Goal: Obtain resource: Download file/media

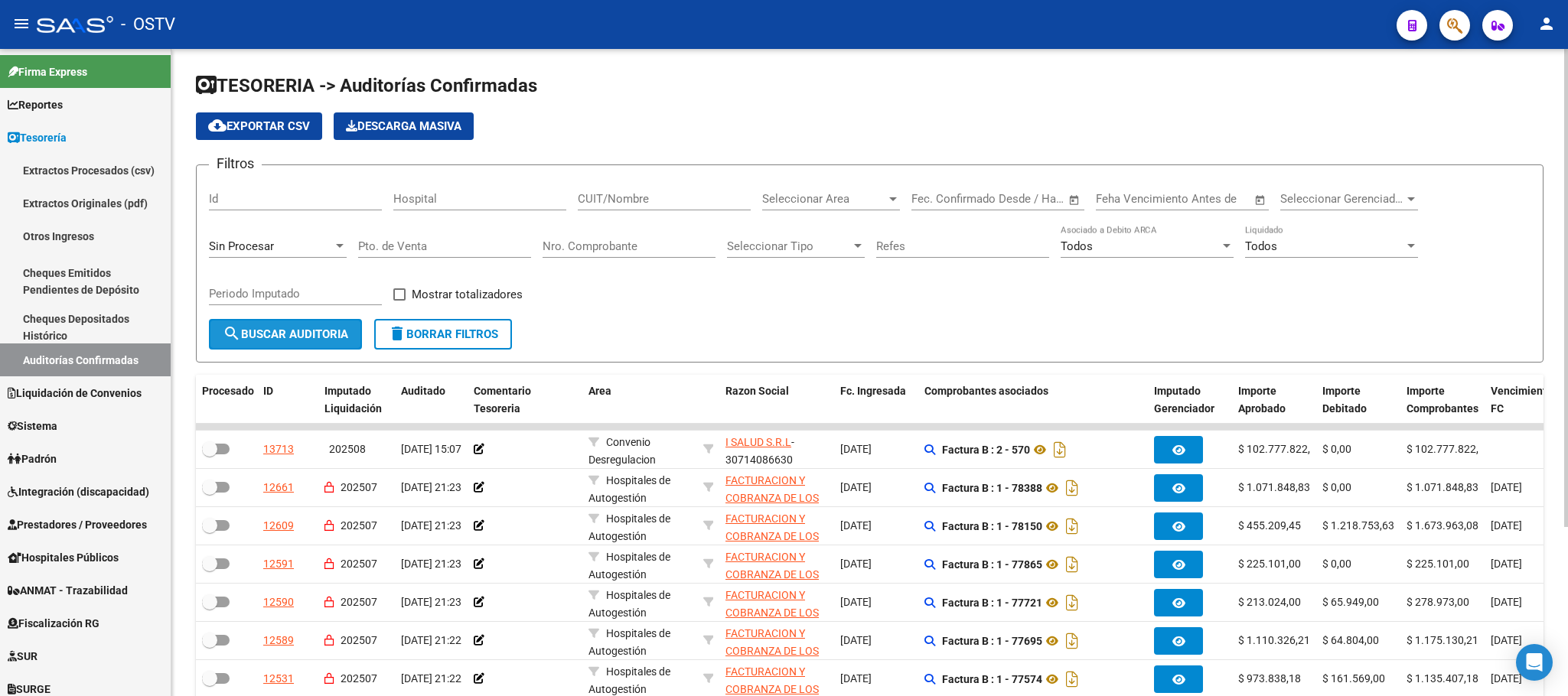
click at [296, 342] on span "search Buscar Auditoria" at bounding box center [285, 334] width 126 height 14
click at [658, 206] on input "CUIT/Nombre" at bounding box center [664, 198] width 173 height 14
paste input "30-63597680-9"
click at [265, 333] on span "search Buscar Auditoria" at bounding box center [285, 334] width 126 height 14
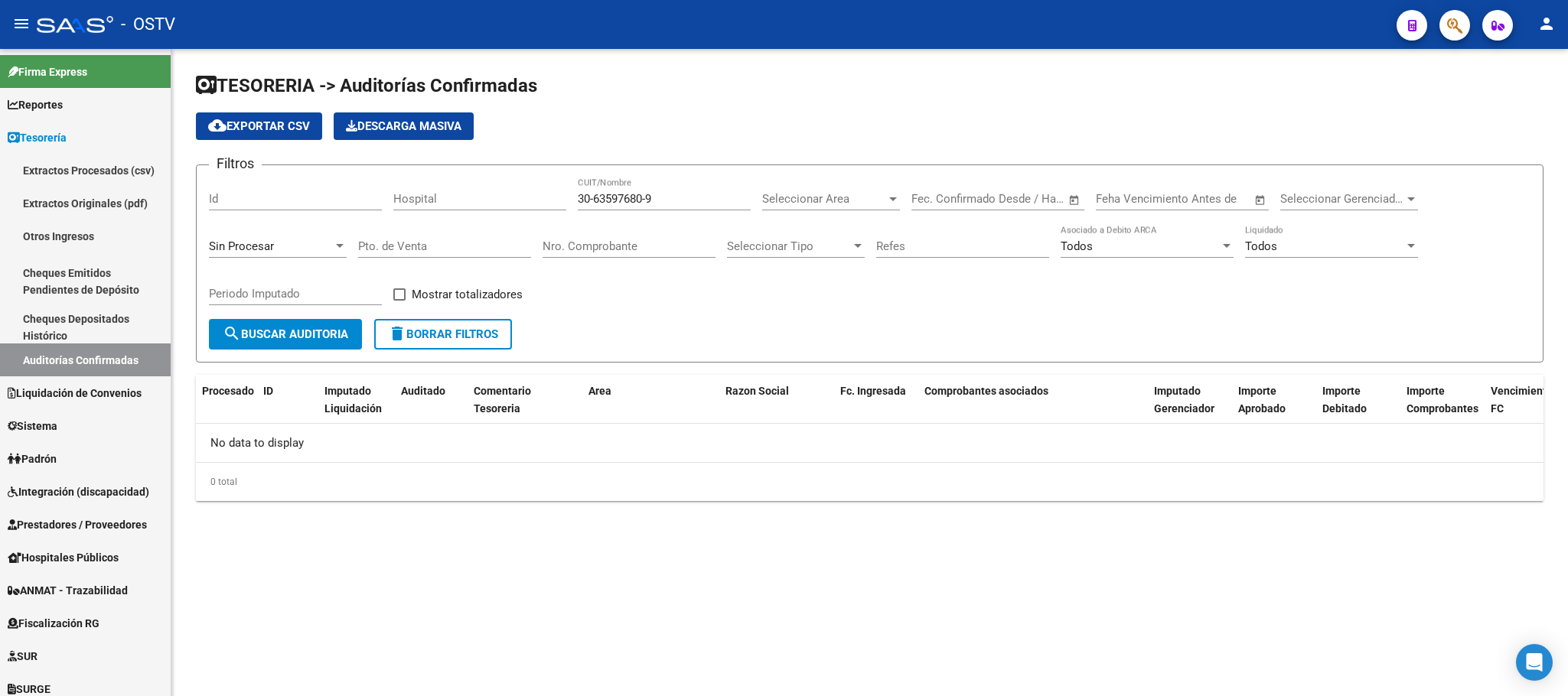
click at [333, 235] on div "Sin Procesar" at bounding box center [278, 241] width 138 height 33
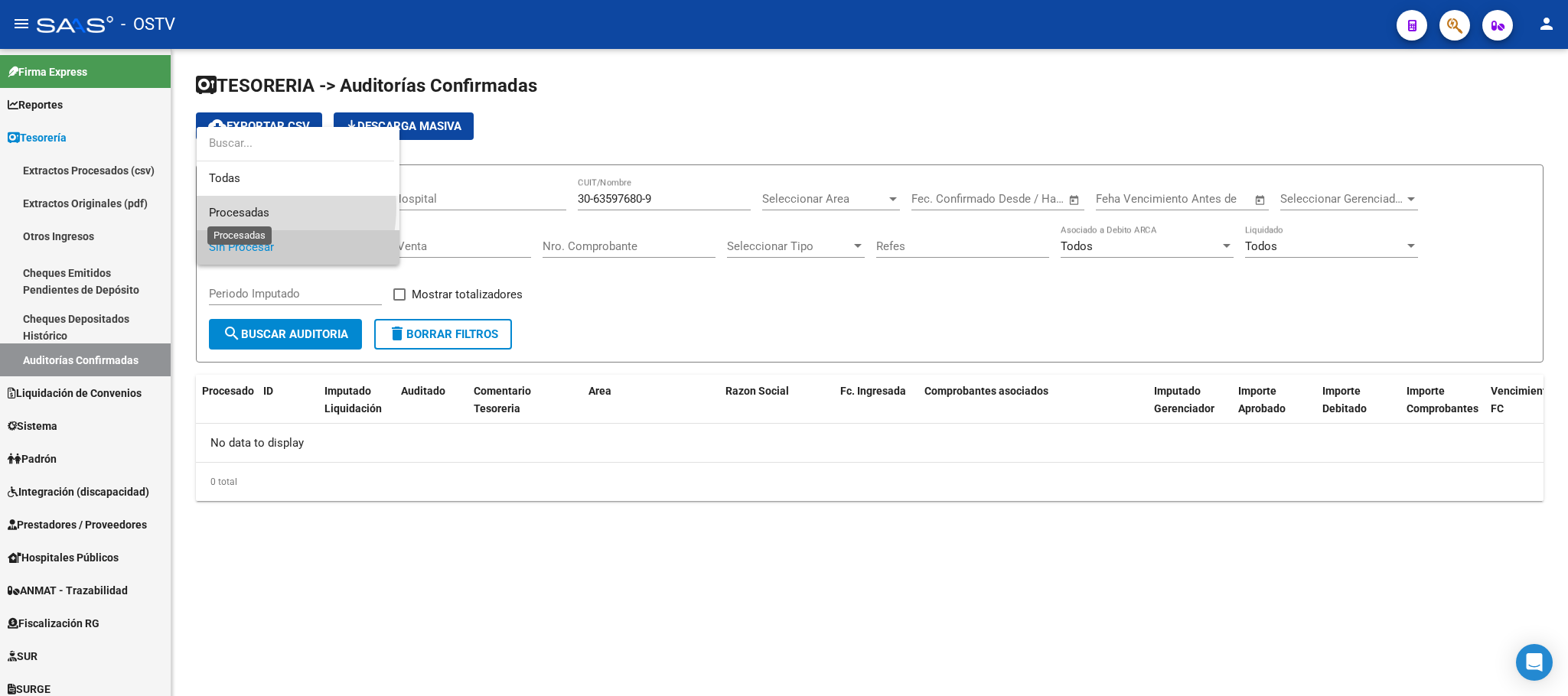
click at [242, 207] on span "Procesadas" at bounding box center [239, 212] width 61 height 14
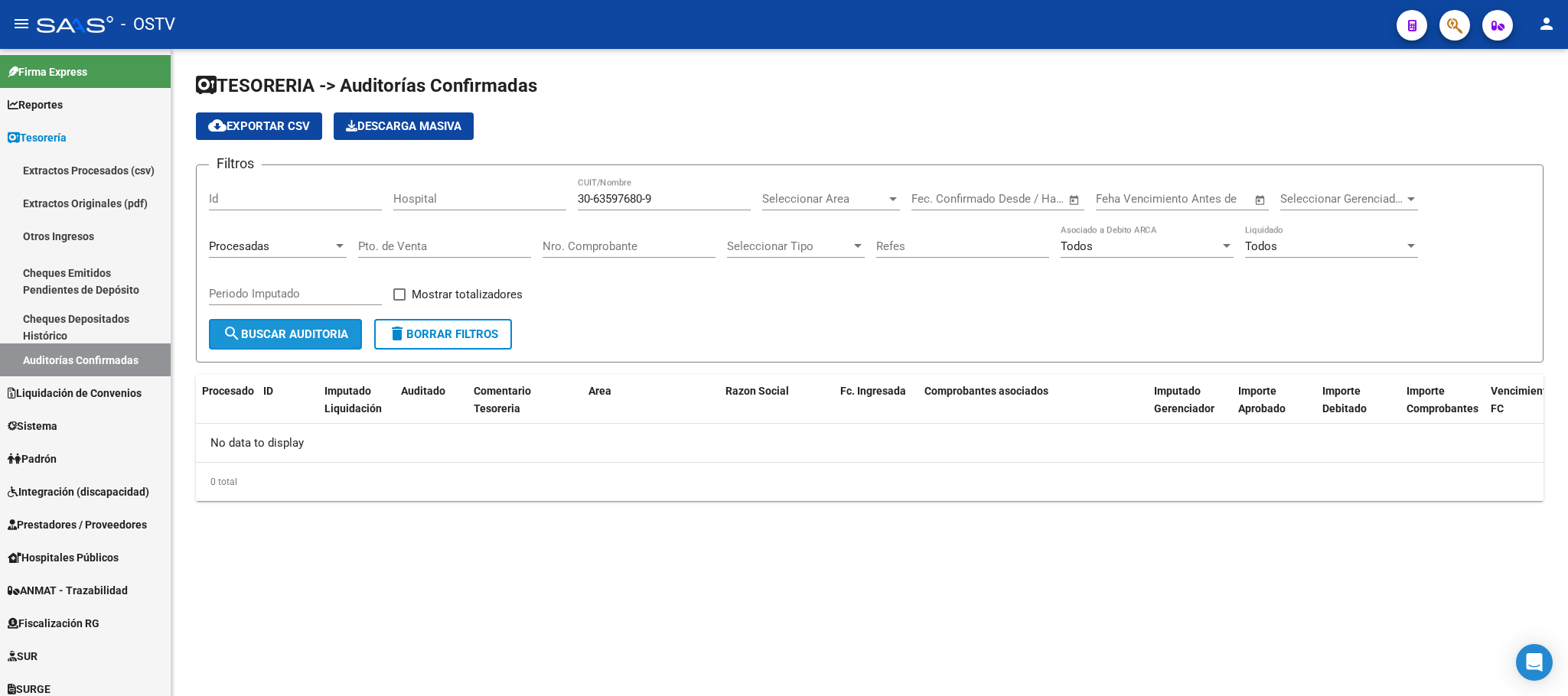
click at [276, 333] on span "search Buscar Auditoria" at bounding box center [285, 334] width 126 height 14
click at [594, 200] on input "30-63597680-9" at bounding box center [664, 198] width 173 height 14
click at [646, 201] on input "3063597680-9" at bounding box center [664, 198] width 173 height 14
type input "30635976809"
click at [275, 340] on span "search Buscar Auditoria" at bounding box center [285, 334] width 126 height 14
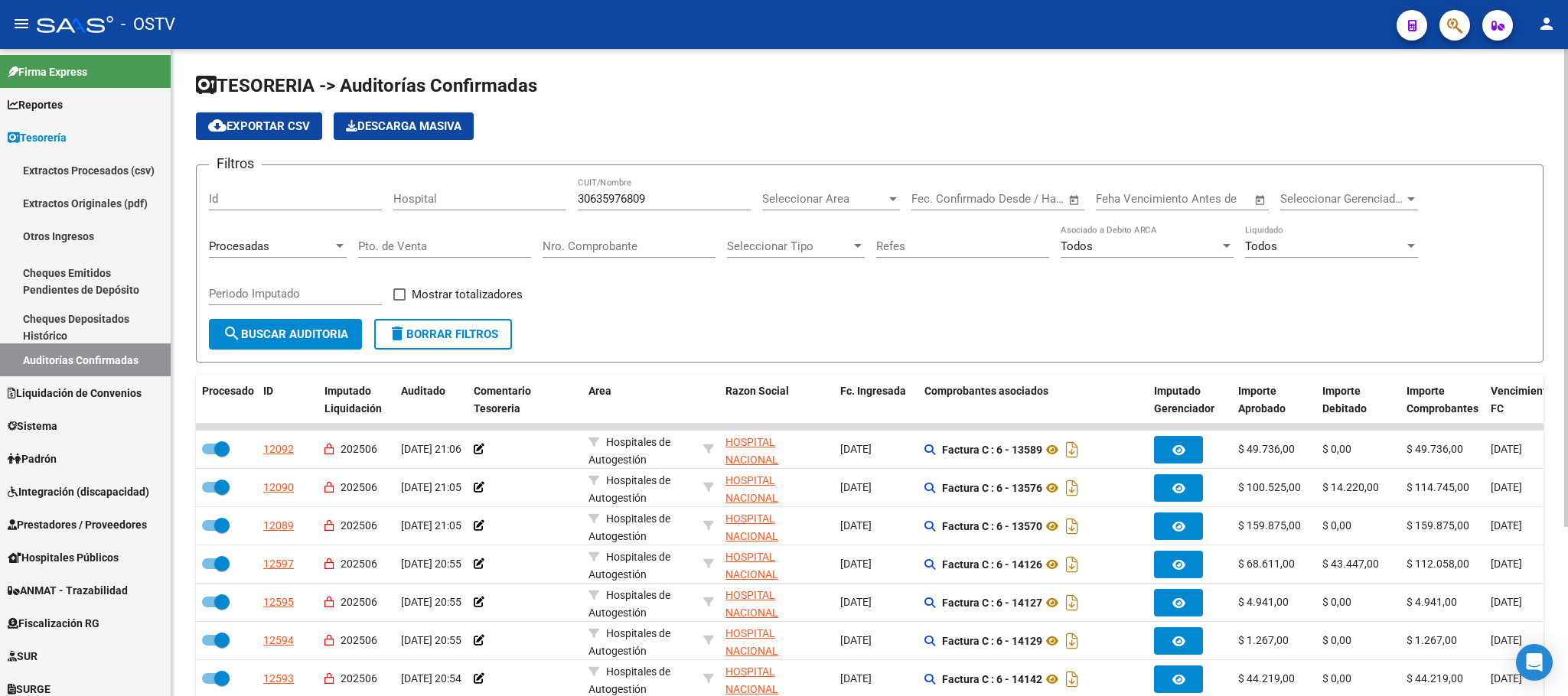
click at [340, 246] on div at bounding box center [340, 246] width 8 height 4
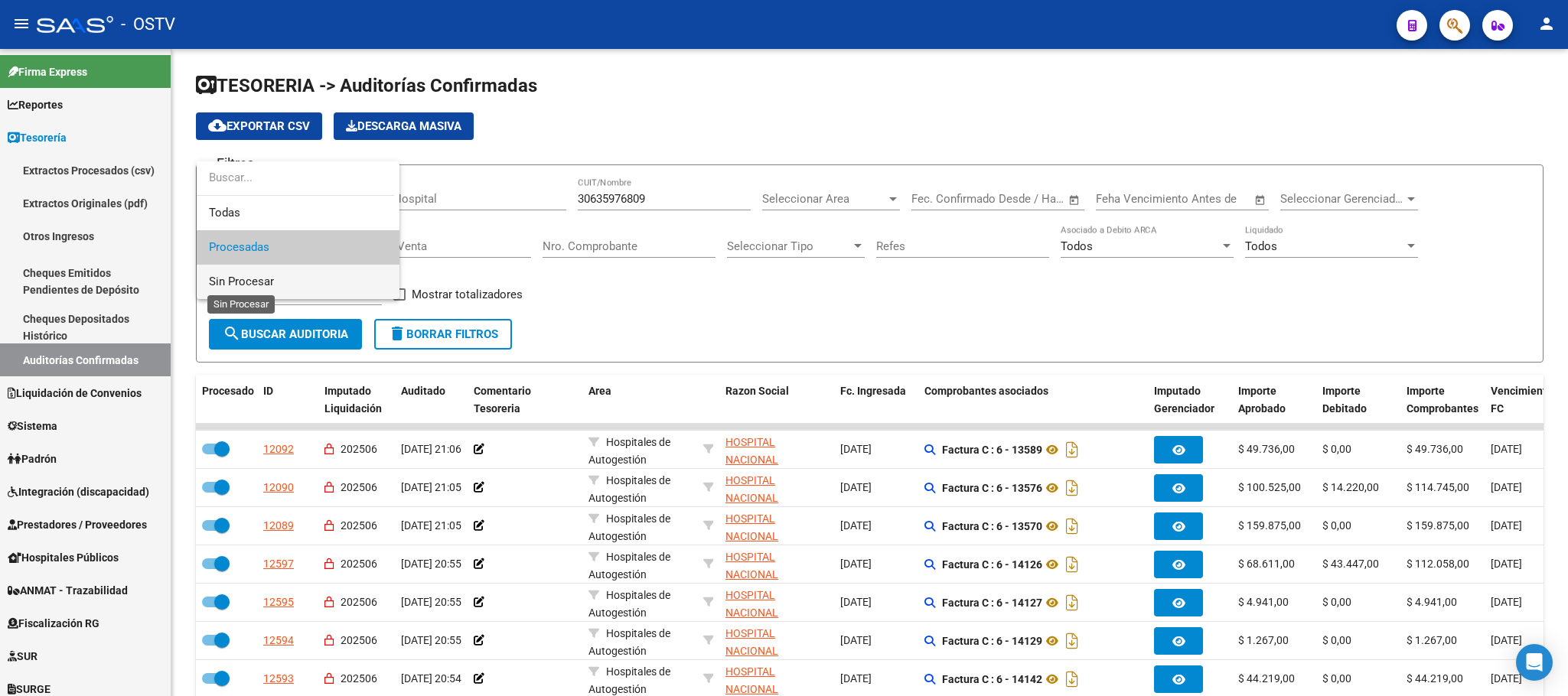
click at [233, 280] on span "Sin Procesar" at bounding box center [241, 281] width 65 height 14
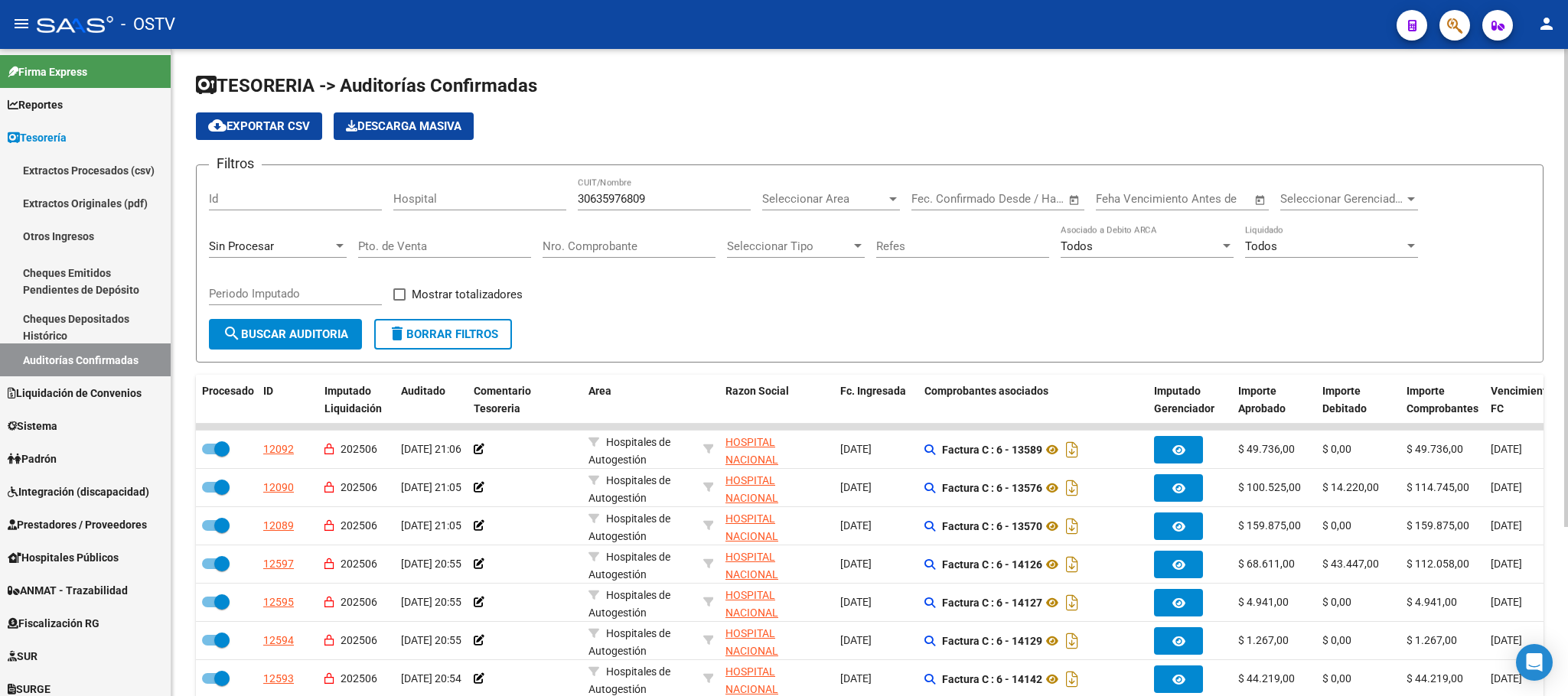
click at [271, 356] on form "Filtros Id Hospital 30635976809 CUIT/Nombre Seleccionar Area Seleccionar Area S…" at bounding box center [870, 264] width 1347 height 198
click at [288, 342] on span "search Buscar Auditoria" at bounding box center [285, 334] width 126 height 14
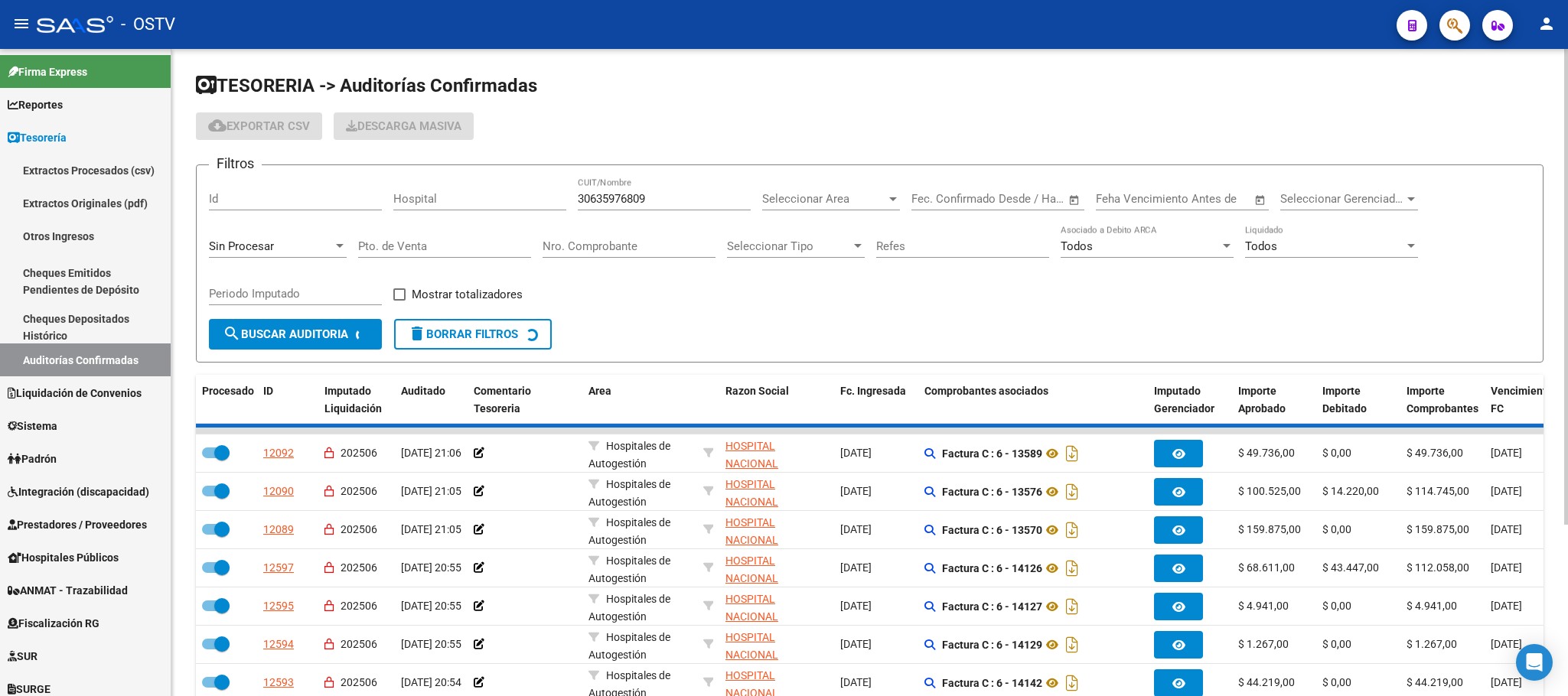
checkbox input "false"
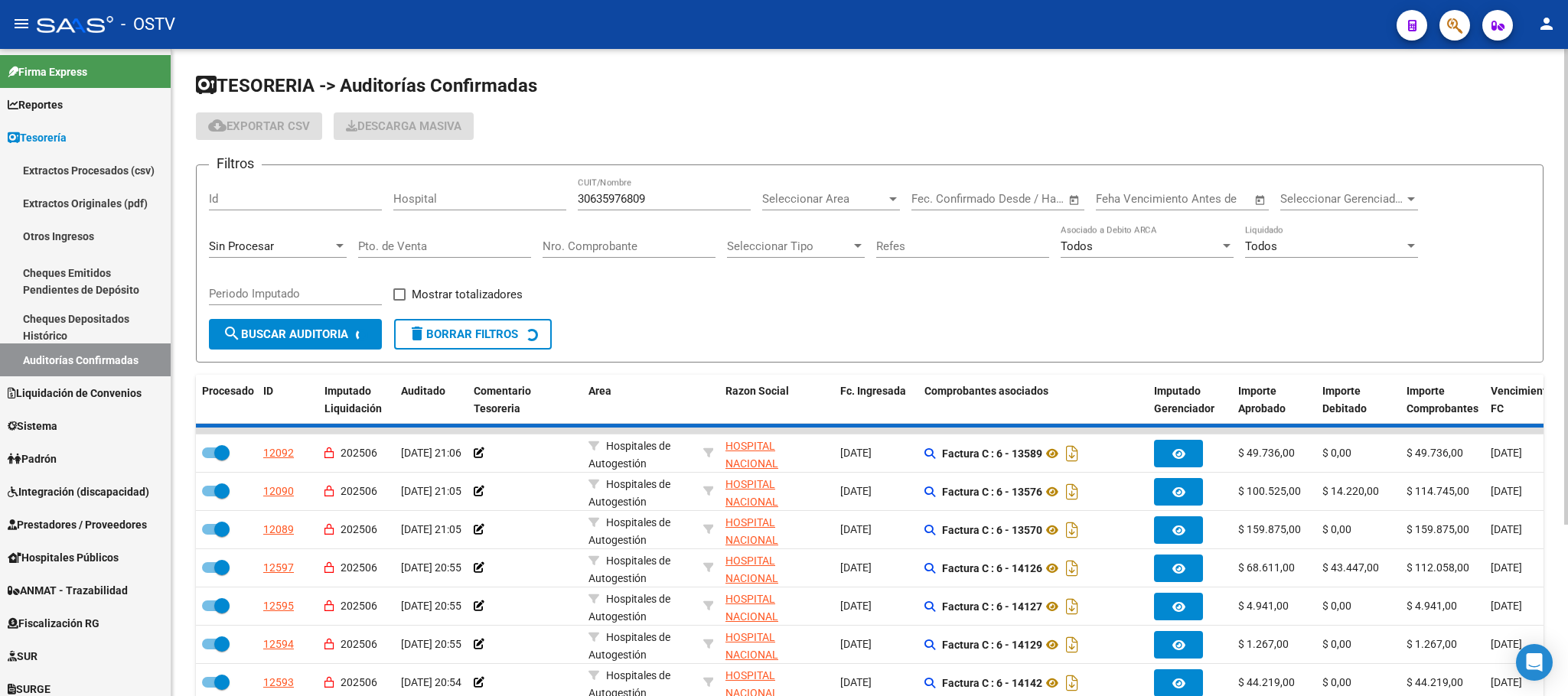
checkbox input "false"
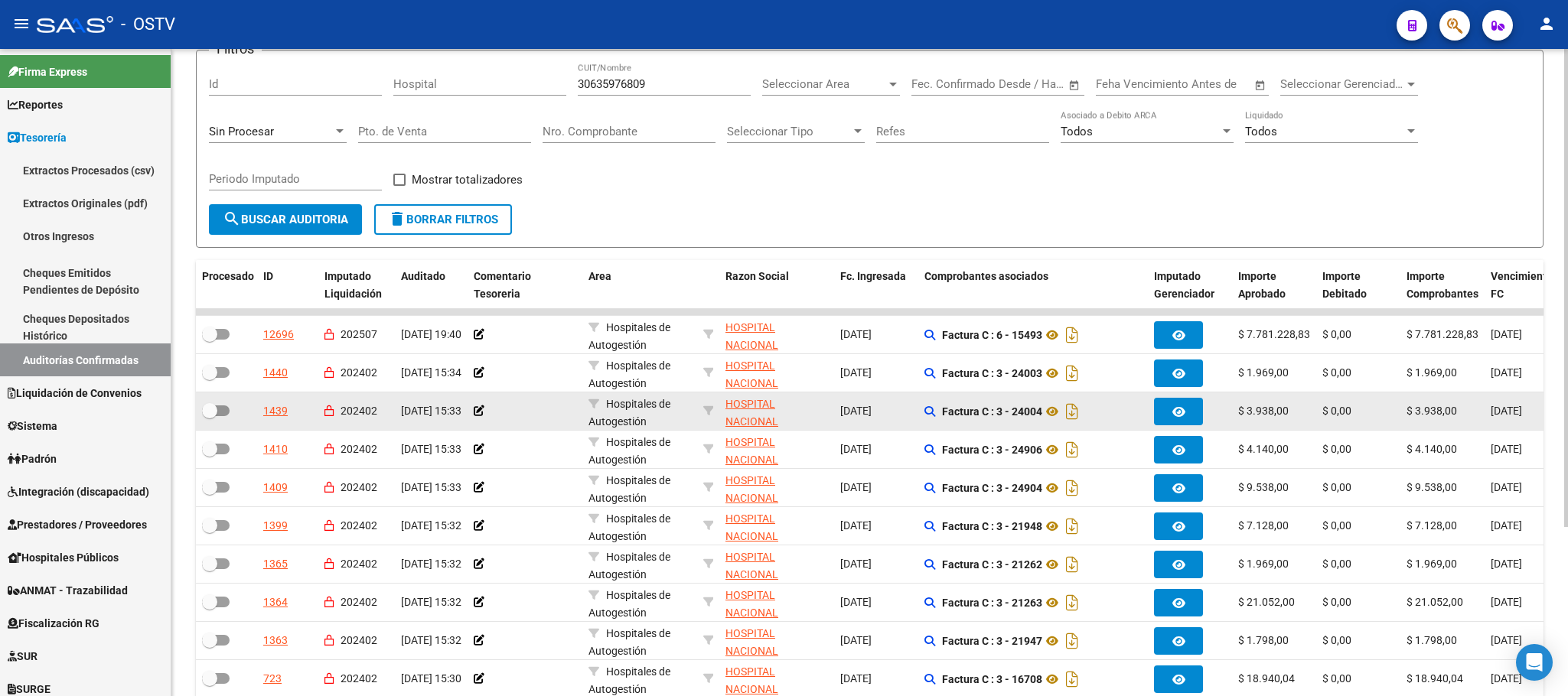
scroll to position [230, 0]
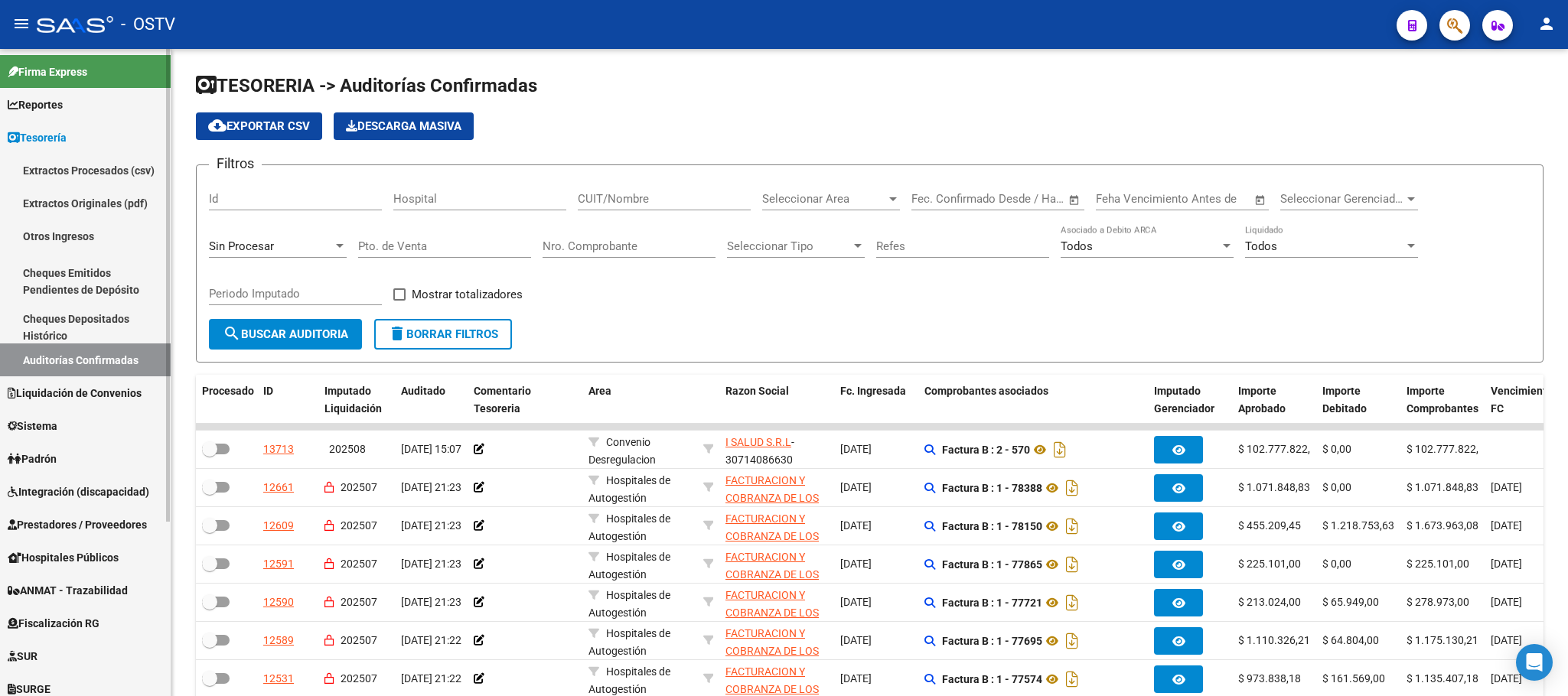
scroll to position [114, 0]
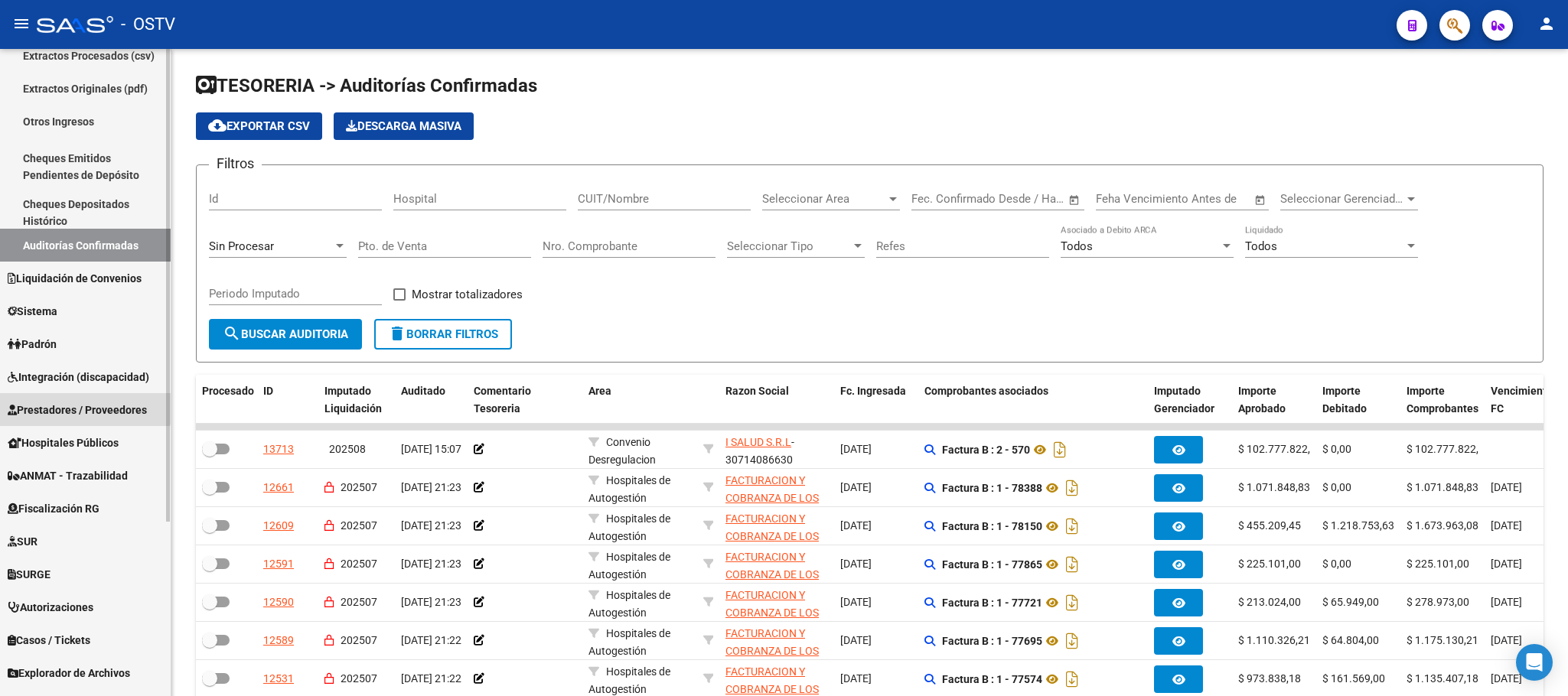
click at [70, 402] on span "Prestadores / Proveedores" at bounding box center [78, 410] width 139 height 17
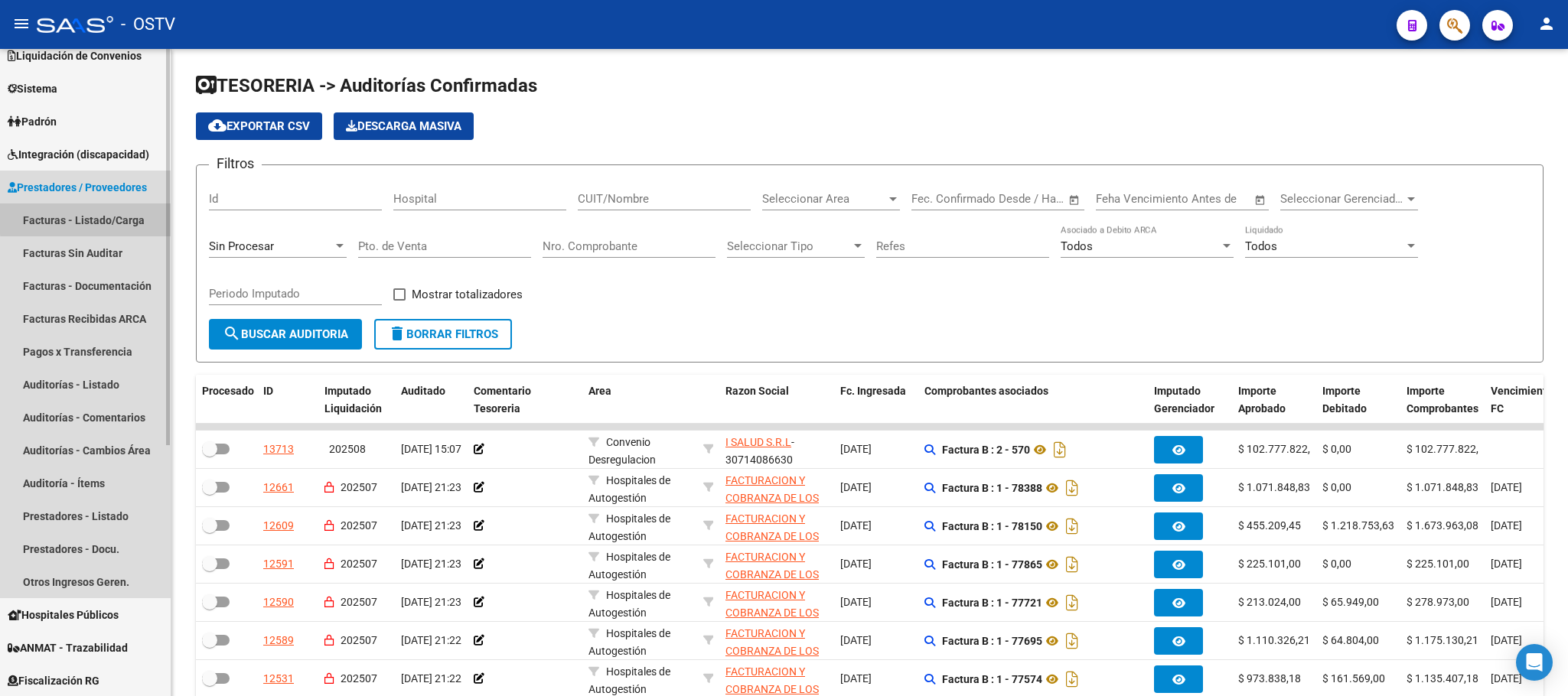
click at [94, 218] on link "Facturas - Listado/Carga" at bounding box center [85, 219] width 170 height 33
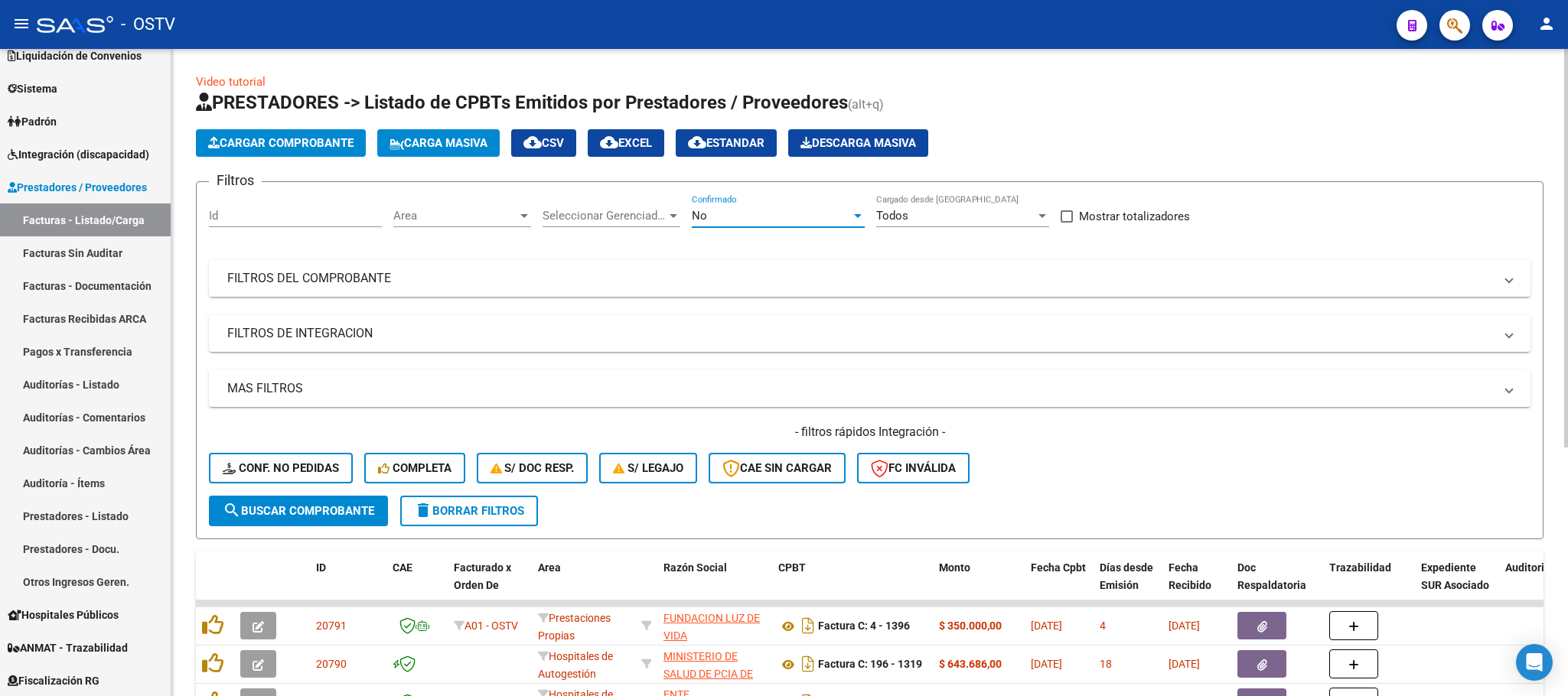
click at [781, 214] on div "No" at bounding box center [771, 215] width 159 height 14
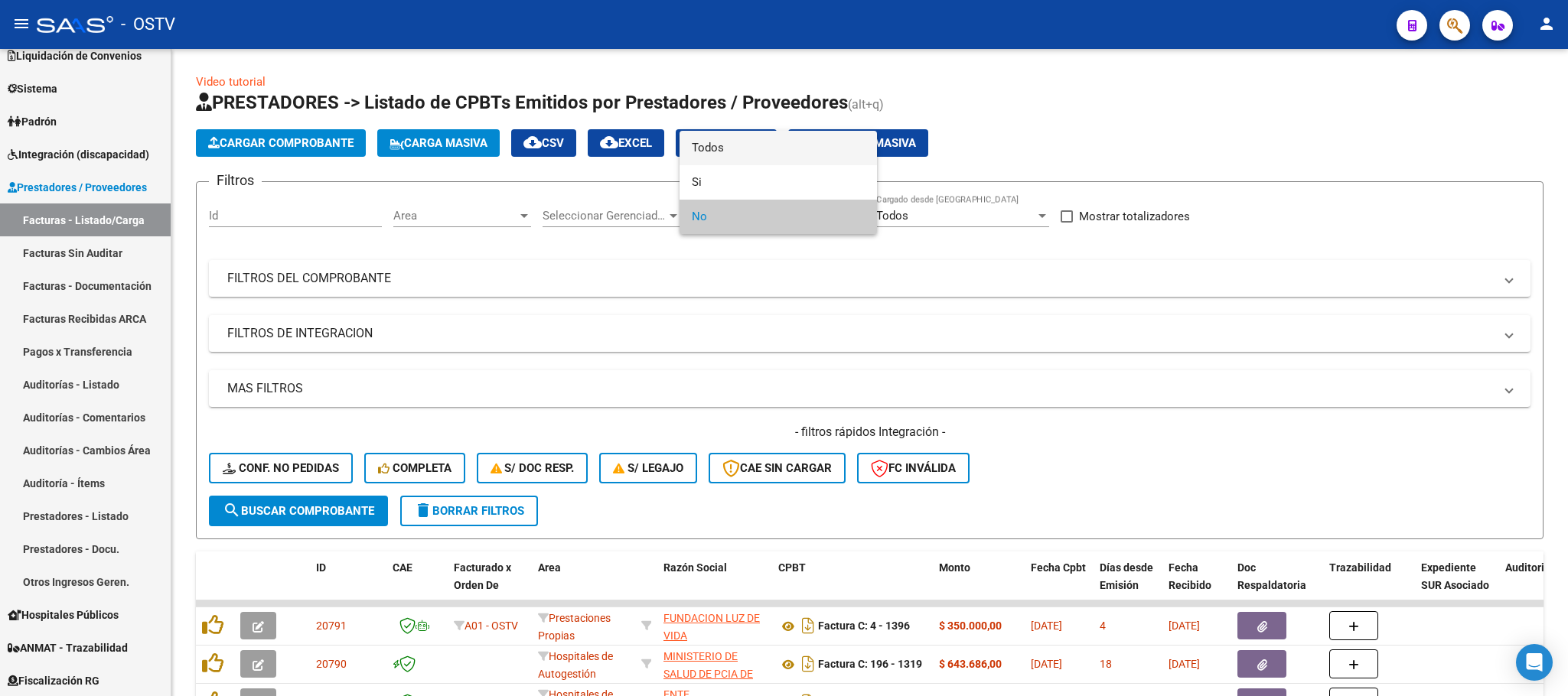
click at [707, 148] on span "Todos" at bounding box center [778, 148] width 173 height 34
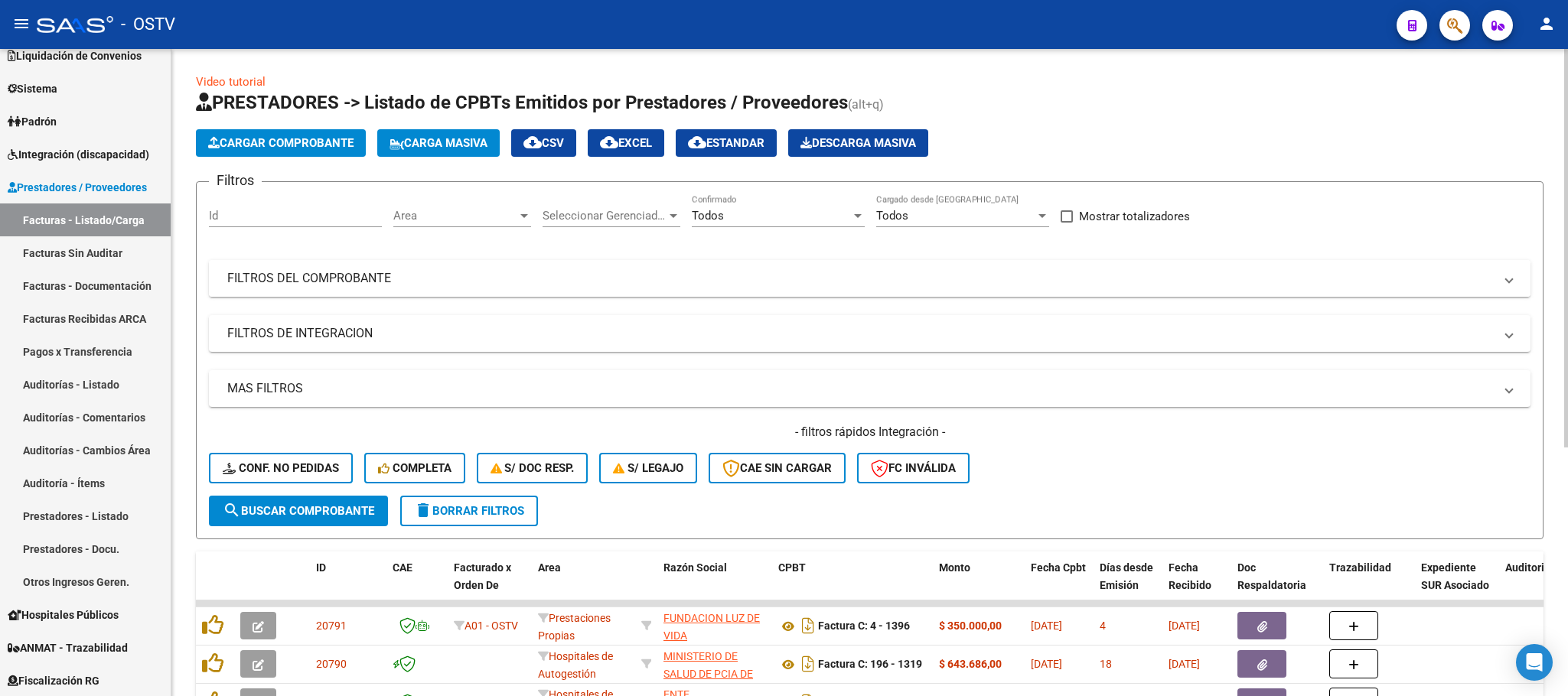
click at [809, 275] on mat-panel-title "FILTROS DEL COMPROBANTE" at bounding box center [860, 278] width 1266 height 17
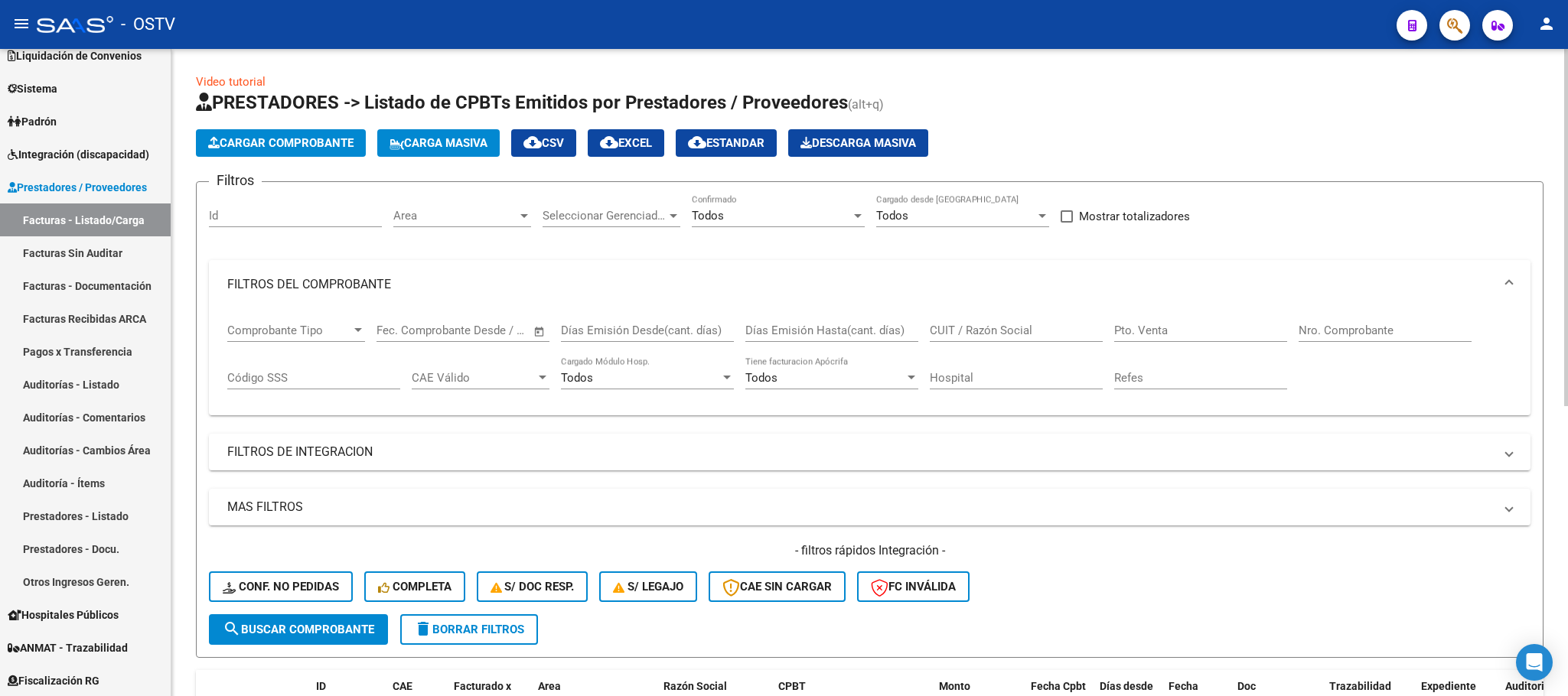
click at [1322, 331] on input "Nro. Comprobante" at bounding box center [1385, 330] width 173 height 14
click at [313, 623] on span "search Buscar Comprobante" at bounding box center [298, 630] width 151 height 14
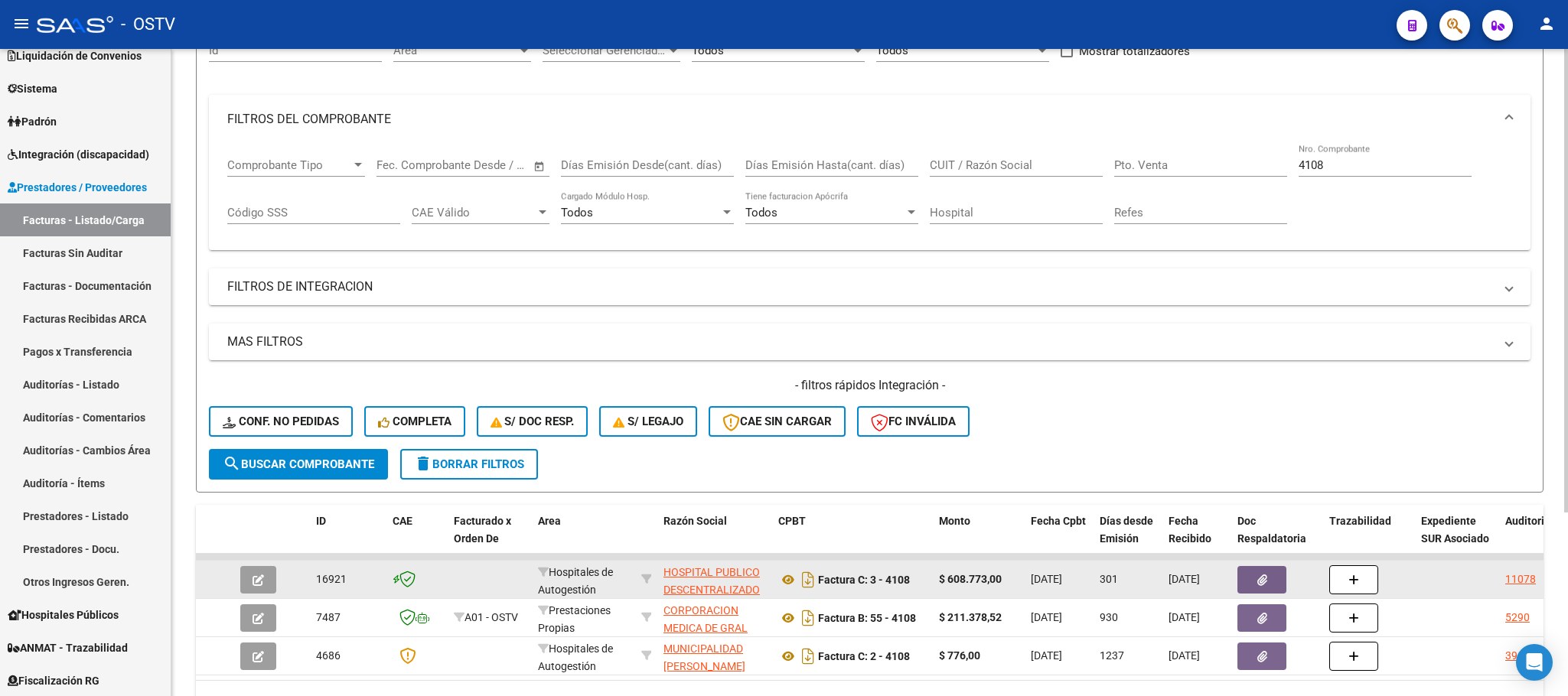
scroll to position [255, 0]
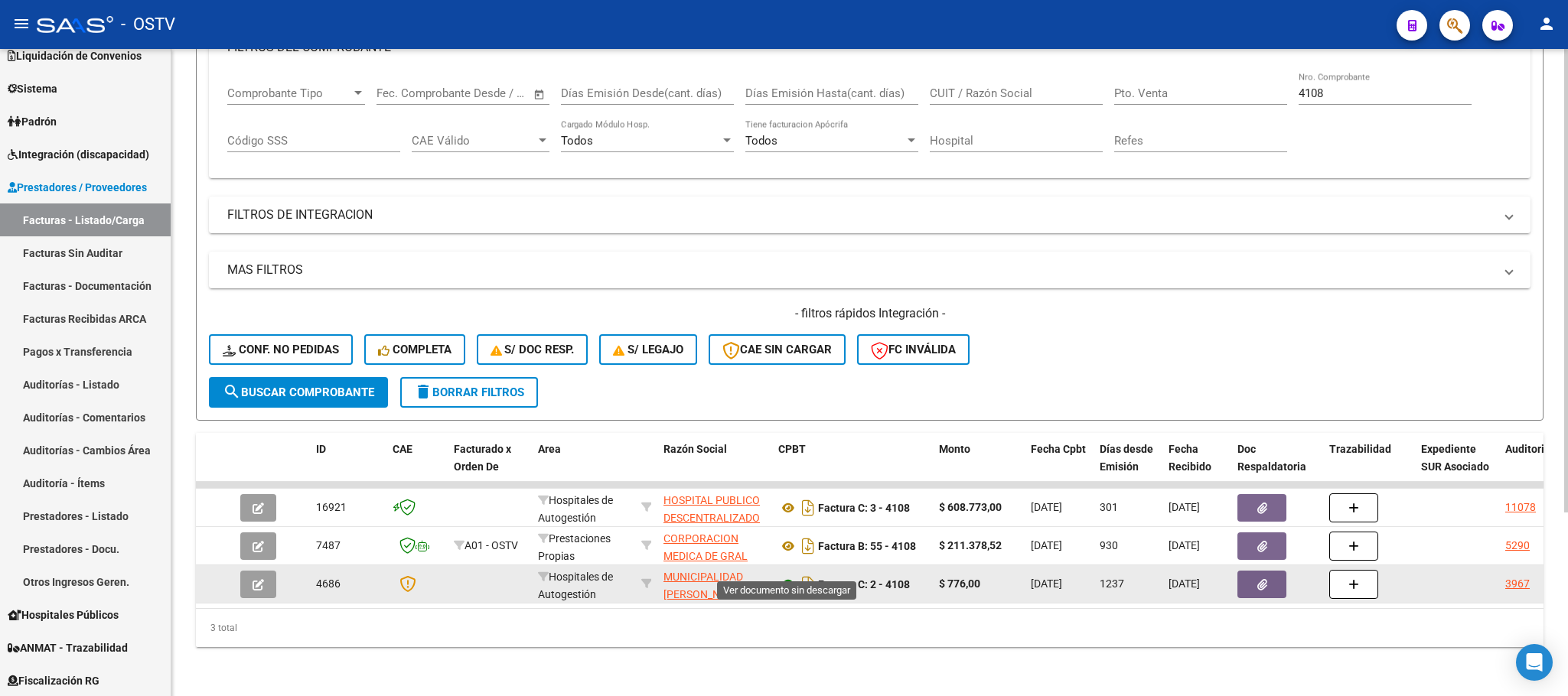
click at [790, 575] on icon at bounding box center [788, 584] width 20 height 18
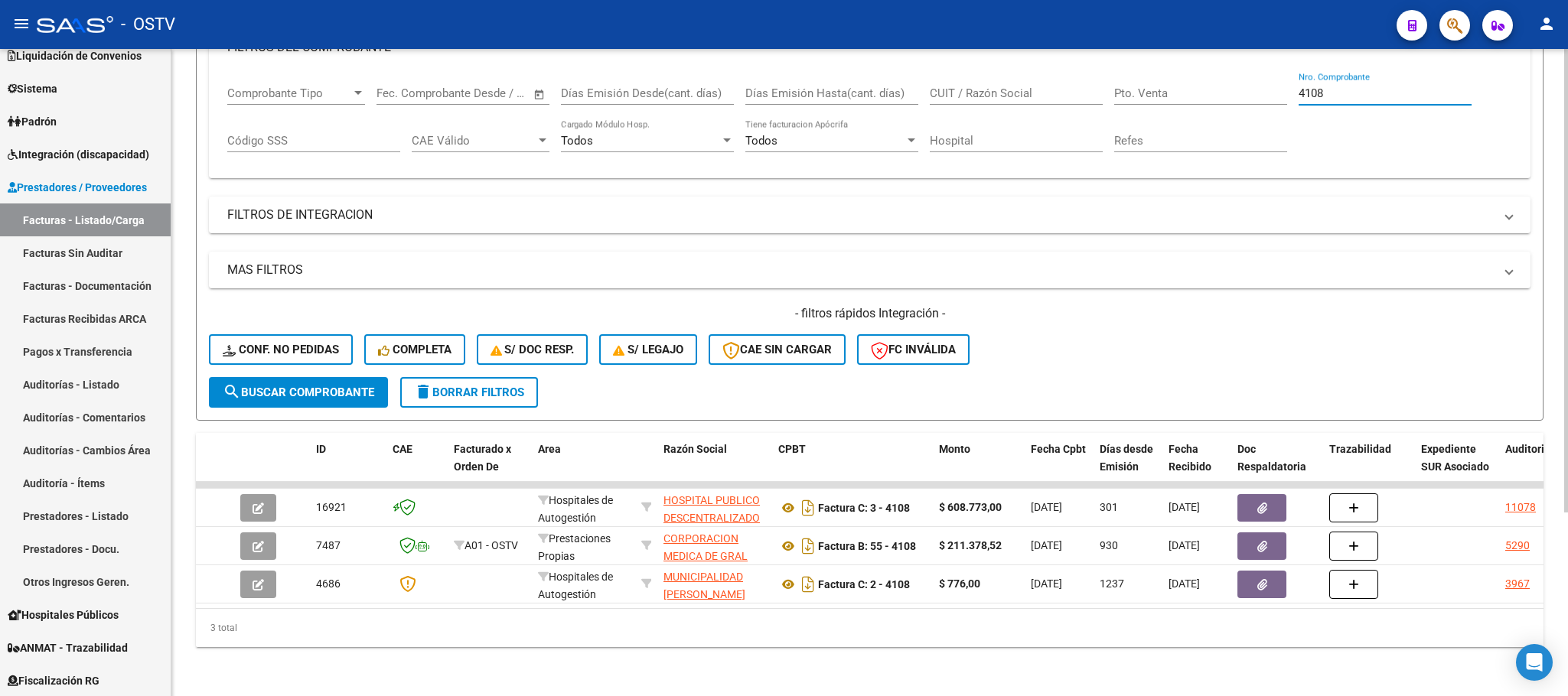
drag, startPoint x: 1323, startPoint y: 74, endPoint x: 1219, endPoint y: 83, distance: 104.4
click at [1219, 83] on div "Comprobante Tipo Comprobante Tipo Start date – End date Fec. Comprobante Desde …" at bounding box center [870, 119] width 1285 height 95
click at [272, 378] on button "search Buscar Comprobante" at bounding box center [298, 393] width 179 height 30
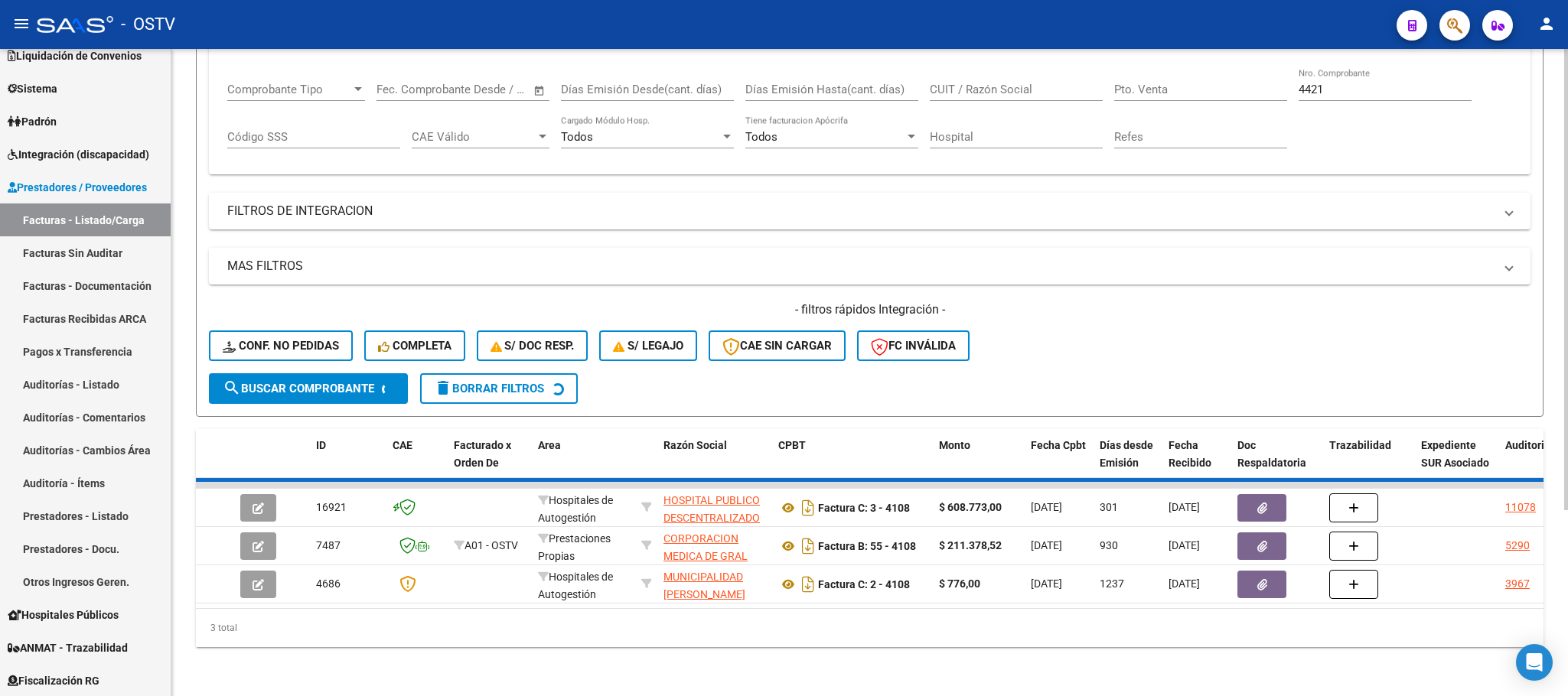
scroll to position [218, 0]
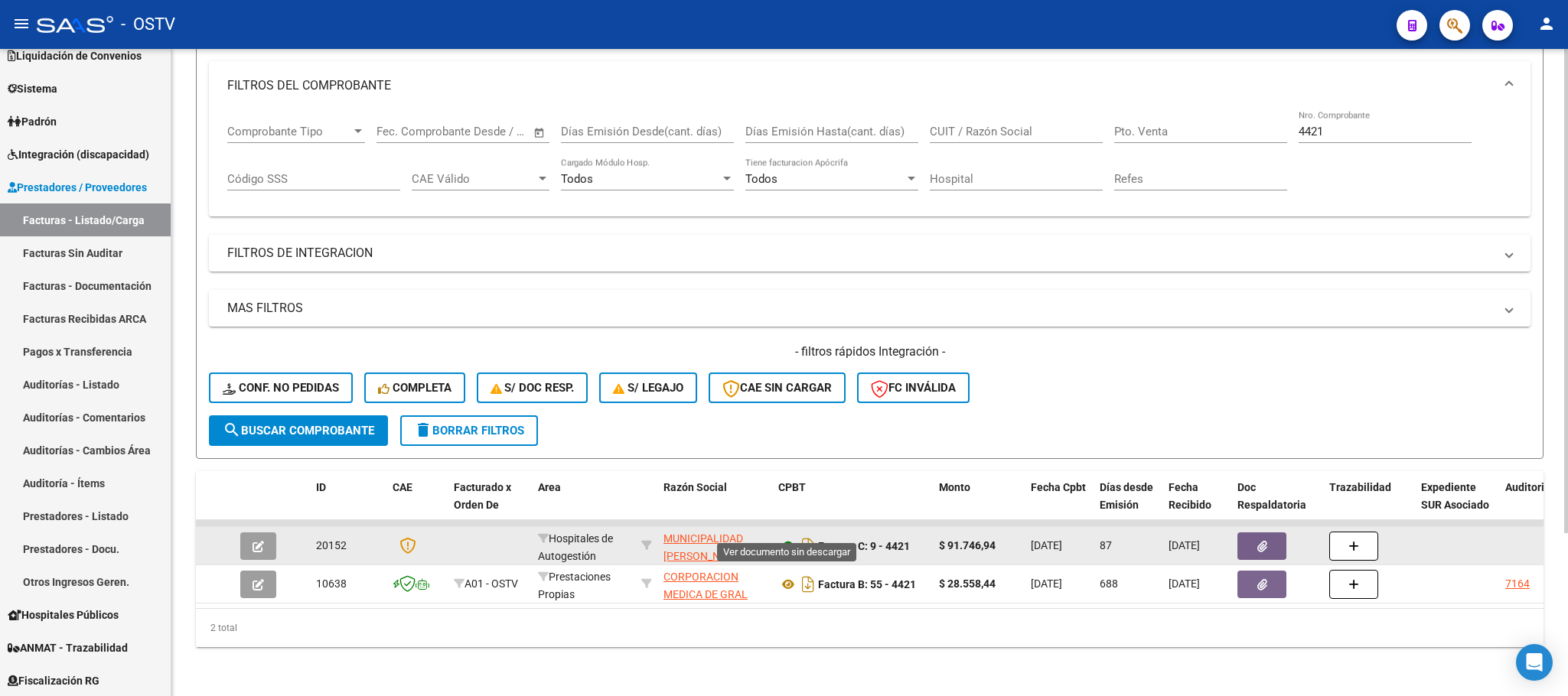
click at [790, 537] on icon at bounding box center [788, 546] width 20 height 18
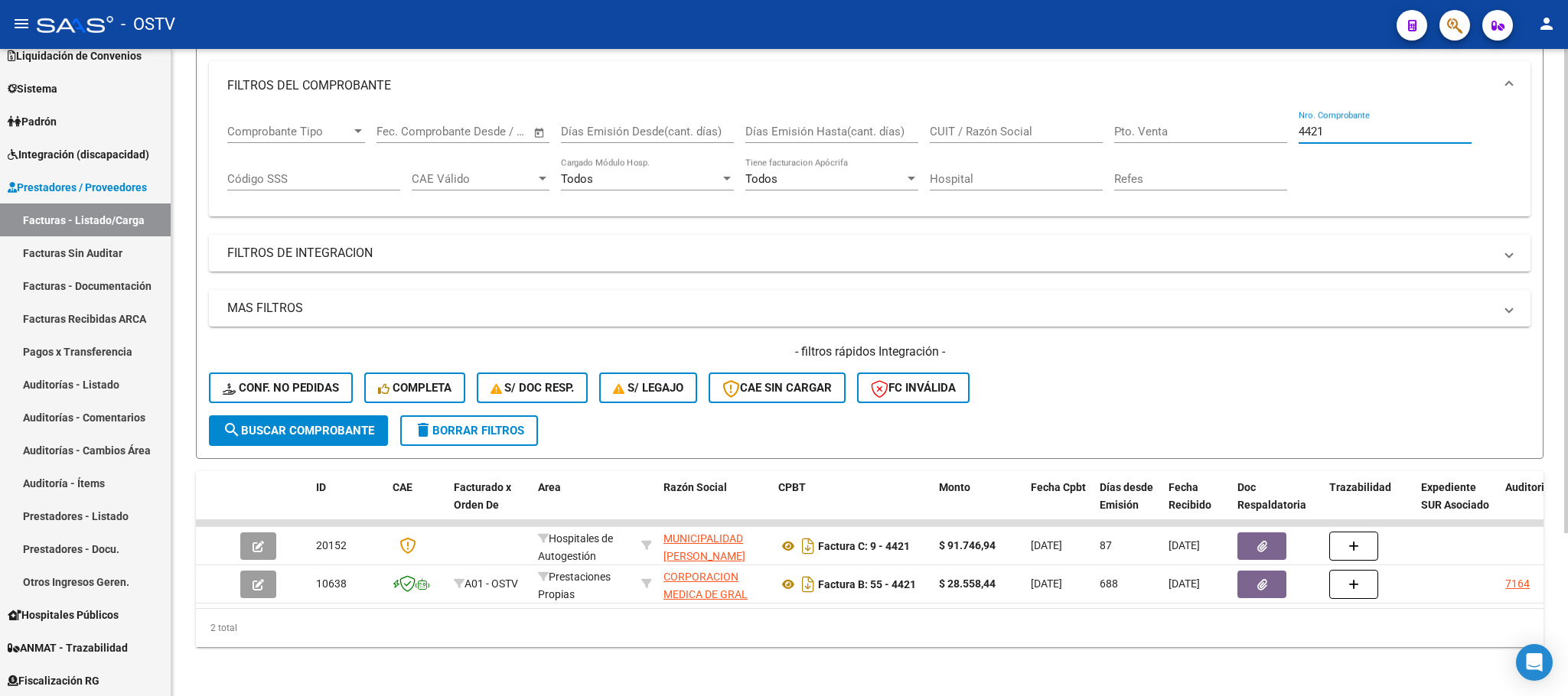
drag, startPoint x: 1338, startPoint y: 114, endPoint x: 1238, endPoint y: 117, distance: 100.0
click at [1238, 117] on div "Comprobante Tipo Comprobante Tipo Start date – End date Fec. Comprobante Desde …" at bounding box center [870, 158] width 1285 height 95
type input "5"
click at [298, 415] on button "search Buscar Comprobante" at bounding box center [298, 430] width 179 height 30
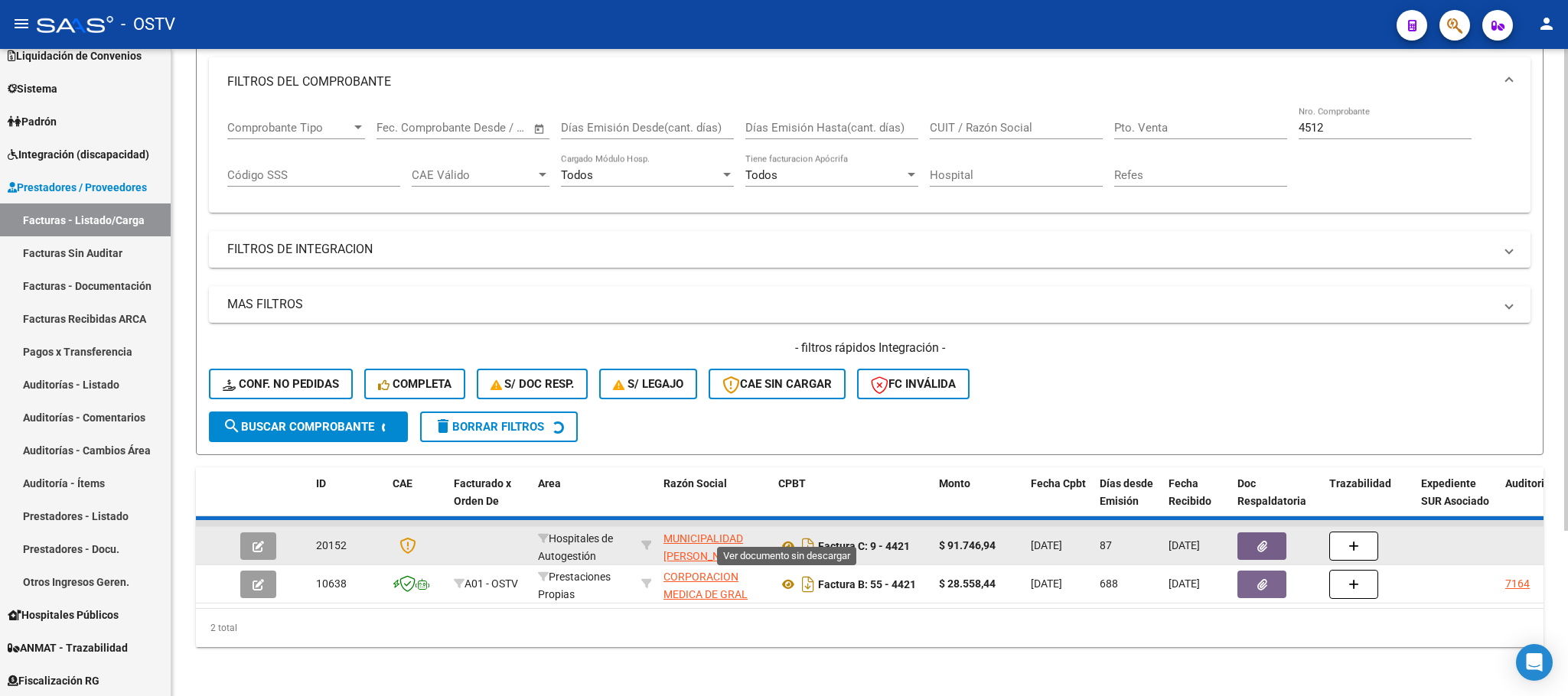
scroll to position [180, 0]
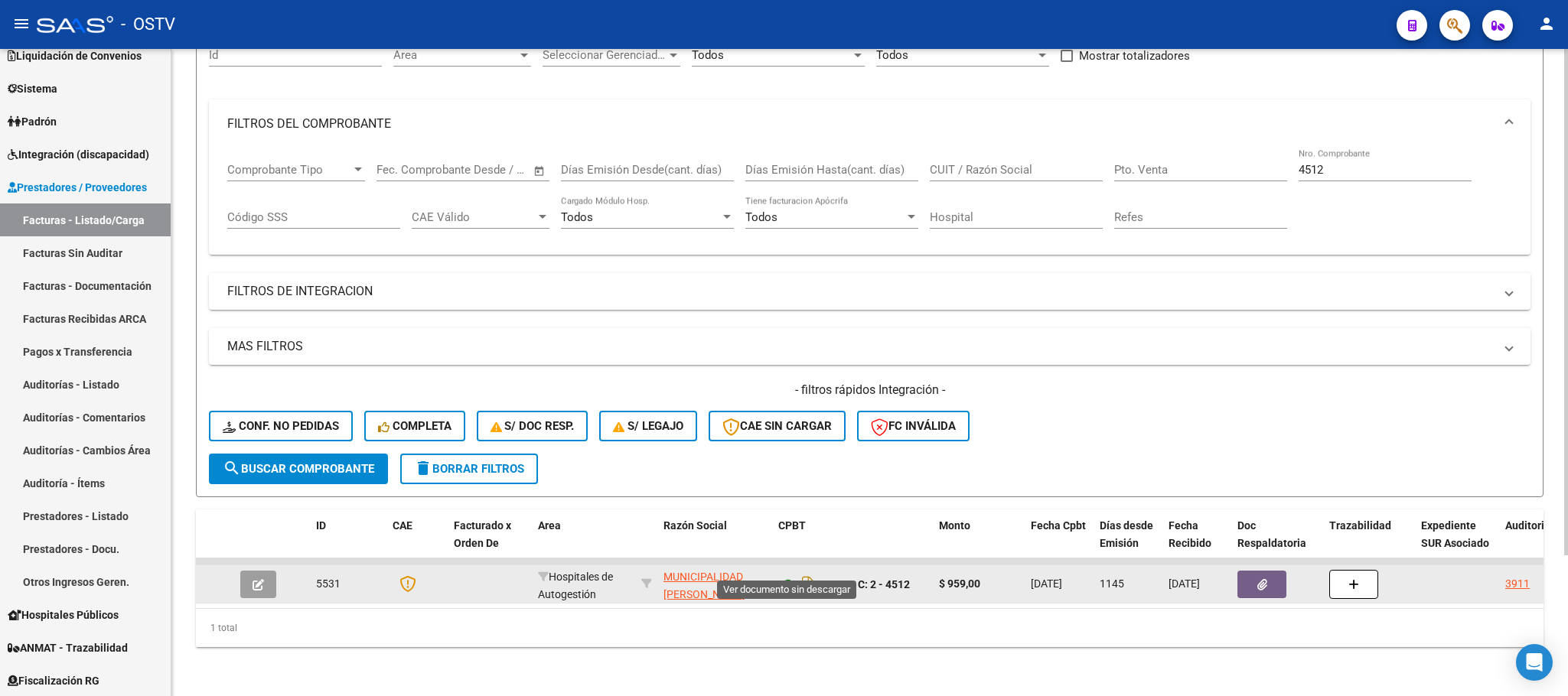
click at [790, 575] on icon at bounding box center [788, 584] width 20 height 18
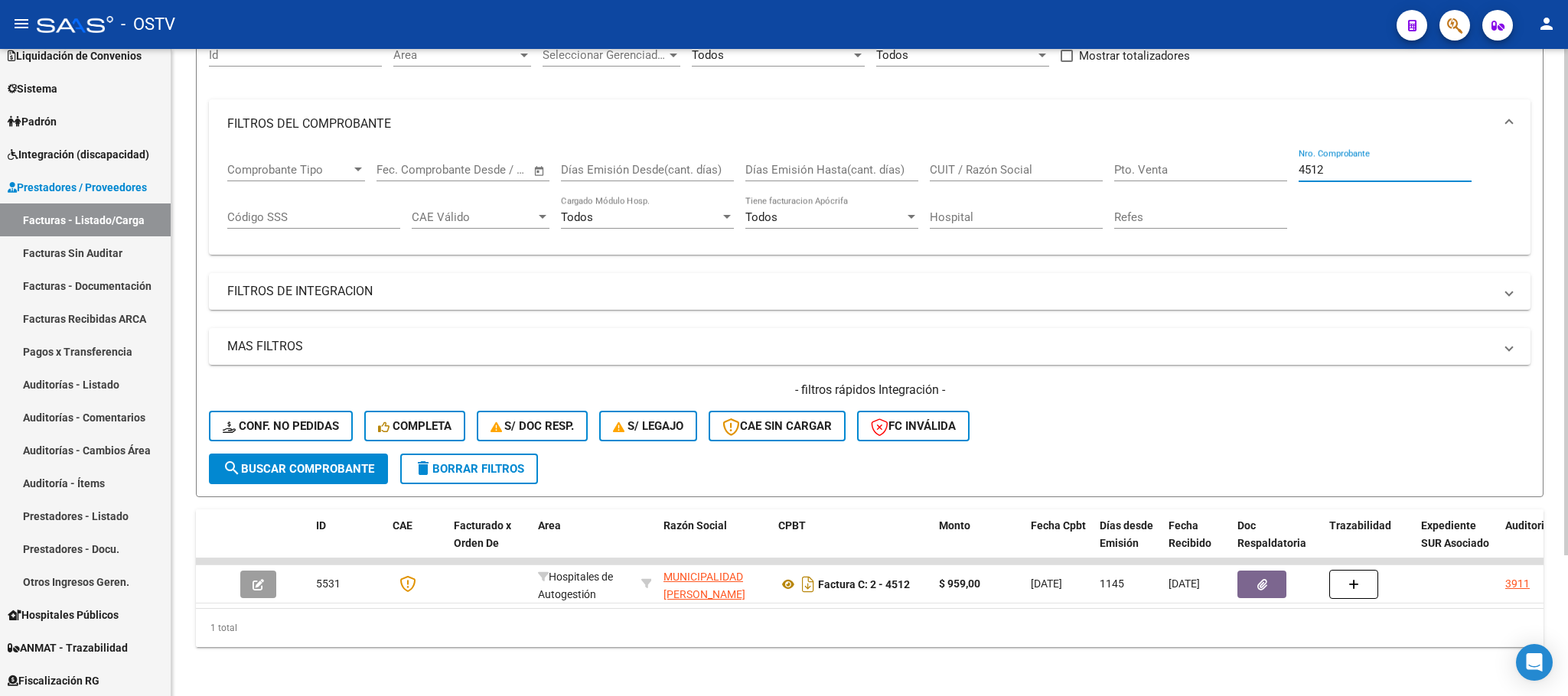
drag, startPoint x: 1330, startPoint y: 158, endPoint x: 1210, endPoint y: 162, distance: 120.1
click at [1210, 162] on div "Comprobante Tipo Comprobante Tipo Start date – End date Fec. Comprobante Desde …" at bounding box center [870, 196] width 1285 height 95
type input "3248"
click at [312, 462] on span "search Buscar Comprobante" at bounding box center [298, 469] width 151 height 14
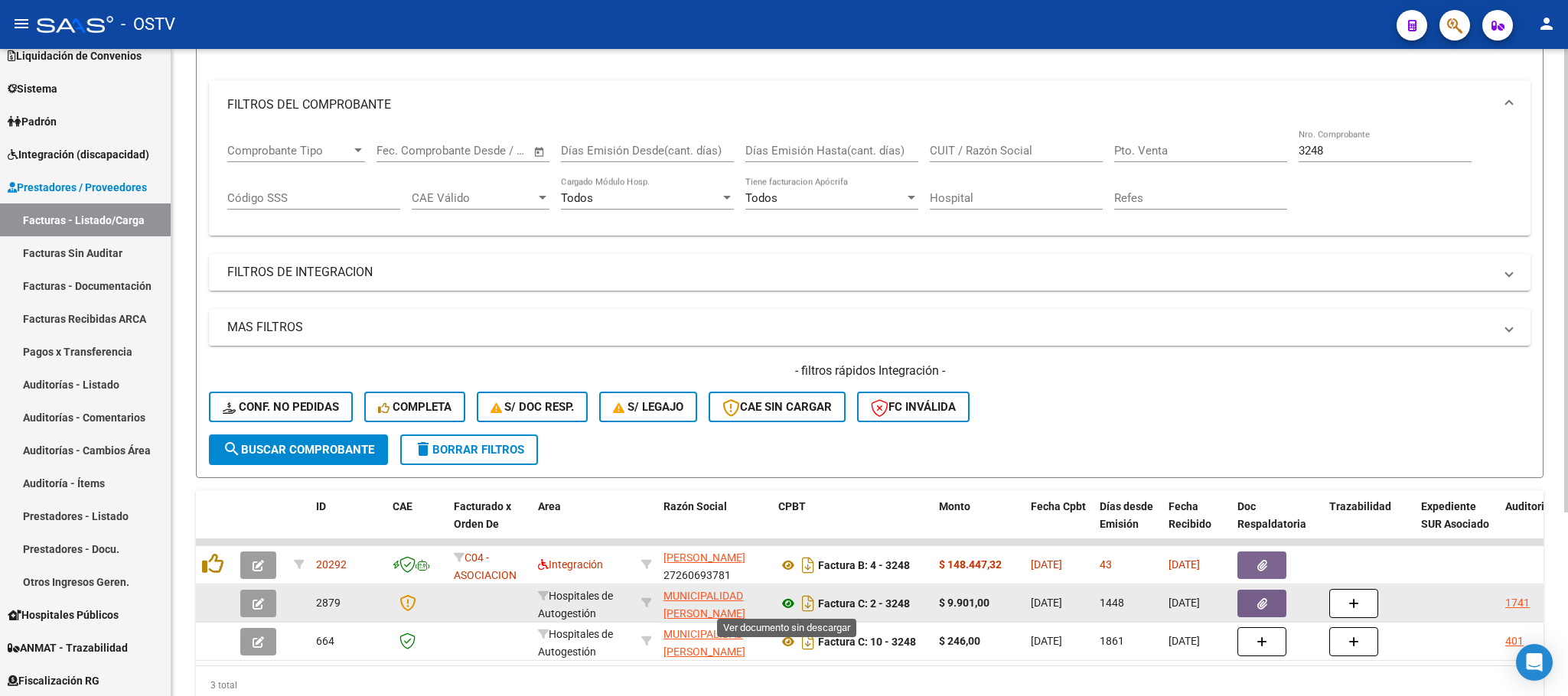
click at [785, 606] on icon at bounding box center [788, 603] width 20 height 18
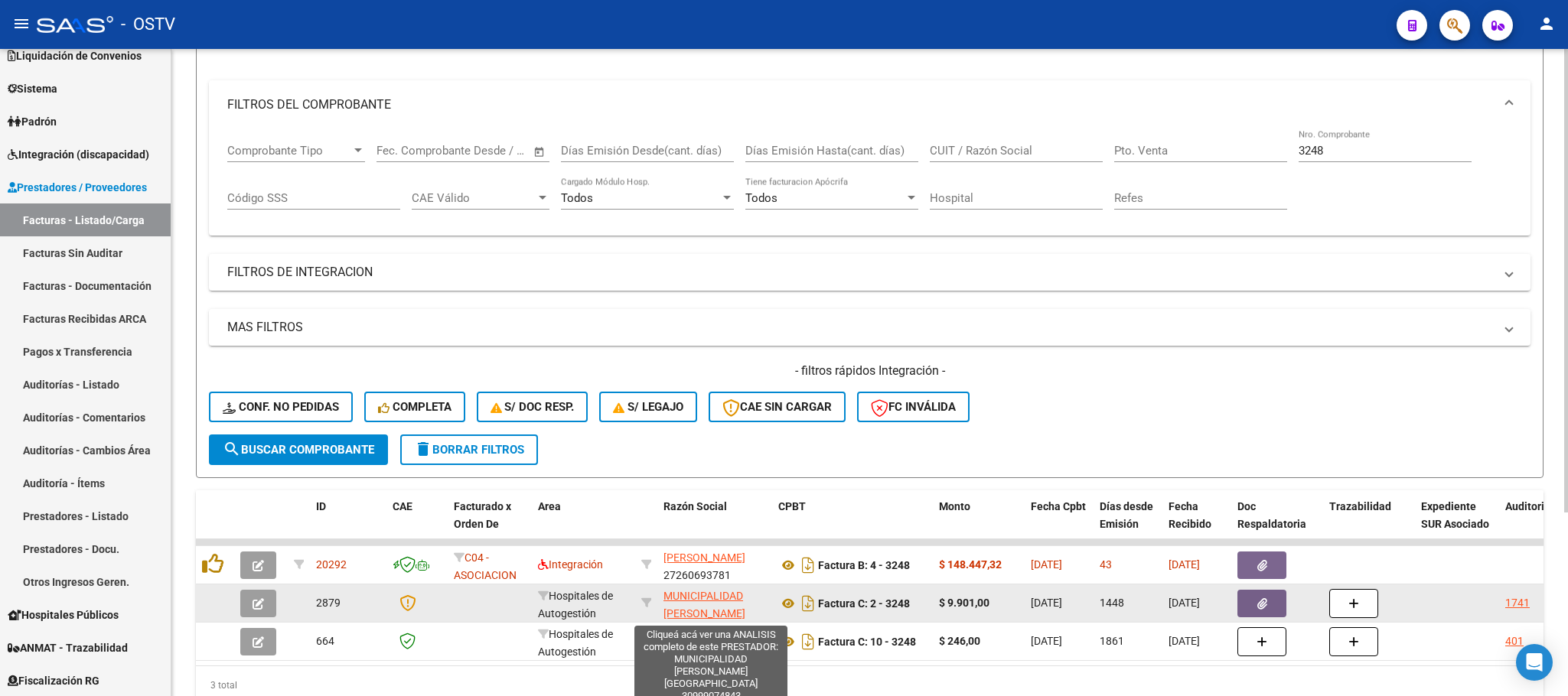
click at [705, 590] on span "MUNICIPALIDAD DE CORDOBA" at bounding box center [714, 613] width 103 height 47
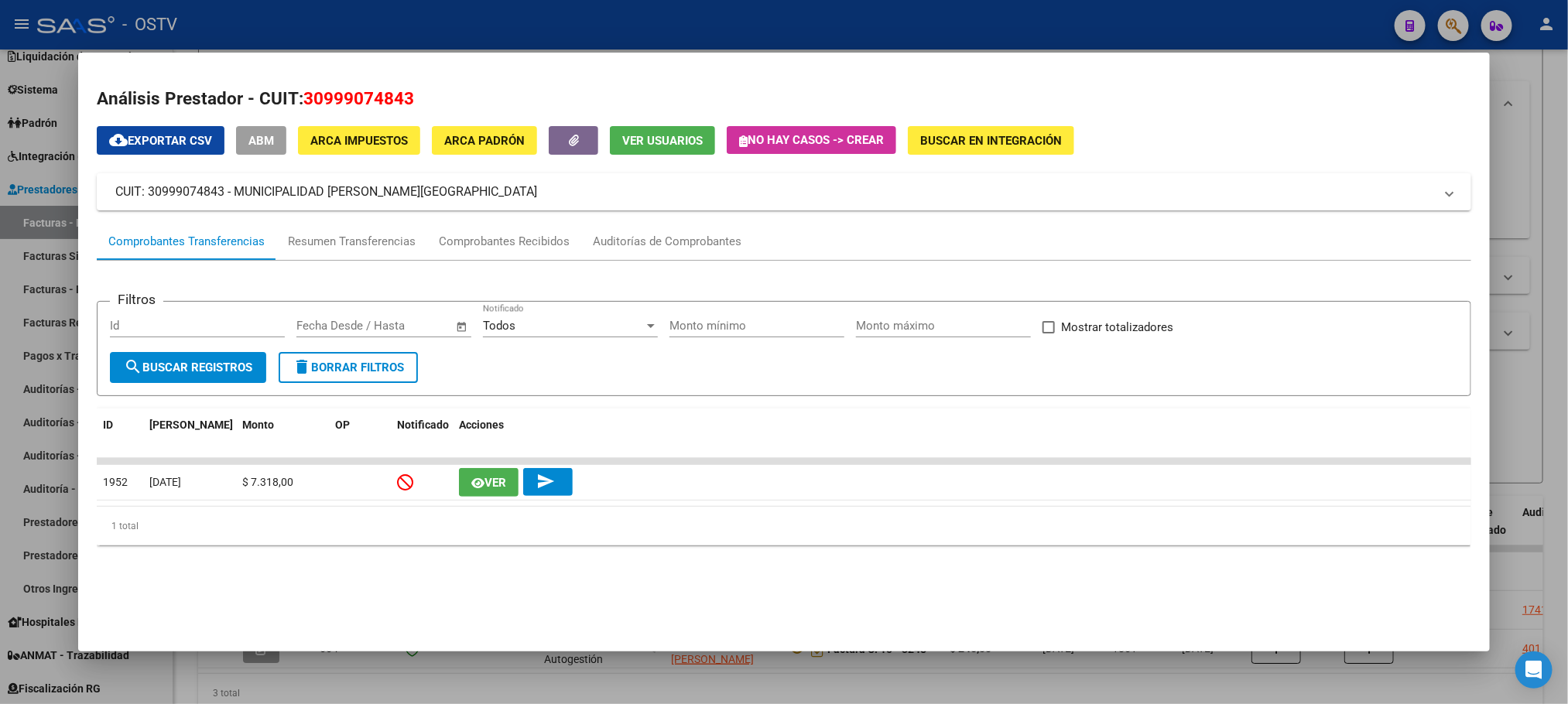
click at [477, 21] on div at bounding box center [784, 352] width 1568 height 704
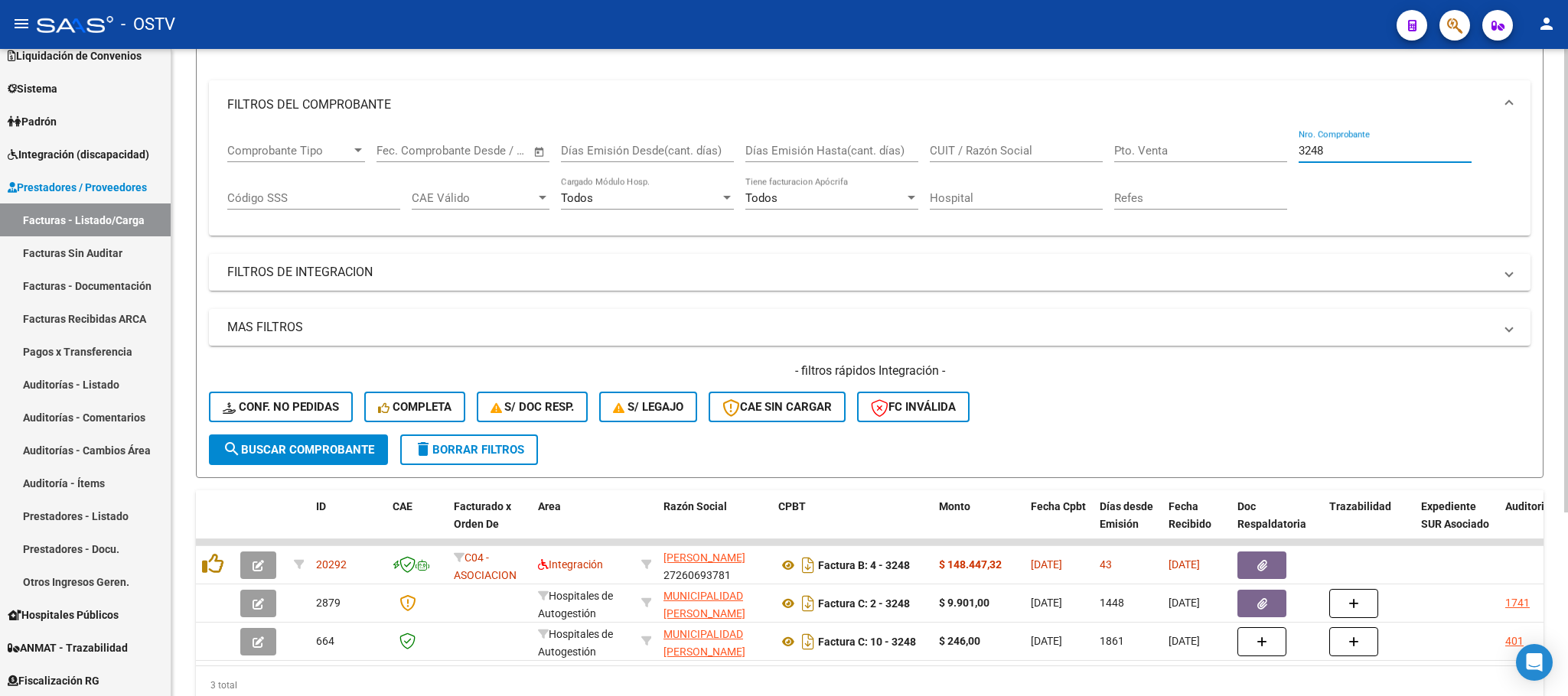
drag, startPoint x: 1358, startPoint y: 152, endPoint x: 825, endPoint y: 189, distance: 534.3
click at [825, 186] on div "Comprobante Tipo Comprobante Tipo Start date – End date Fec. Comprobante Desde …" at bounding box center [870, 177] width 1285 height 95
click at [982, 147] on input "CUIT / Razón Social" at bounding box center [1016, 150] width 173 height 14
paste input "30999074843"
click at [290, 448] on span "search Buscar Comprobante" at bounding box center [298, 450] width 151 height 14
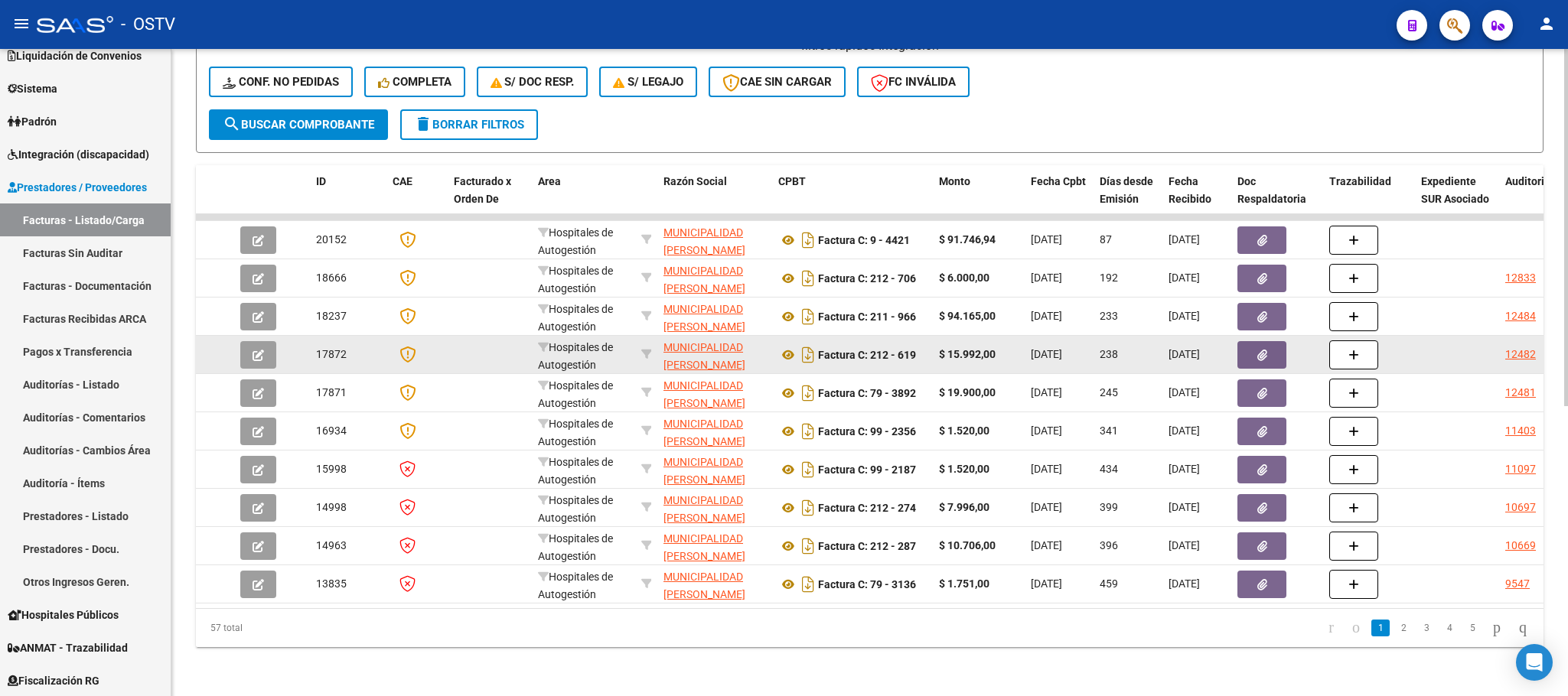
scroll to position [523, 0]
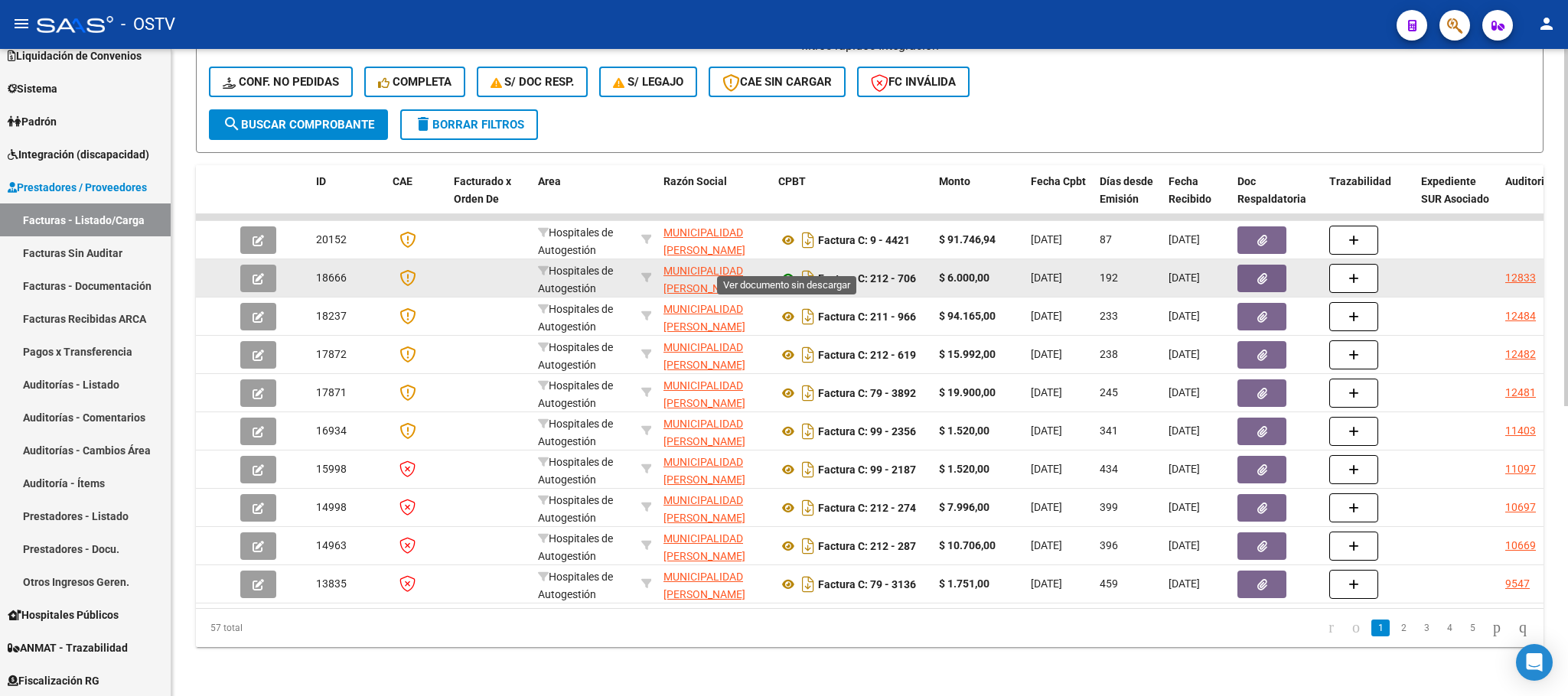
click at [785, 270] on icon at bounding box center [788, 278] width 20 height 18
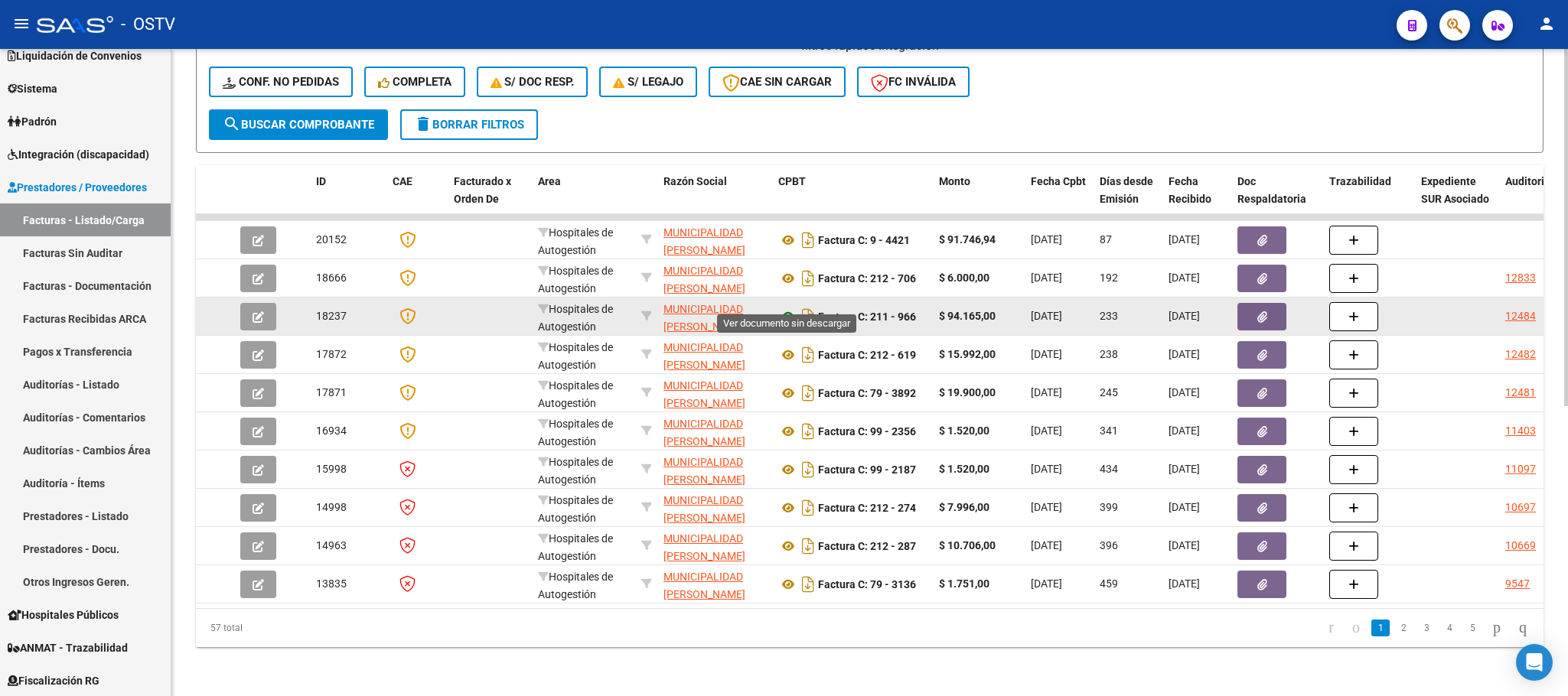
click at [786, 307] on icon at bounding box center [788, 316] width 20 height 18
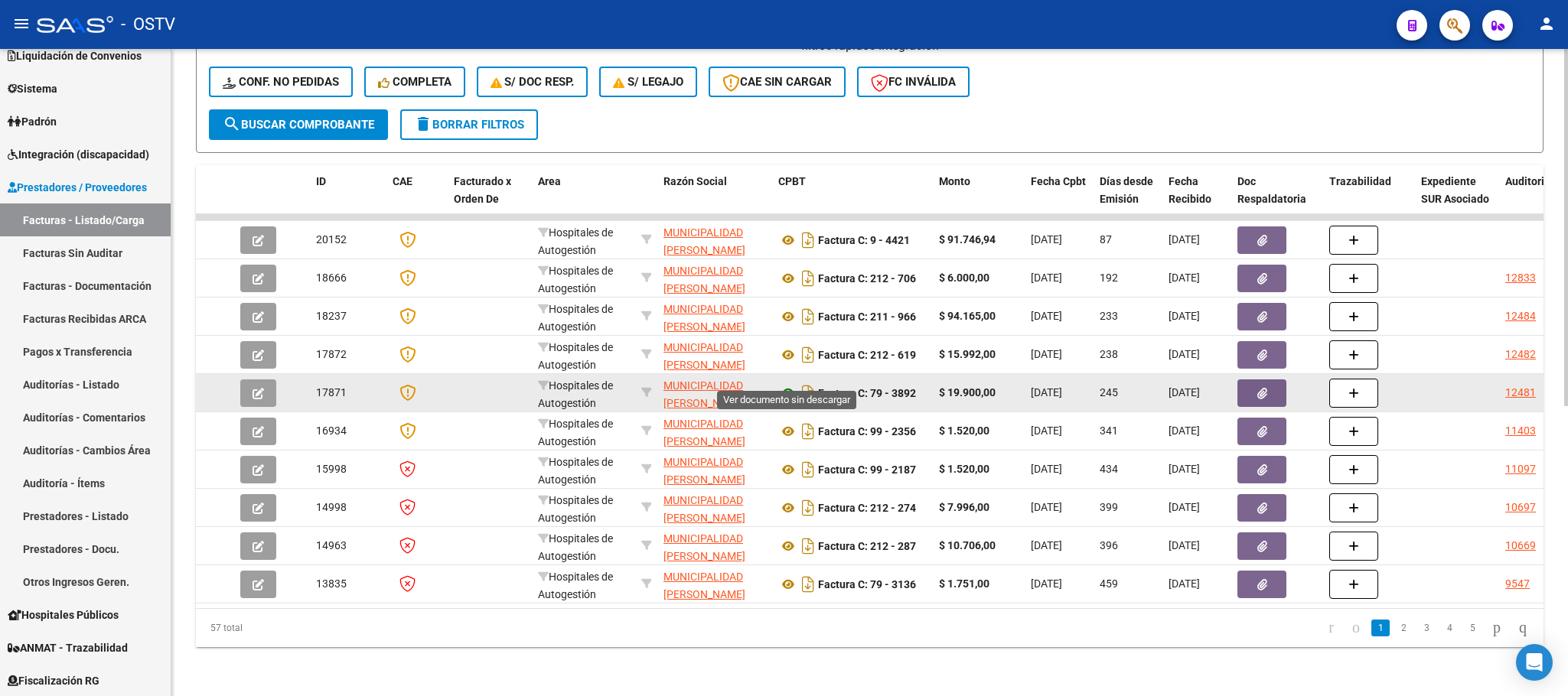
click at [786, 384] on icon at bounding box center [788, 393] width 20 height 18
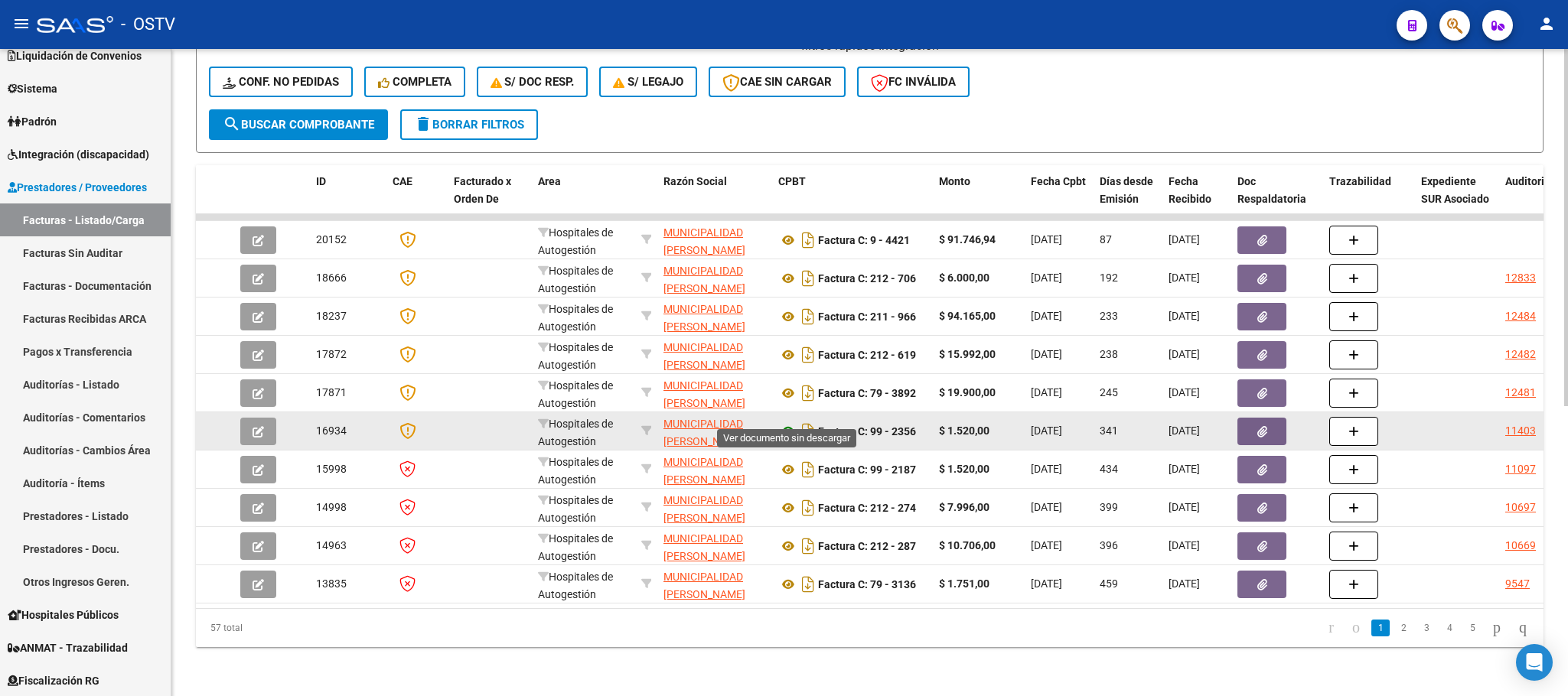
click at [793, 422] on icon at bounding box center [788, 431] width 20 height 18
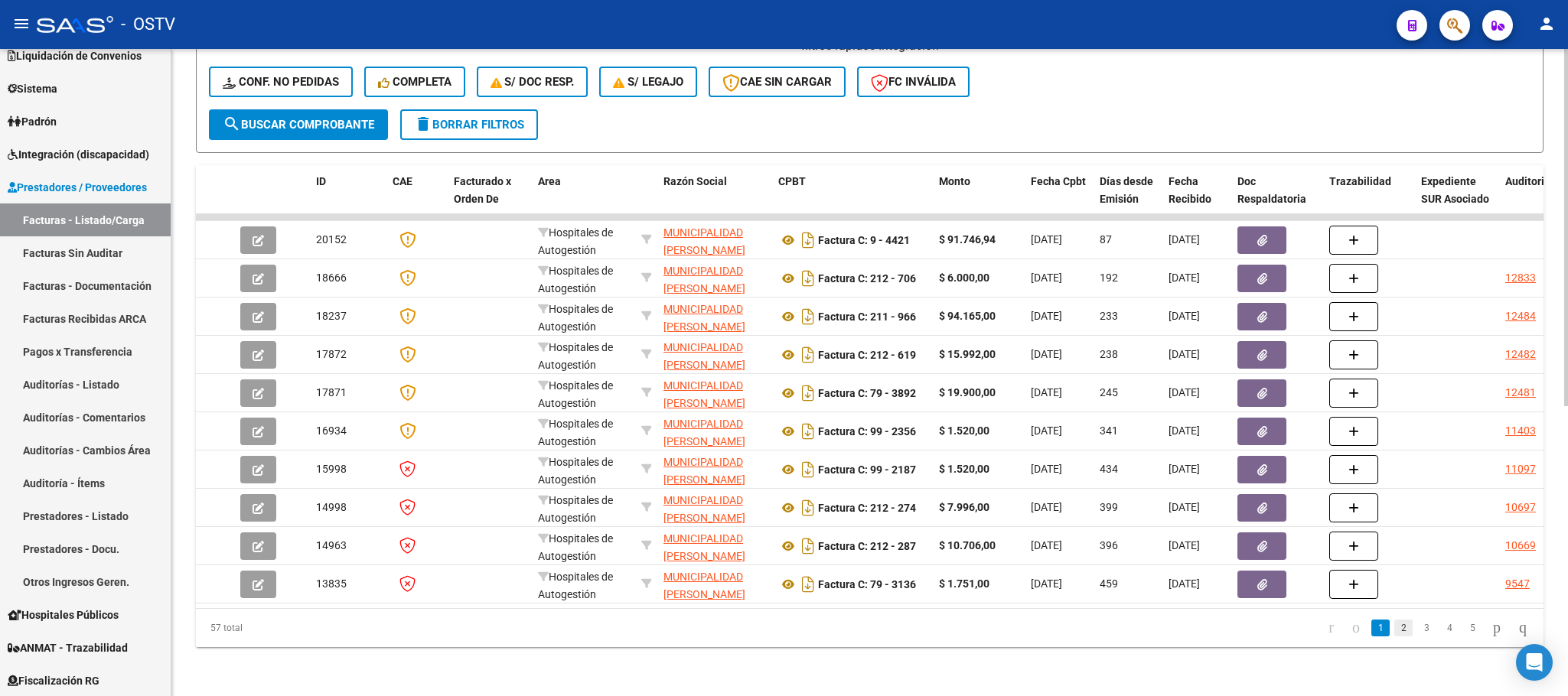
click at [1394, 629] on link "2" at bounding box center [1403, 628] width 18 height 17
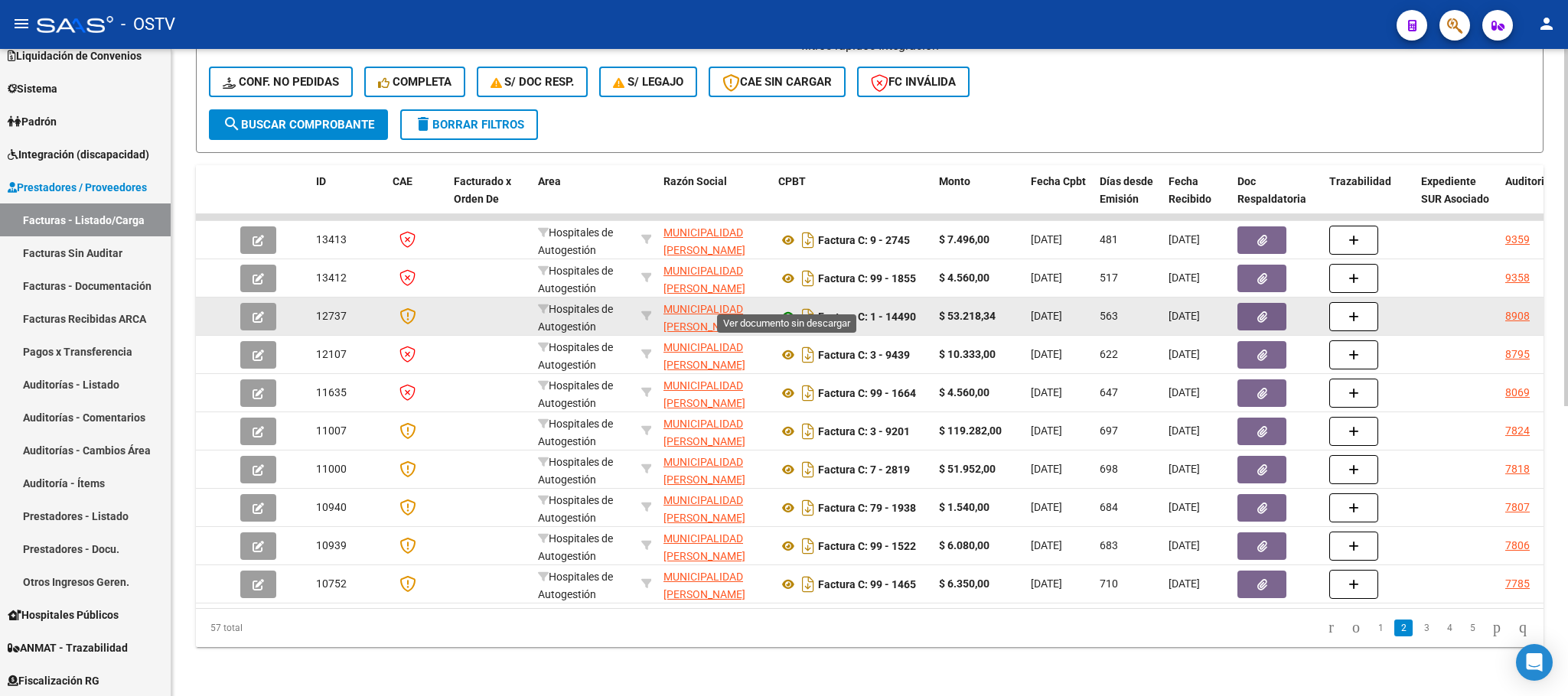
click at [787, 307] on icon at bounding box center [788, 316] width 20 height 18
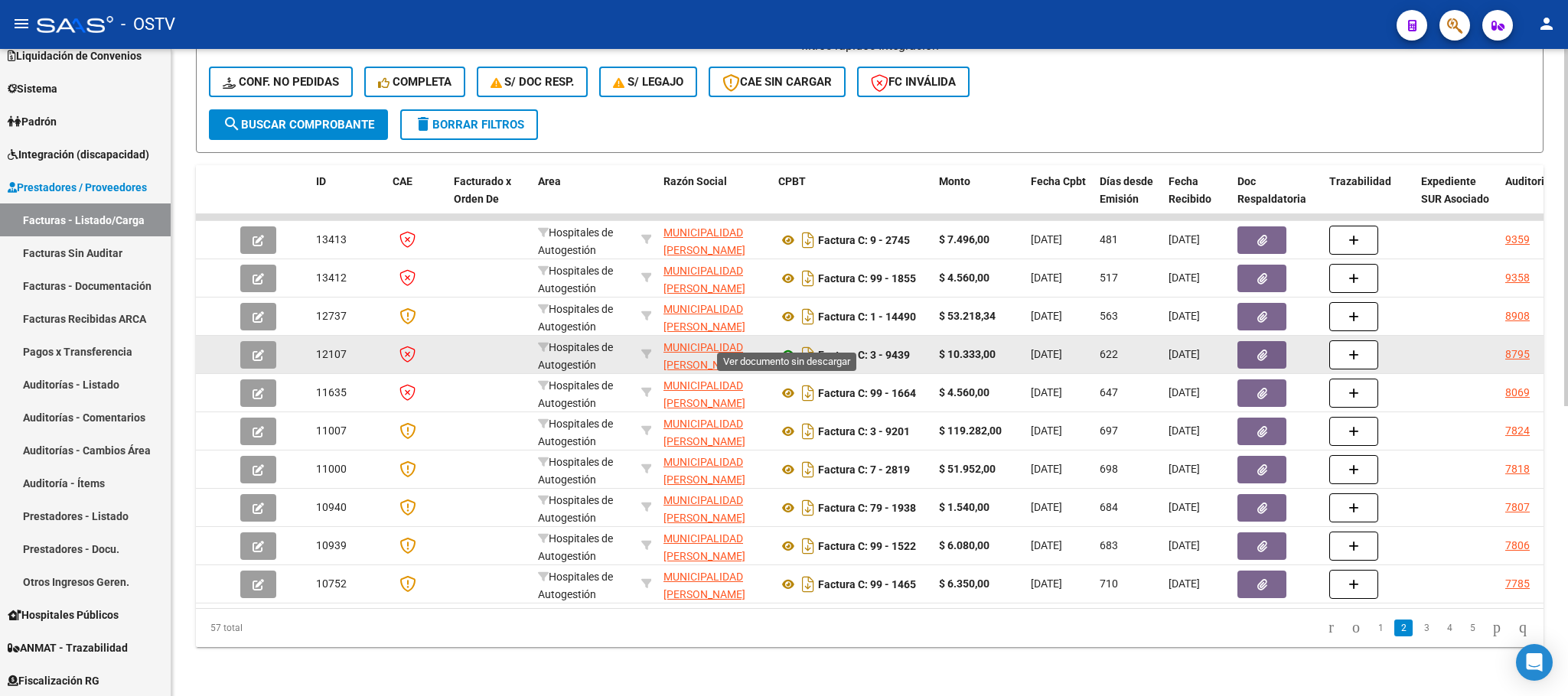
click at [785, 346] on icon at bounding box center [788, 354] width 20 height 18
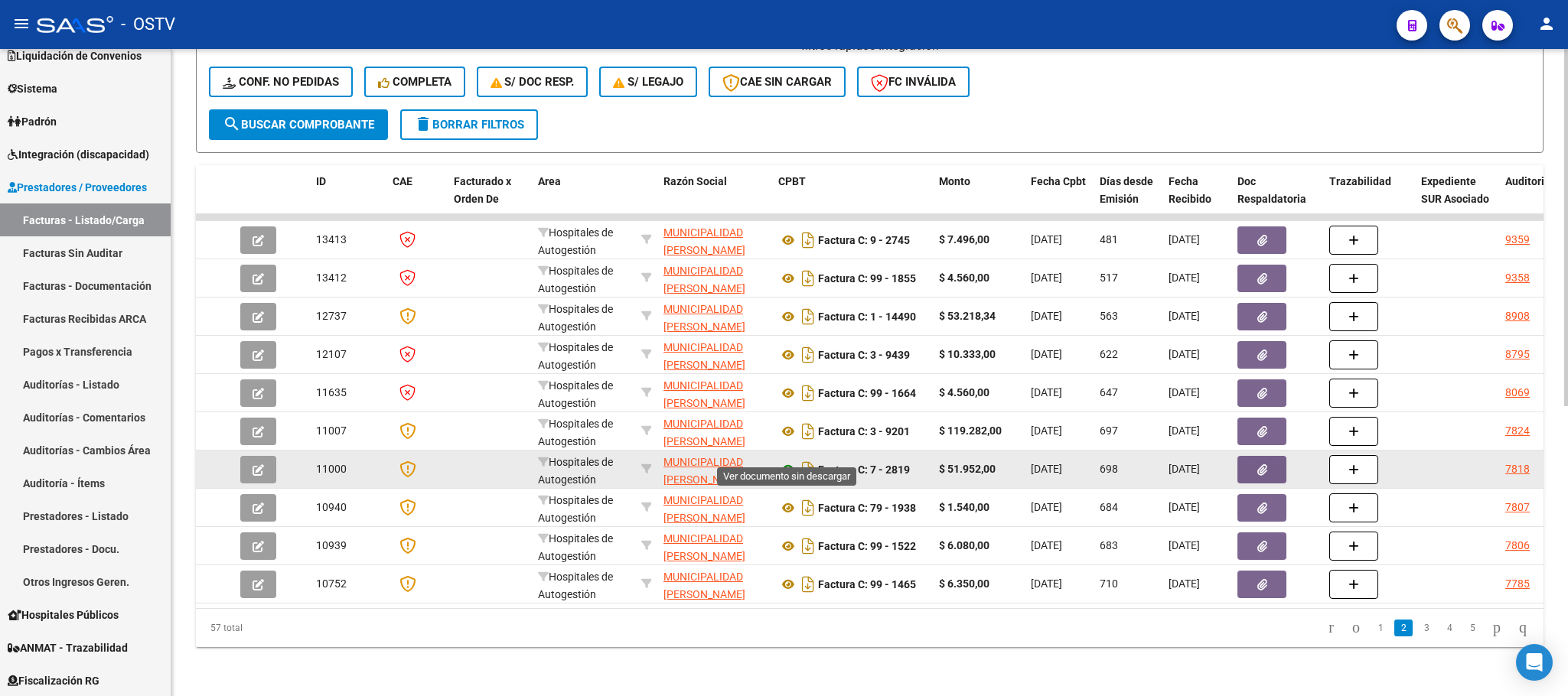
click at [782, 461] on icon at bounding box center [788, 470] width 20 height 18
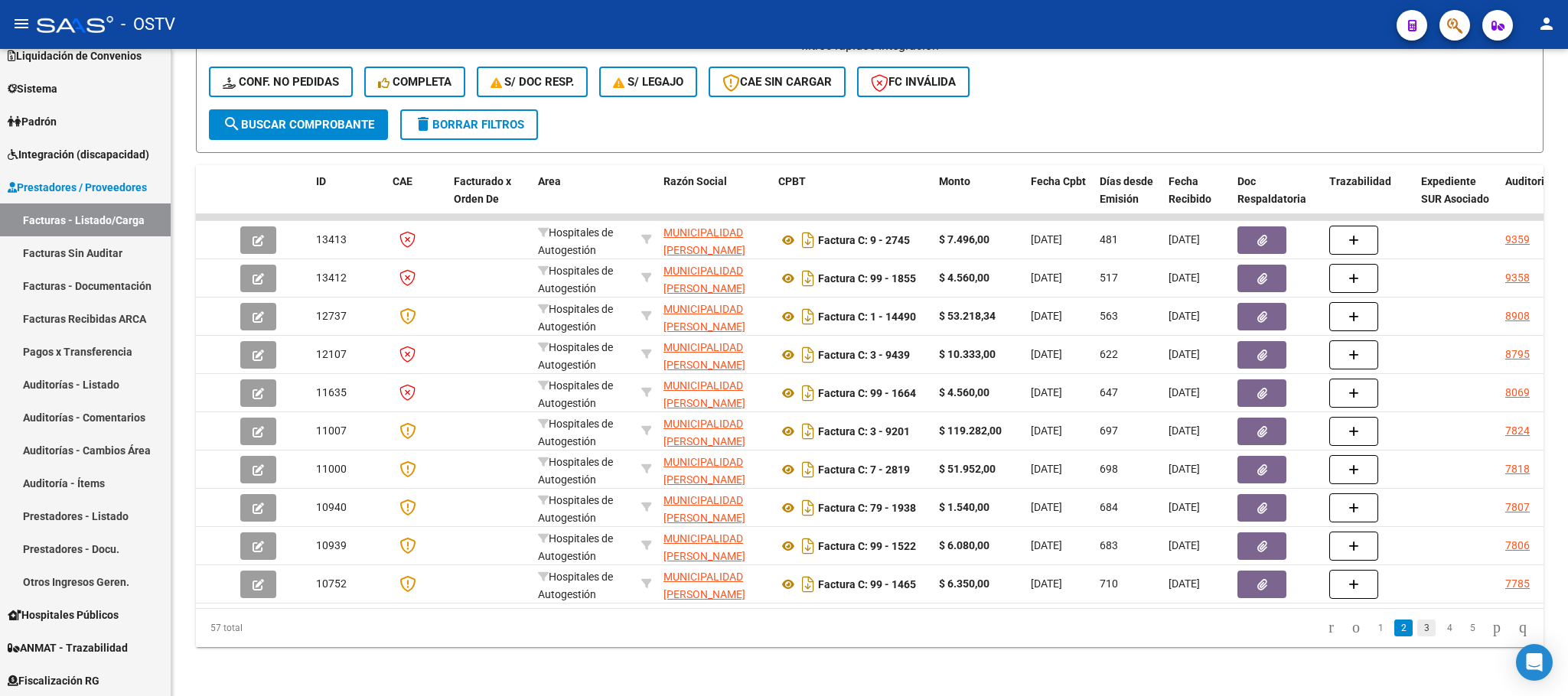
click at [1417, 630] on link "3" at bounding box center [1426, 628] width 18 height 17
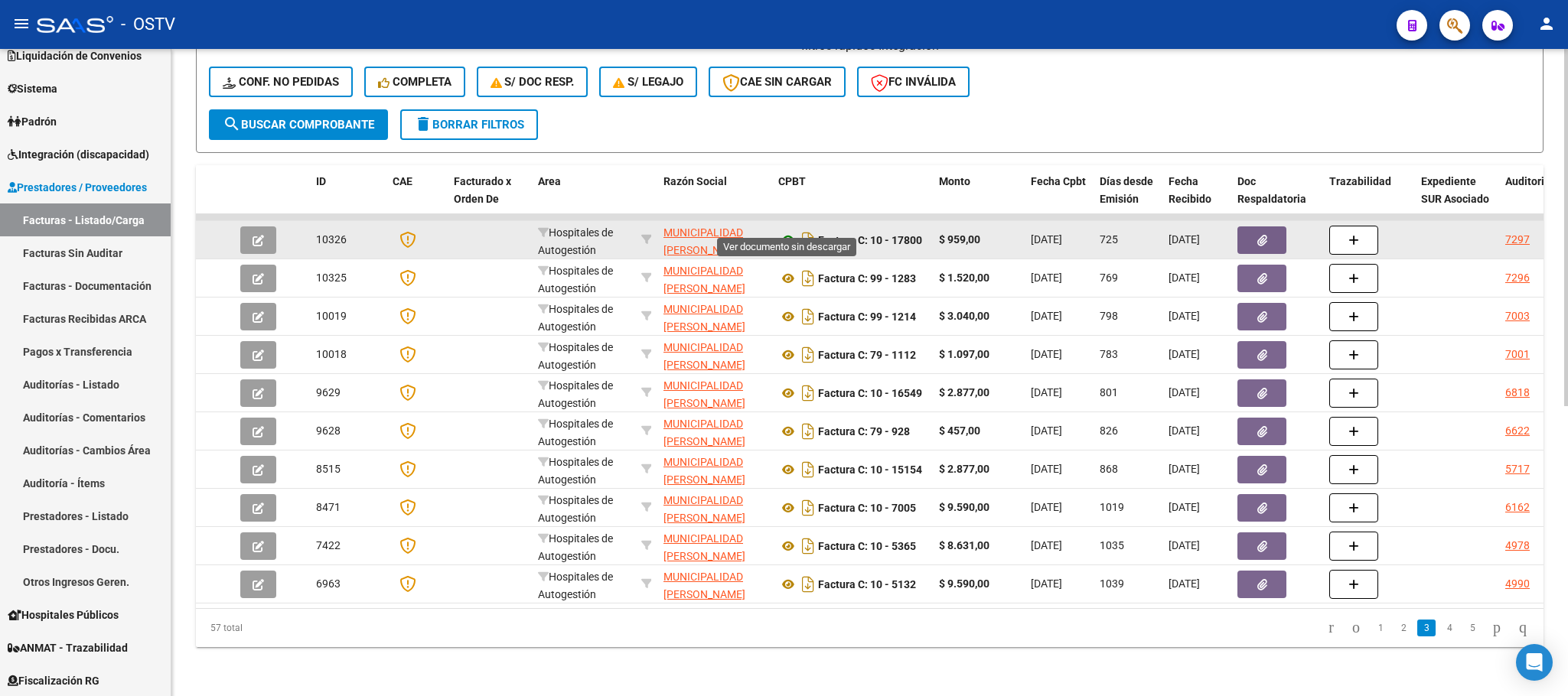
click at [792, 231] on icon at bounding box center [788, 240] width 20 height 18
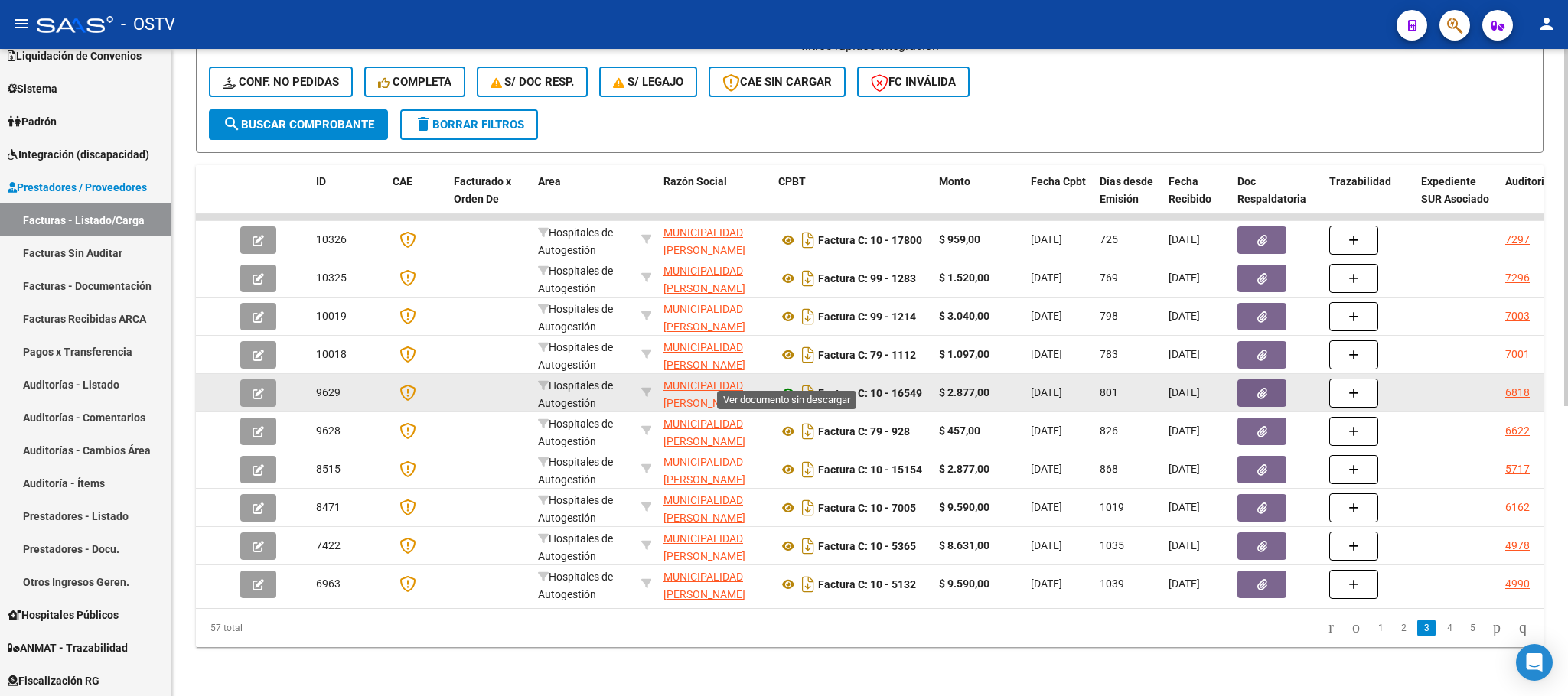
click at [788, 384] on icon at bounding box center [788, 393] width 20 height 18
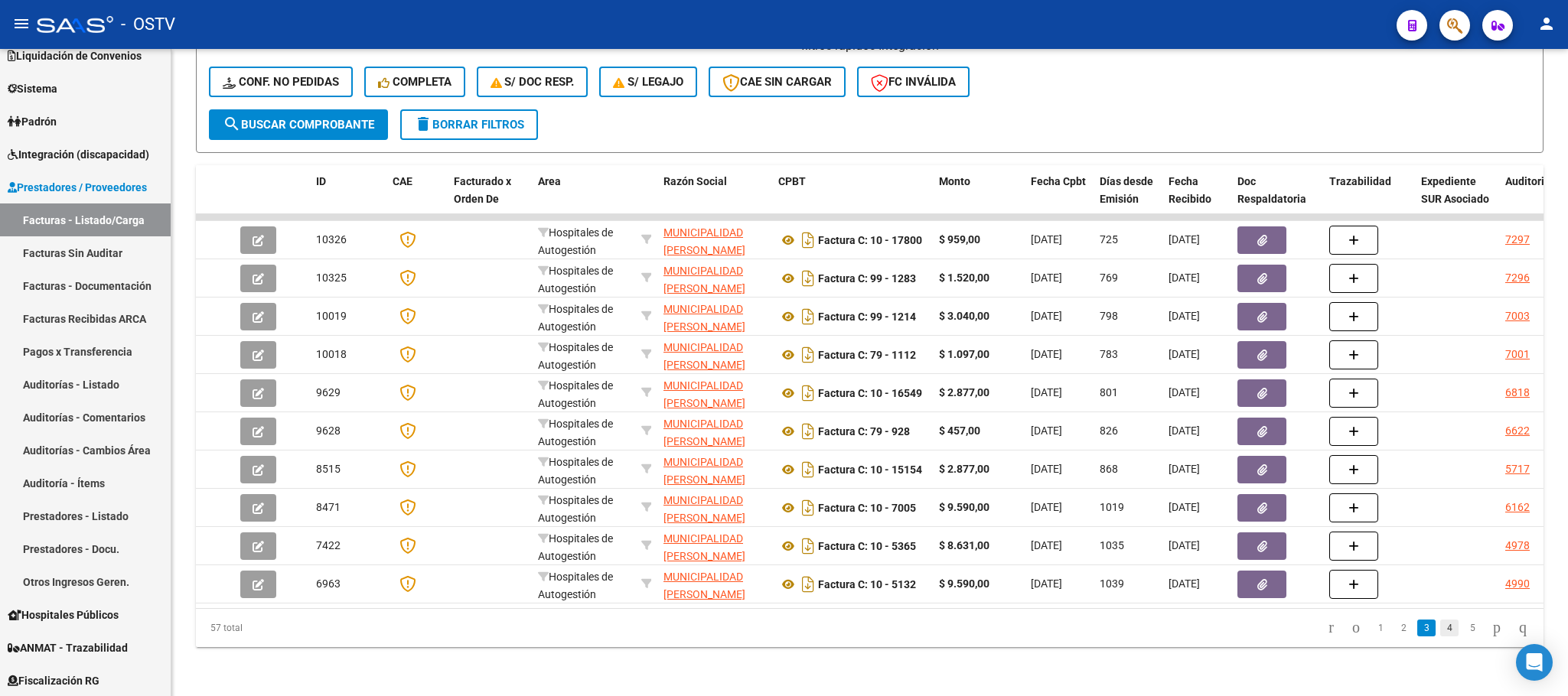
click at [1440, 623] on link "4" at bounding box center [1449, 628] width 18 height 17
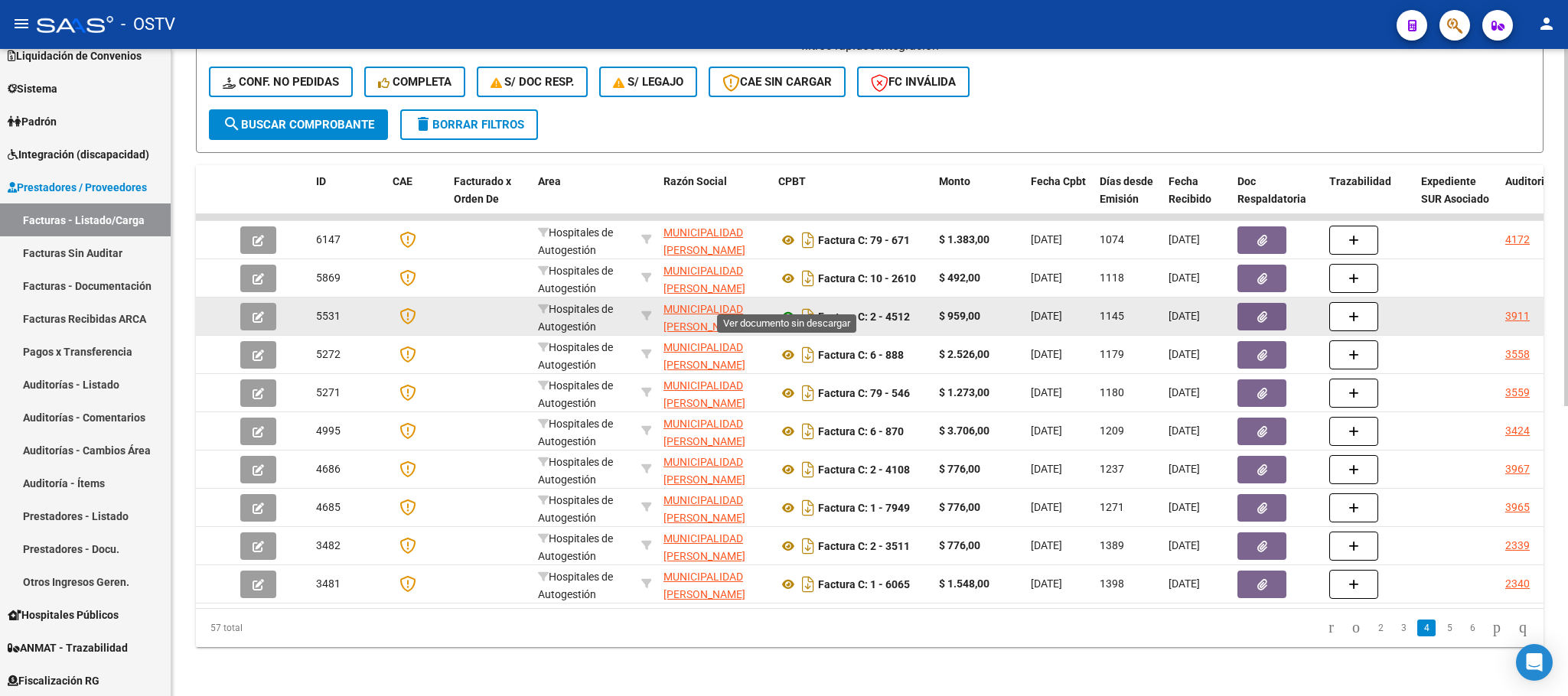
click at [786, 307] on icon at bounding box center [788, 316] width 20 height 18
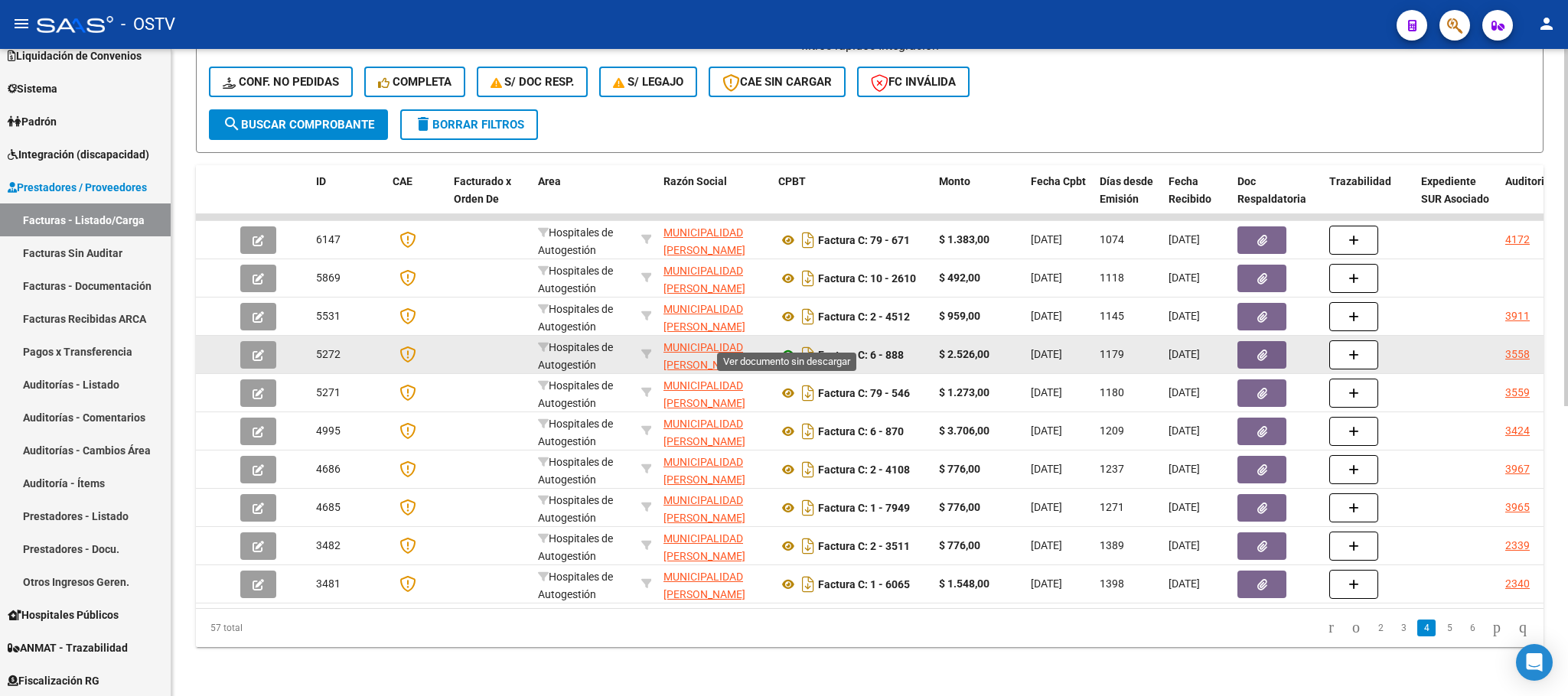
click at [787, 346] on icon at bounding box center [788, 354] width 20 height 18
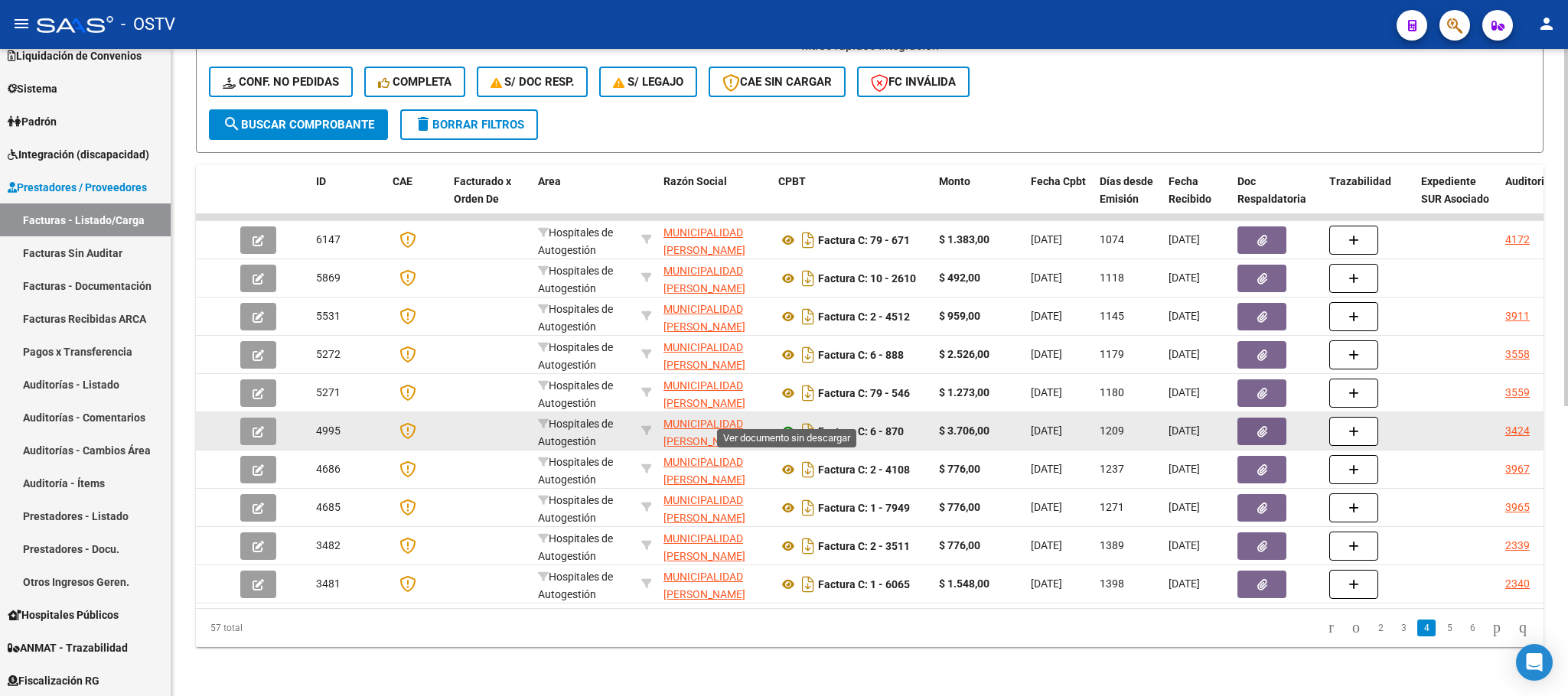
click at [794, 422] on icon at bounding box center [788, 431] width 20 height 18
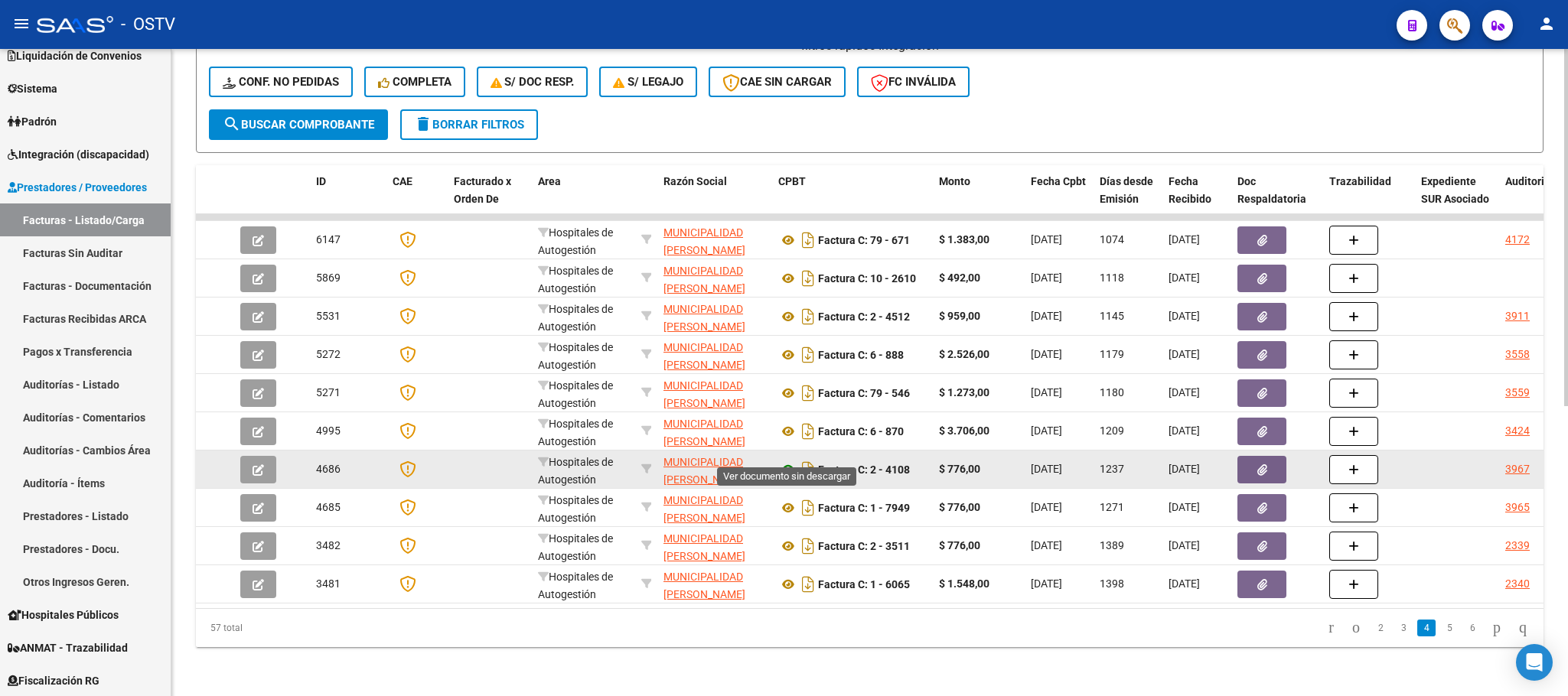
click at [785, 461] on icon at bounding box center [788, 470] width 20 height 18
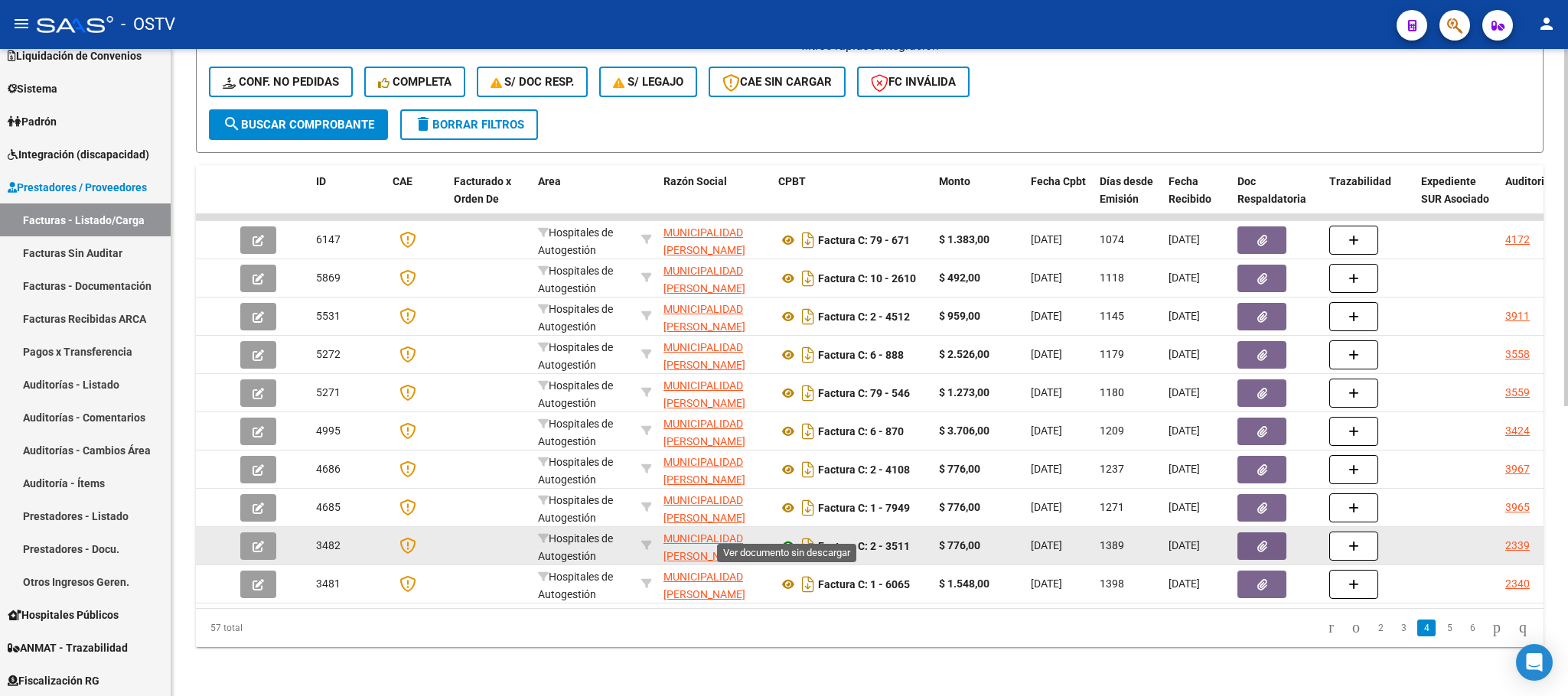
click at [782, 537] on icon at bounding box center [788, 546] width 20 height 18
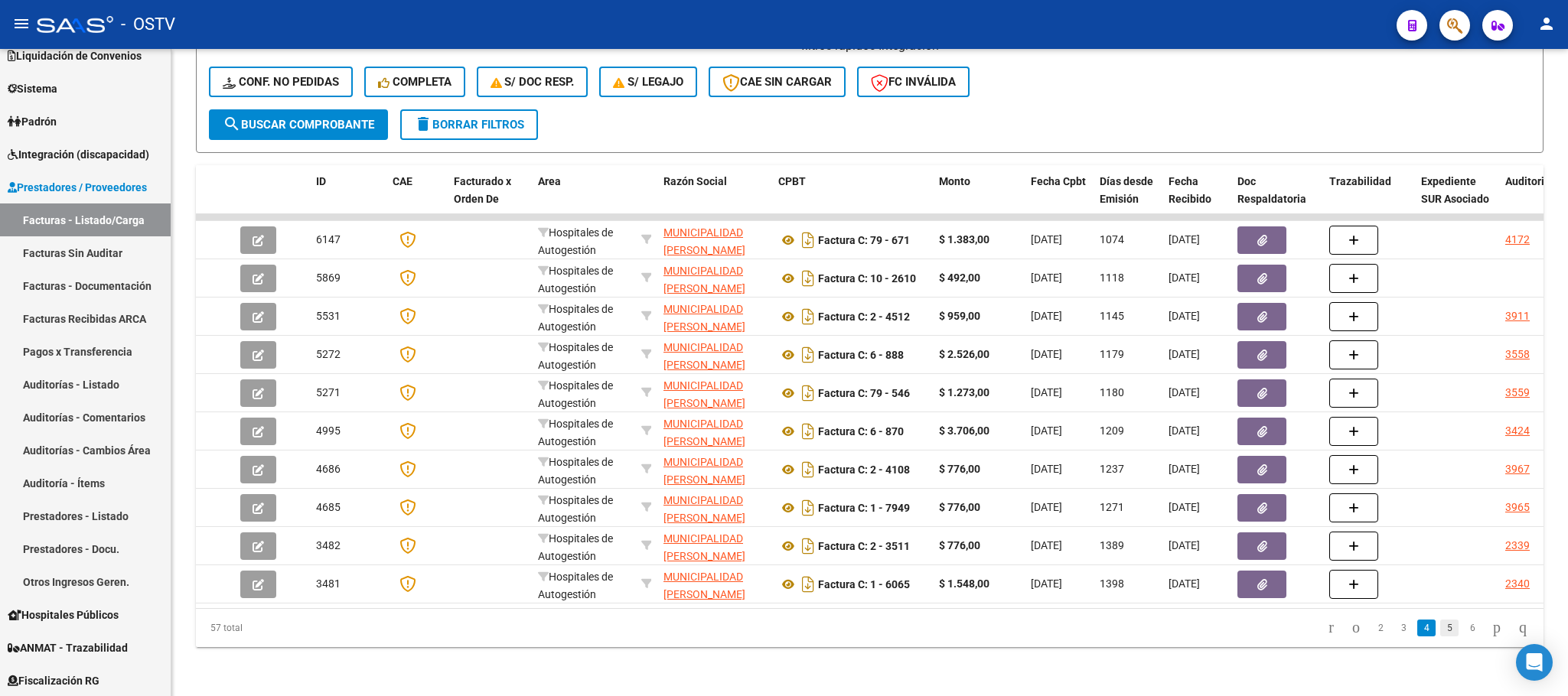
click at [1440, 627] on link "5" at bounding box center [1449, 628] width 18 height 17
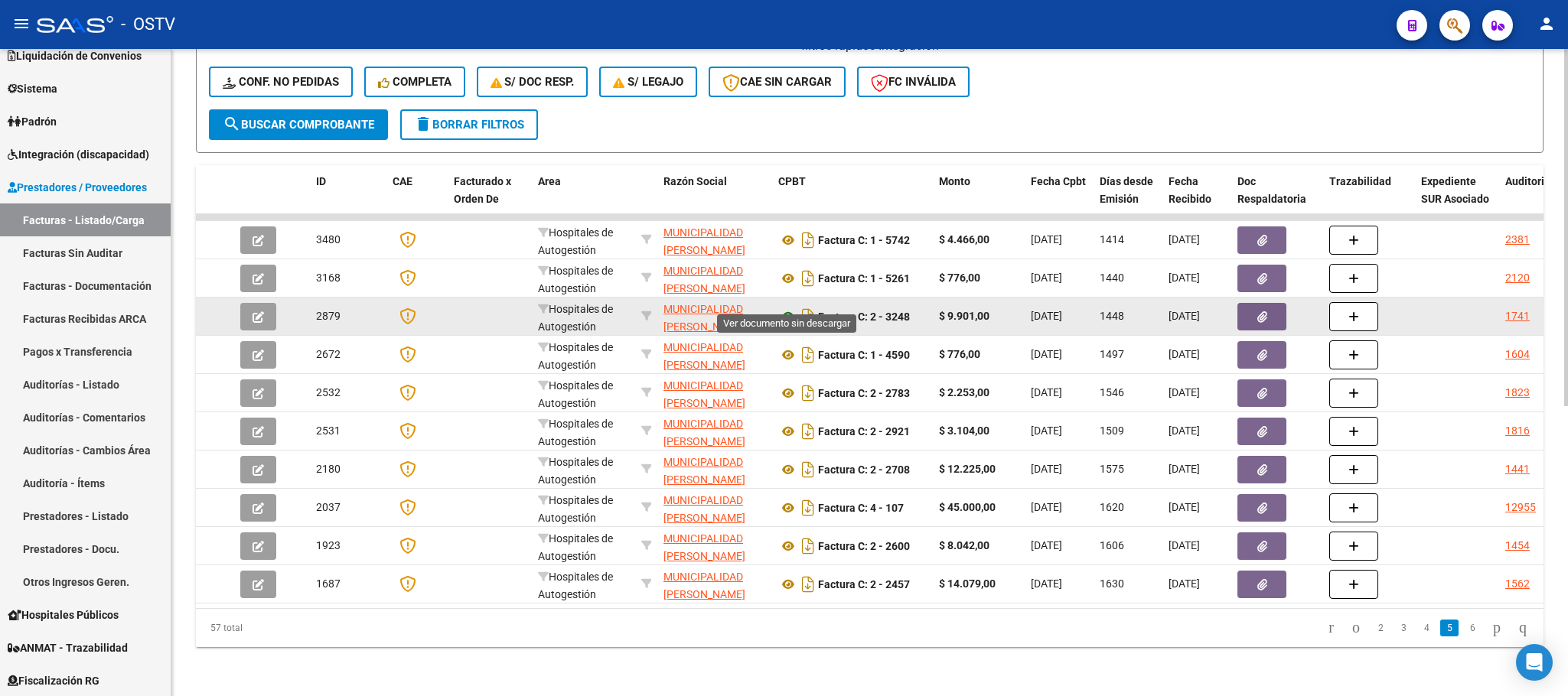
click at [790, 307] on icon at bounding box center [788, 316] width 20 height 18
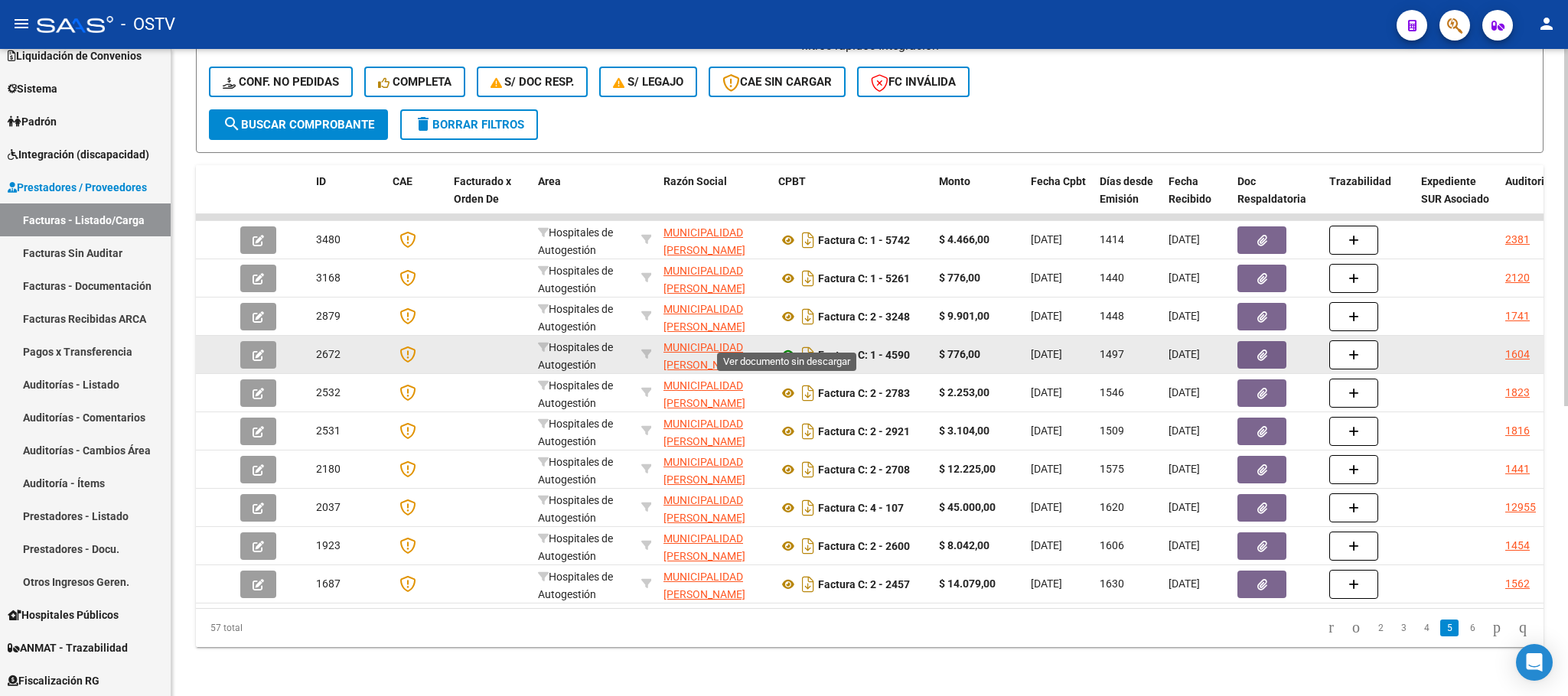
click at [787, 346] on icon at bounding box center [788, 354] width 20 height 18
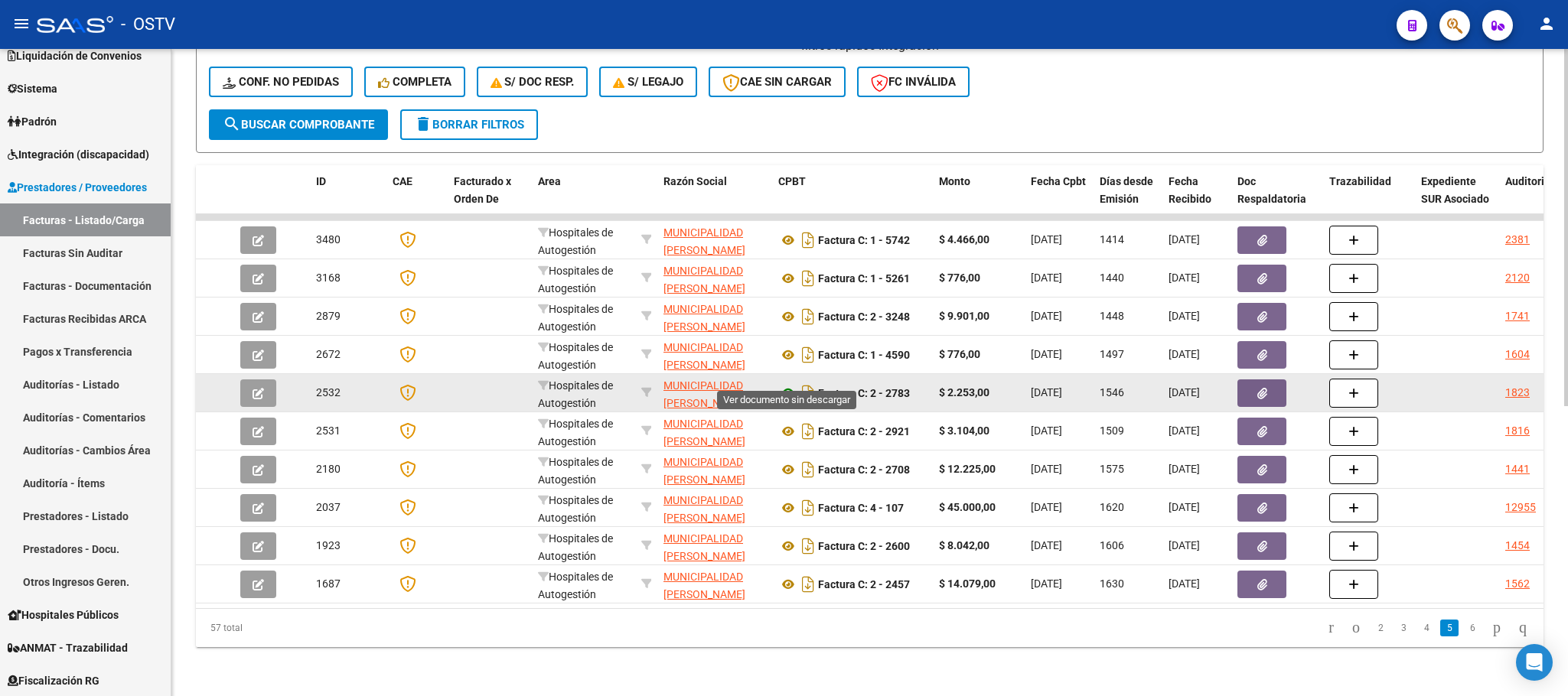
click at [788, 384] on icon at bounding box center [788, 393] width 20 height 18
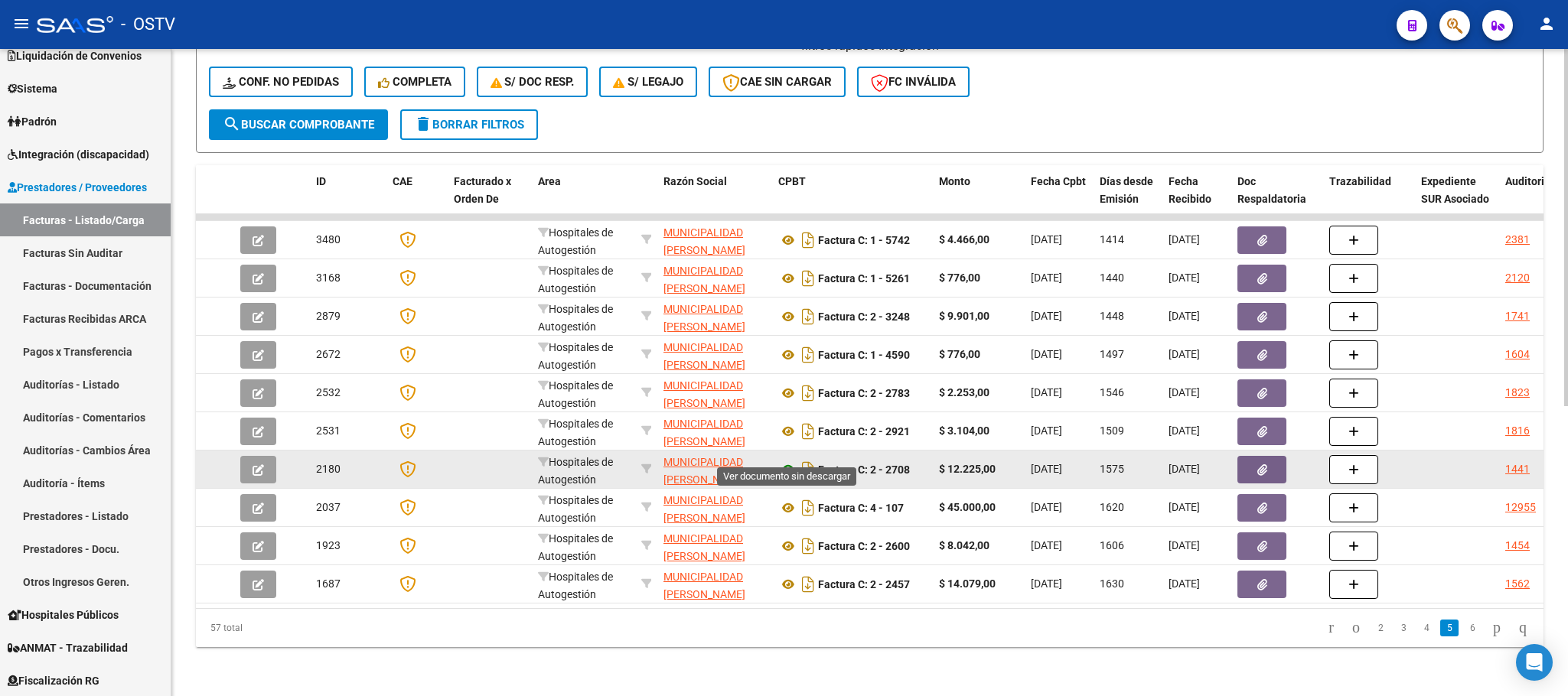
click at [786, 461] on icon at bounding box center [788, 470] width 20 height 18
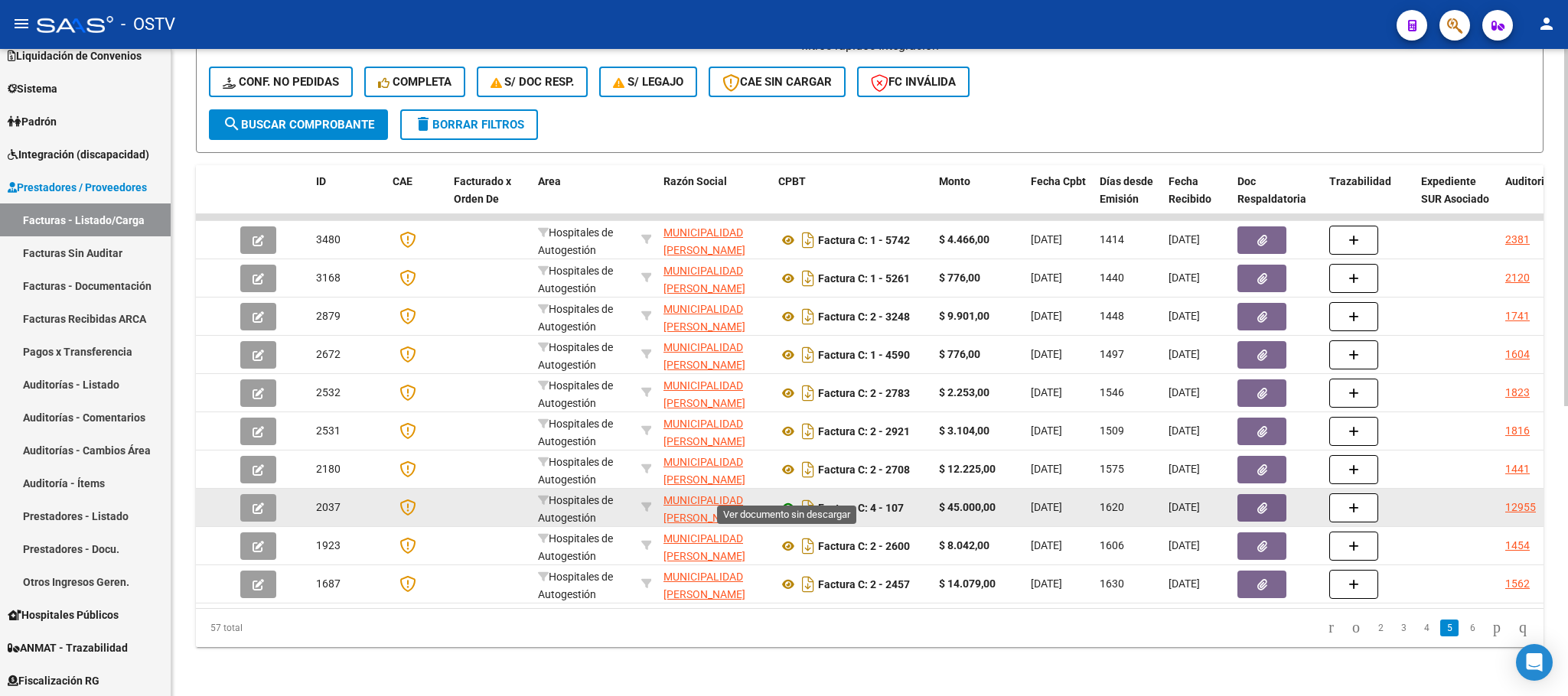
click at [793, 499] on icon at bounding box center [788, 508] width 20 height 18
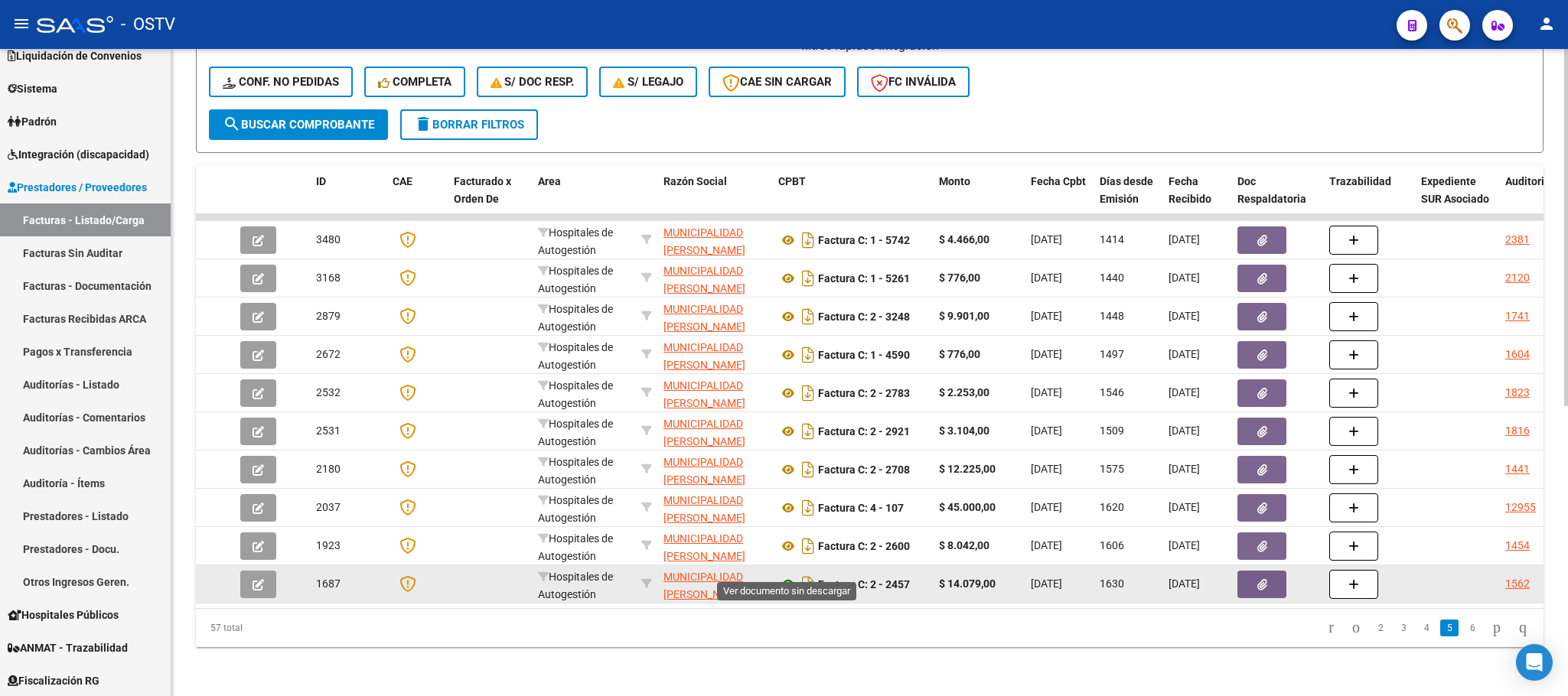
click at [786, 575] on icon at bounding box center [788, 584] width 20 height 18
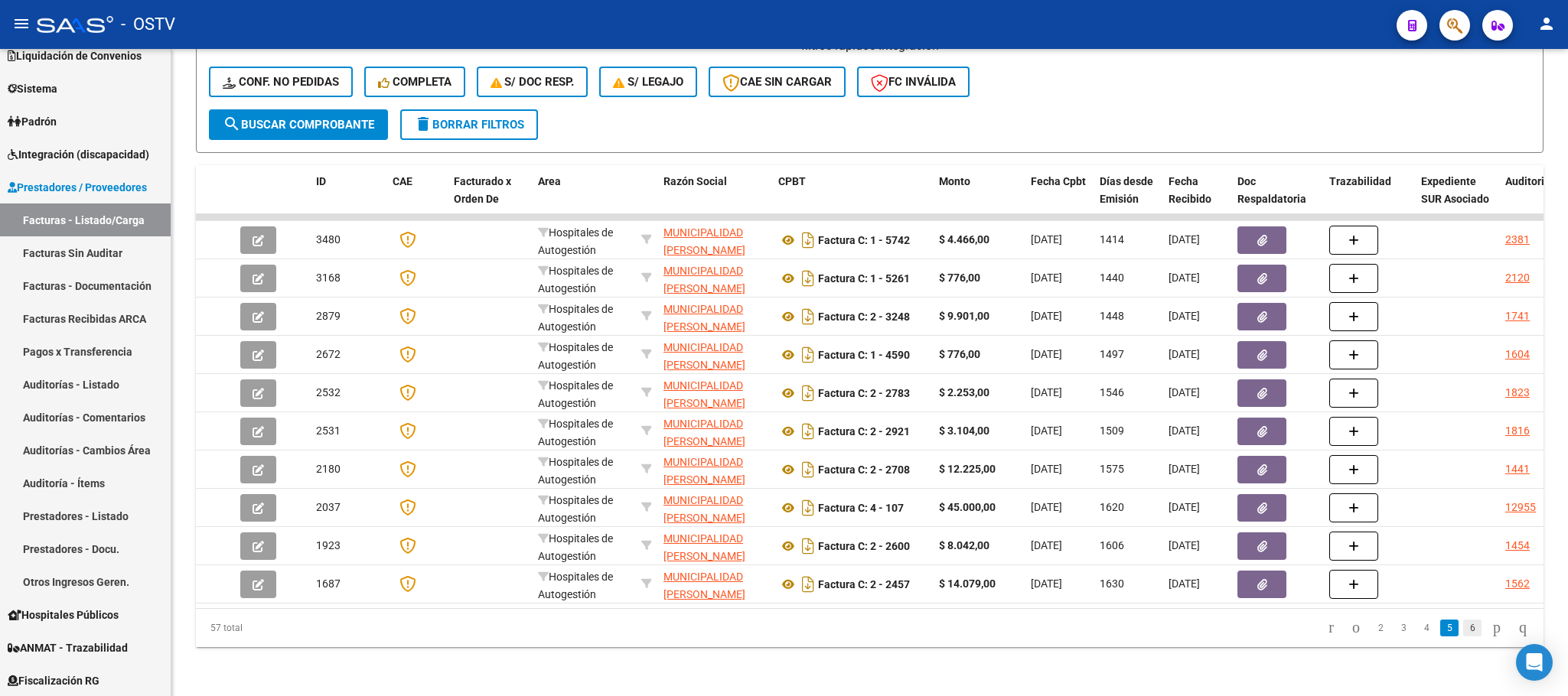
click at [1463, 634] on link "6" at bounding box center [1472, 628] width 18 height 17
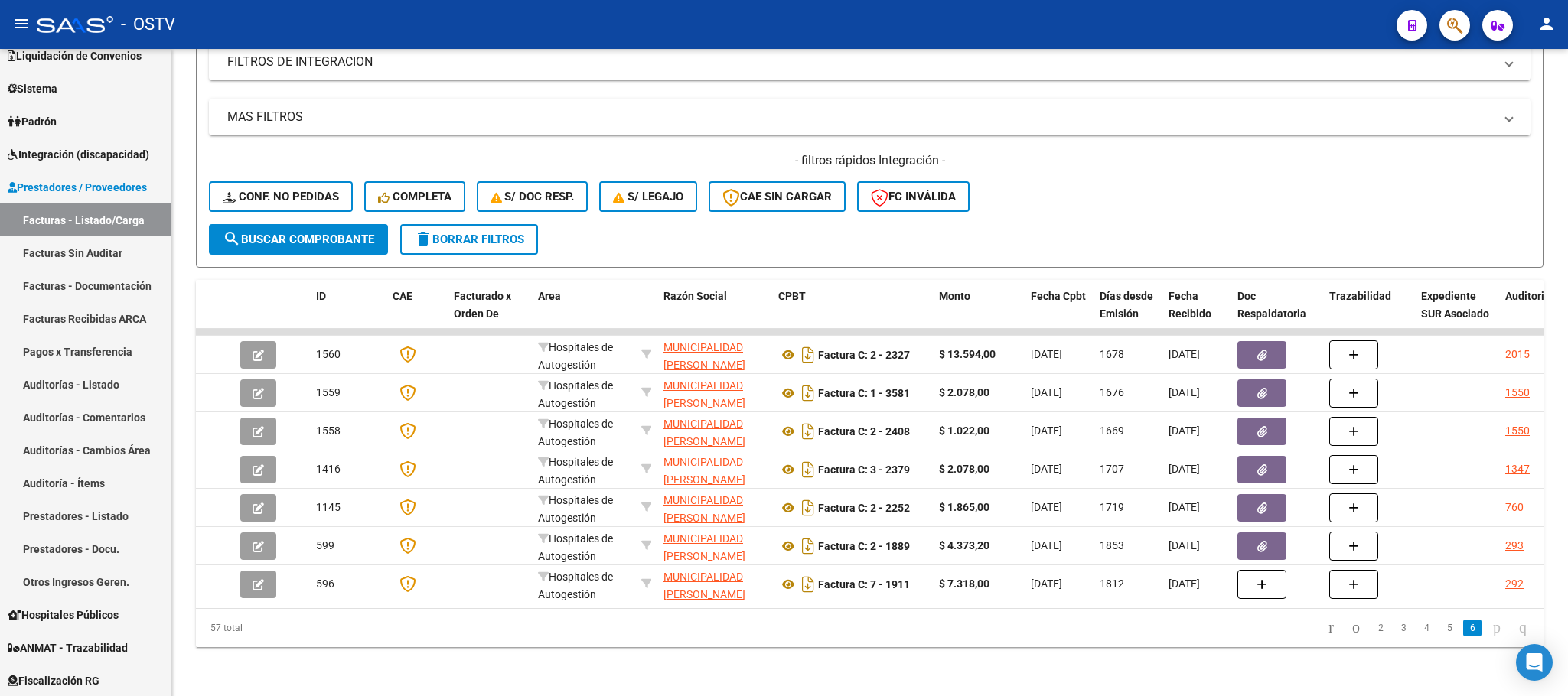
scroll to position [410, 0]
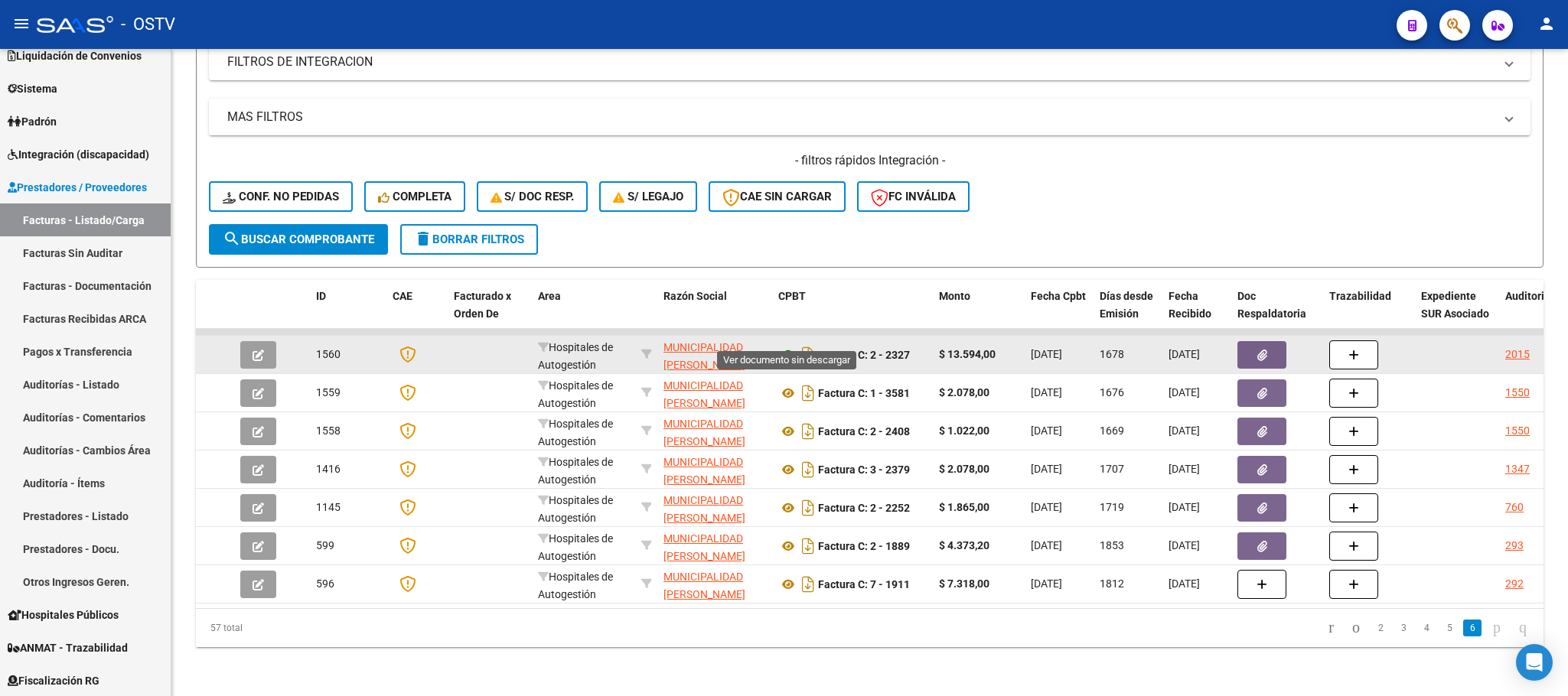
click at [790, 346] on icon at bounding box center [788, 354] width 20 height 18
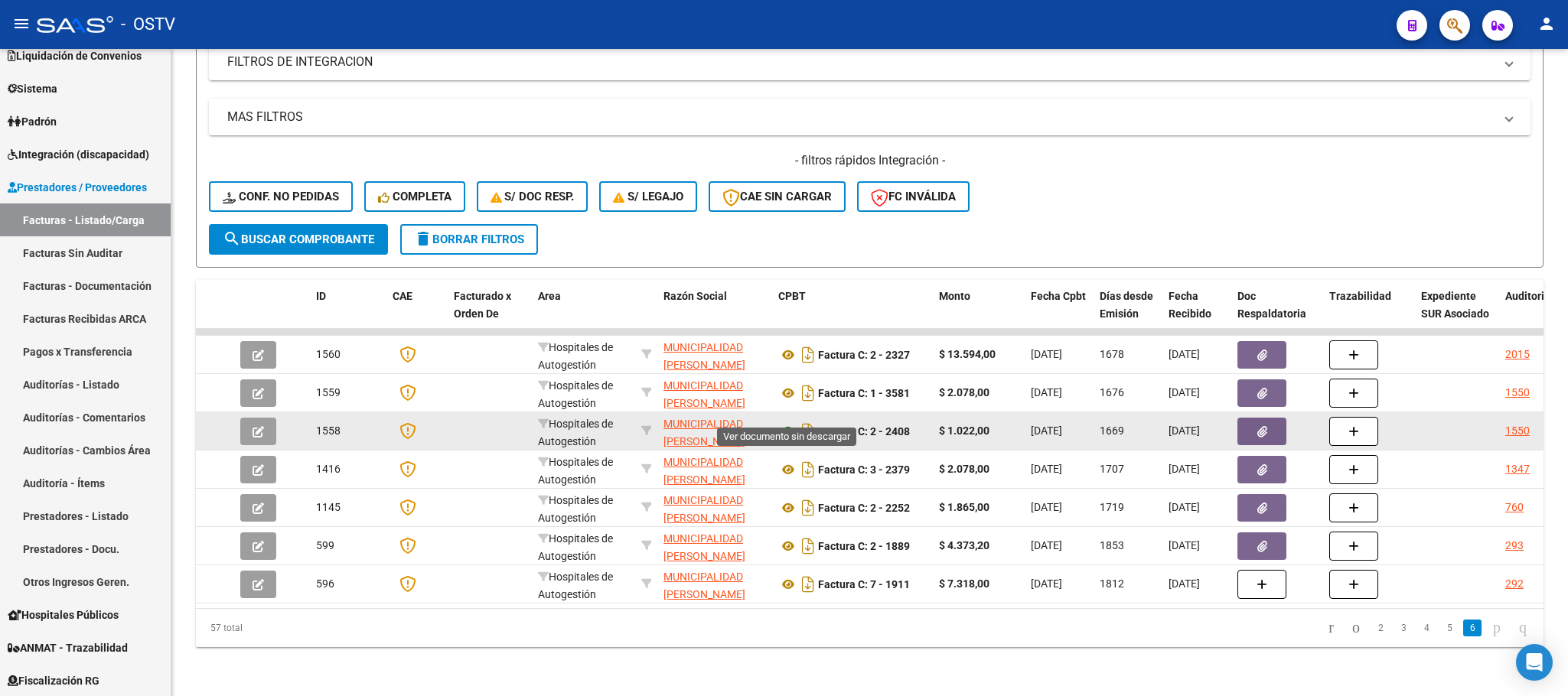
click at [790, 422] on icon at bounding box center [788, 431] width 20 height 18
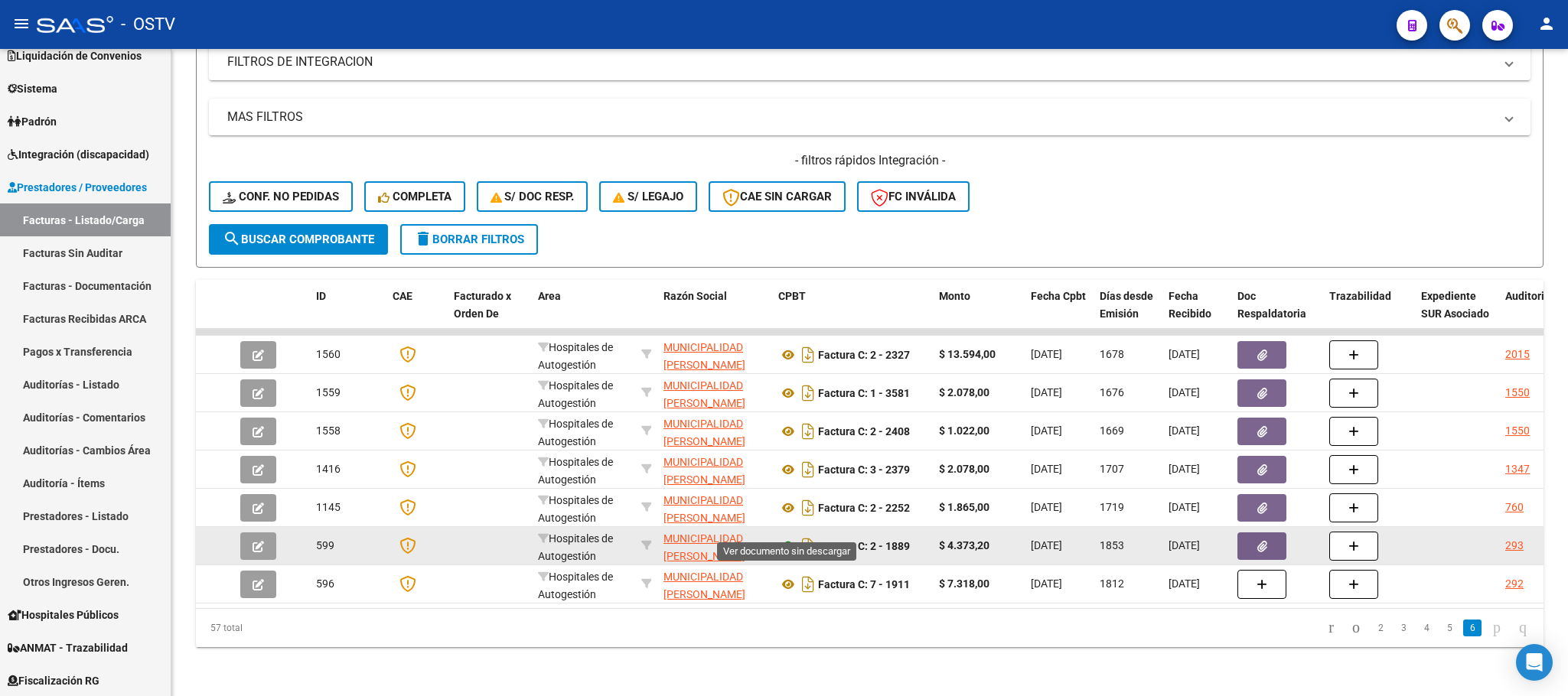
click at [787, 537] on icon at bounding box center [788, 546] width 20 height 18
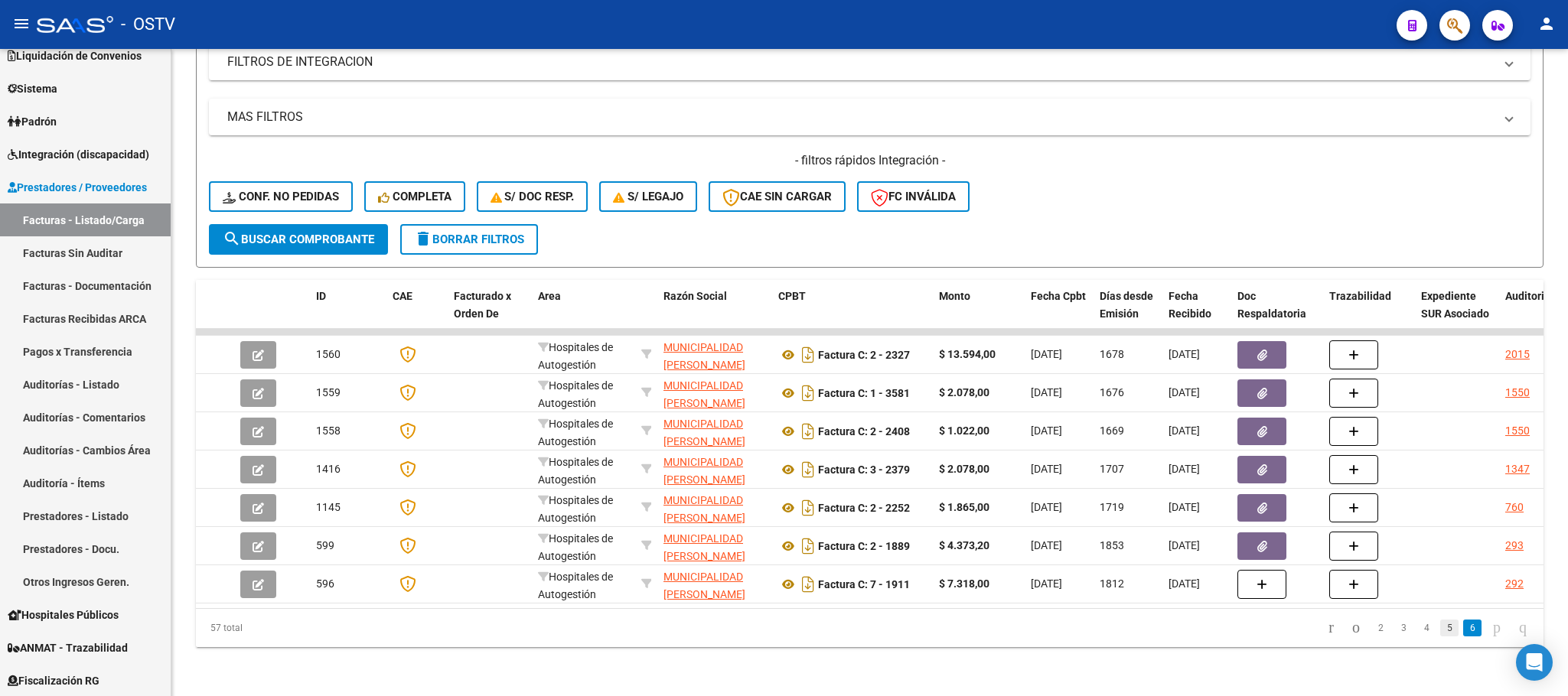
click at [1440, 634] on link "5" at bounding box center [1449, 628] width 18 height 17
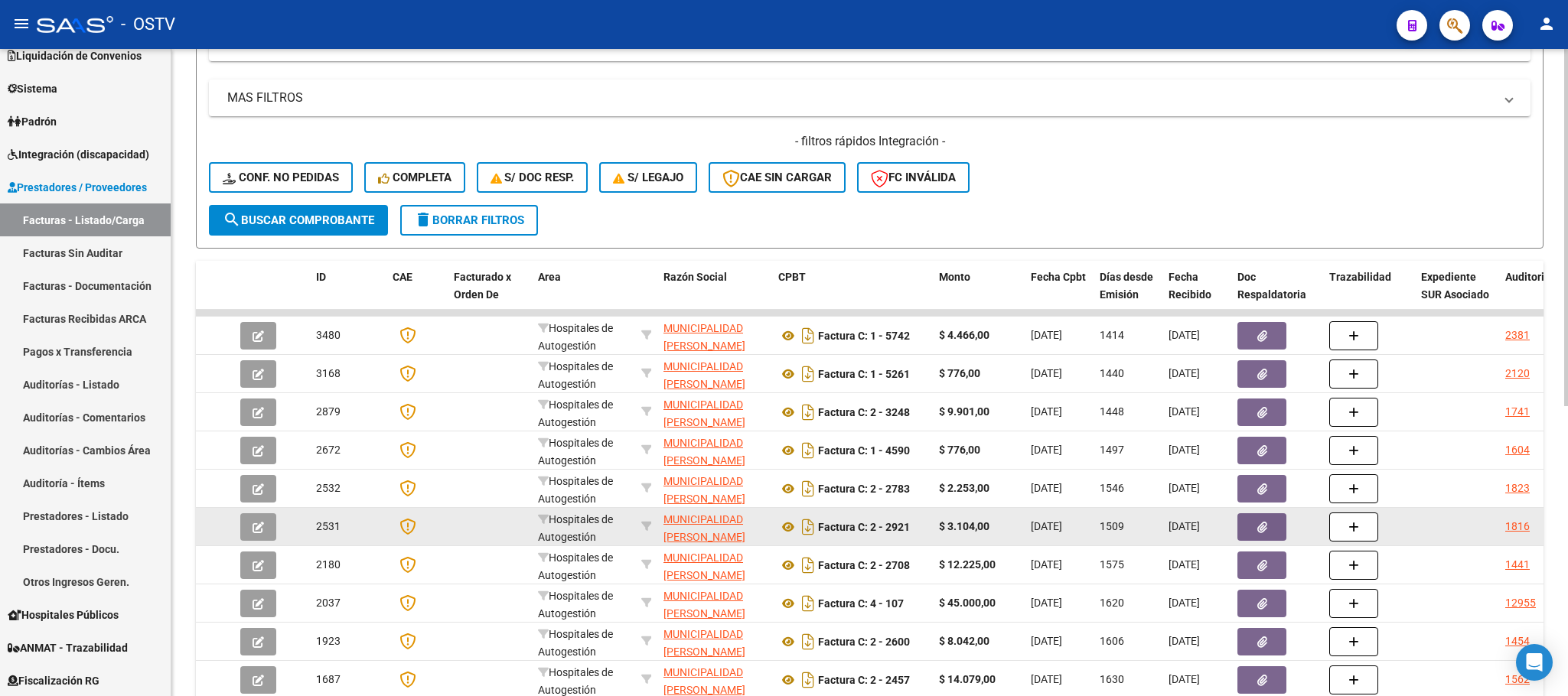
scroll to position [19, 0]
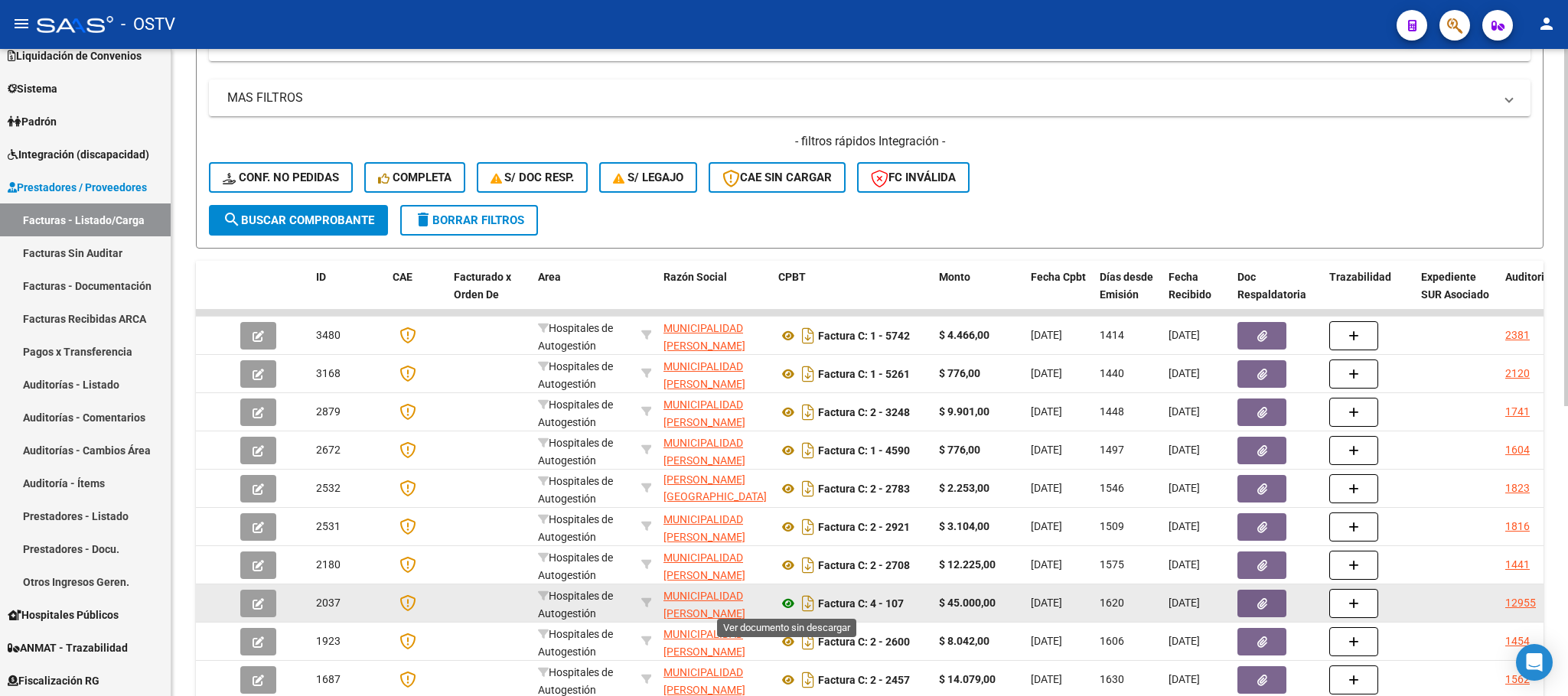
click at [782, 602] on icon at bounding box center [788, 603] width 20 height 18
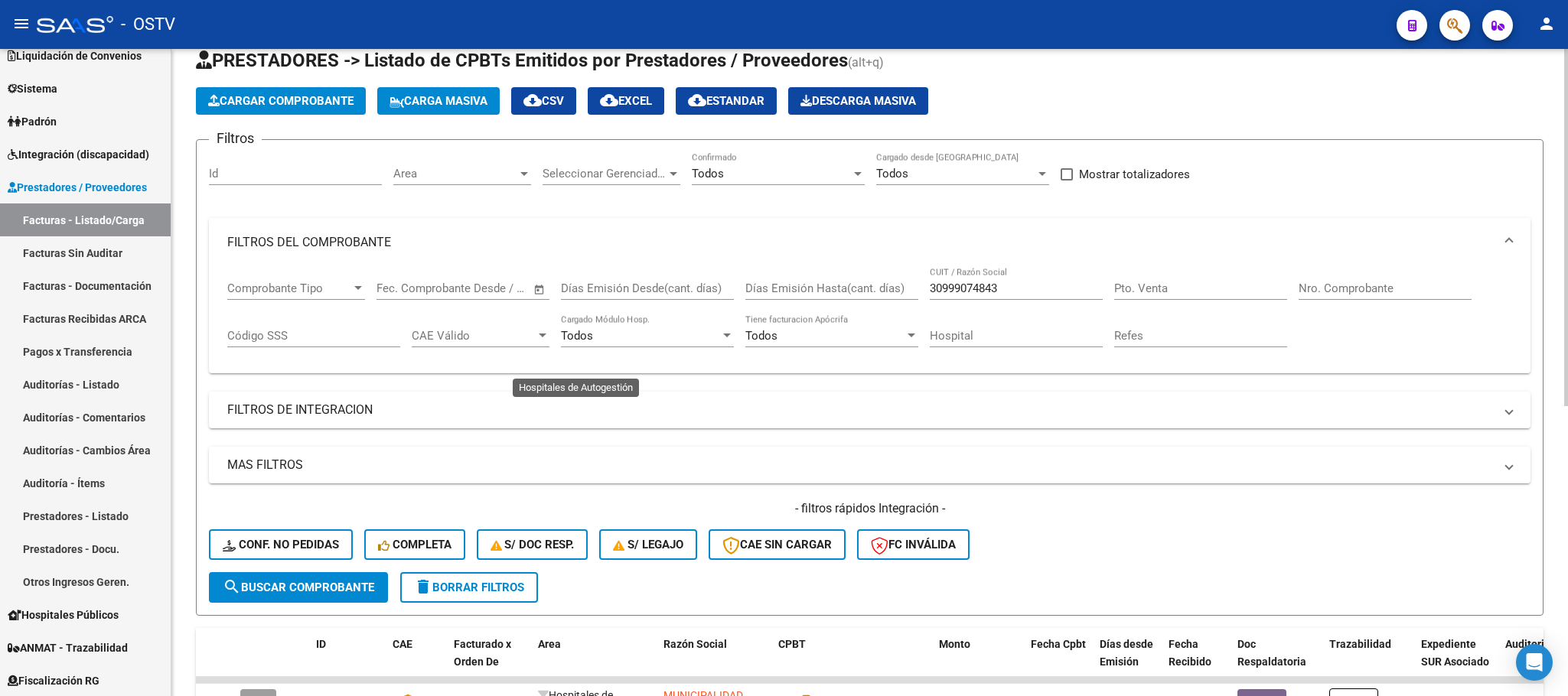
scroll to position [0, 0]
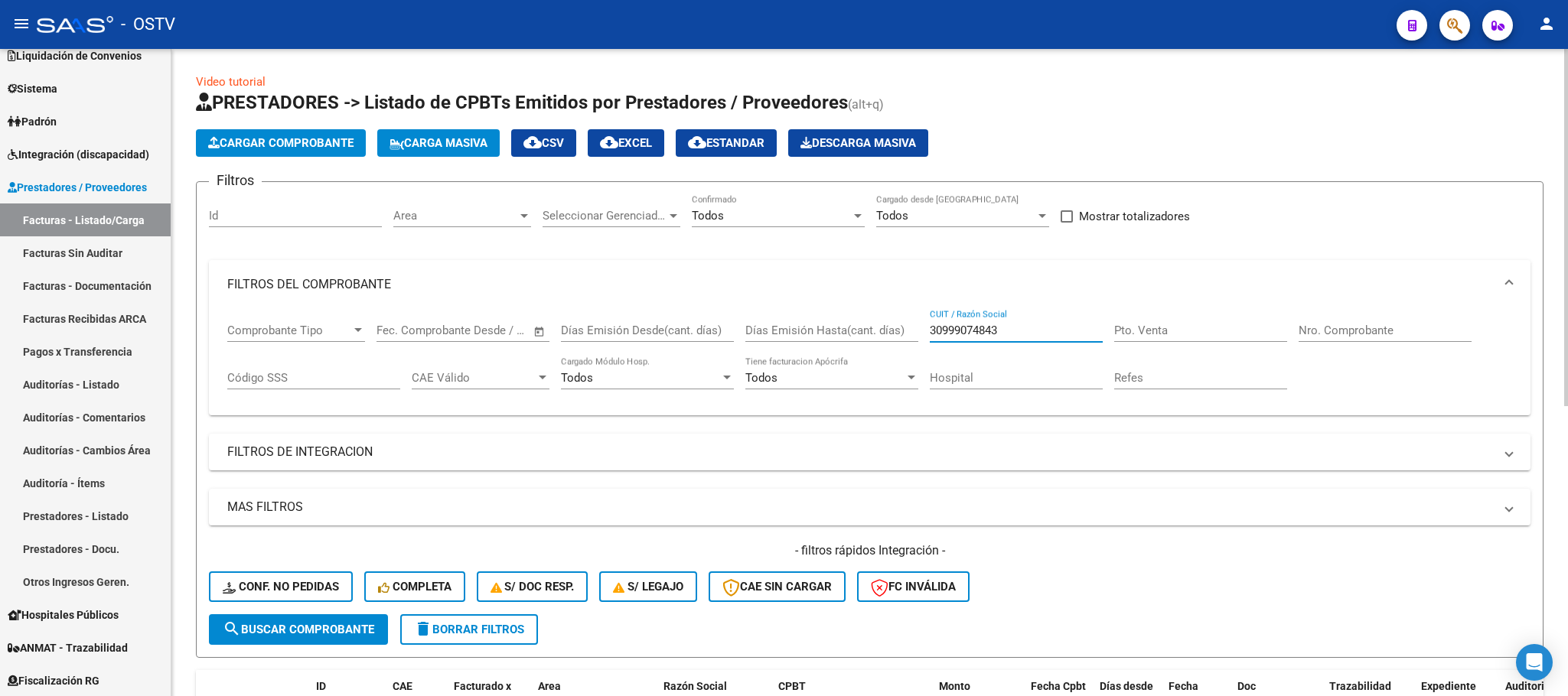
drag, startPoint x: 1020, startPoint y: 338, endPoint x: 879, endPoint y: 340, distance: 141.0
click at [879, 340] on div "Comprobante Tipo Comprobante Tipo Start date – End date Fec. Comprobante Desde …" at bounding box center [870, 356] width 1285 height 95
type input "30999074843"
click at [326, 620] on button "search Buscar Comprobante" at bounding box center [298, 630] width 179 height 30
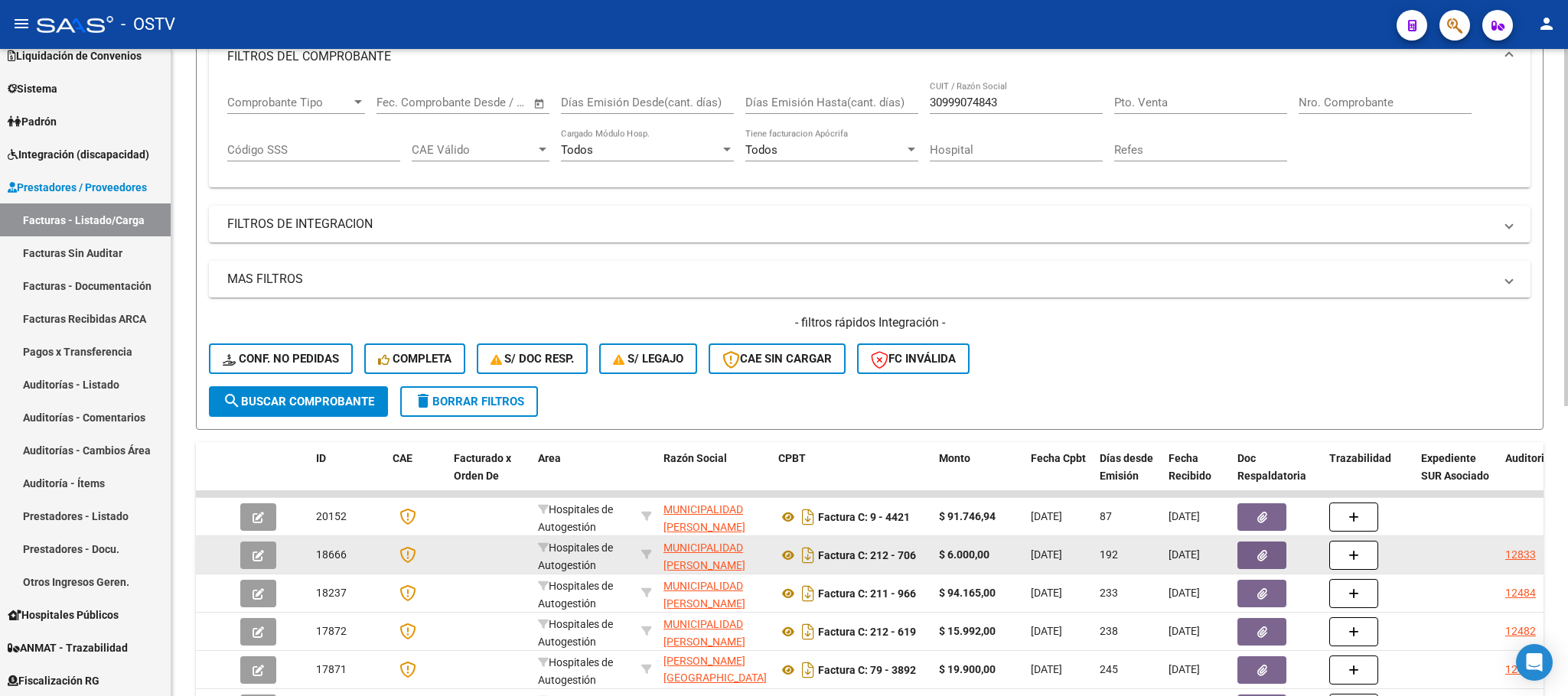
scroll to position [230, 0]
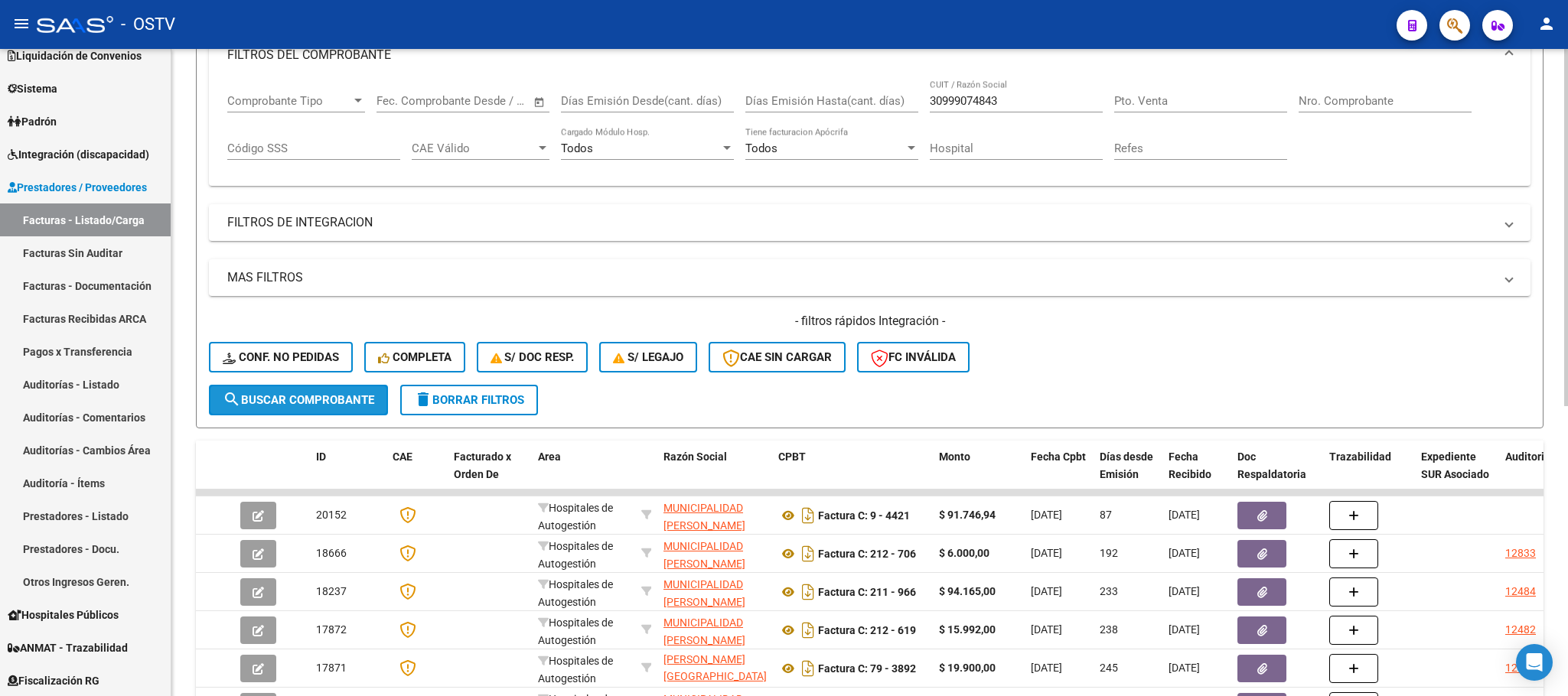
click at [319, 399] on span "search Buscar Comprobante" at bounding box center [298, 400] width 151 height 14
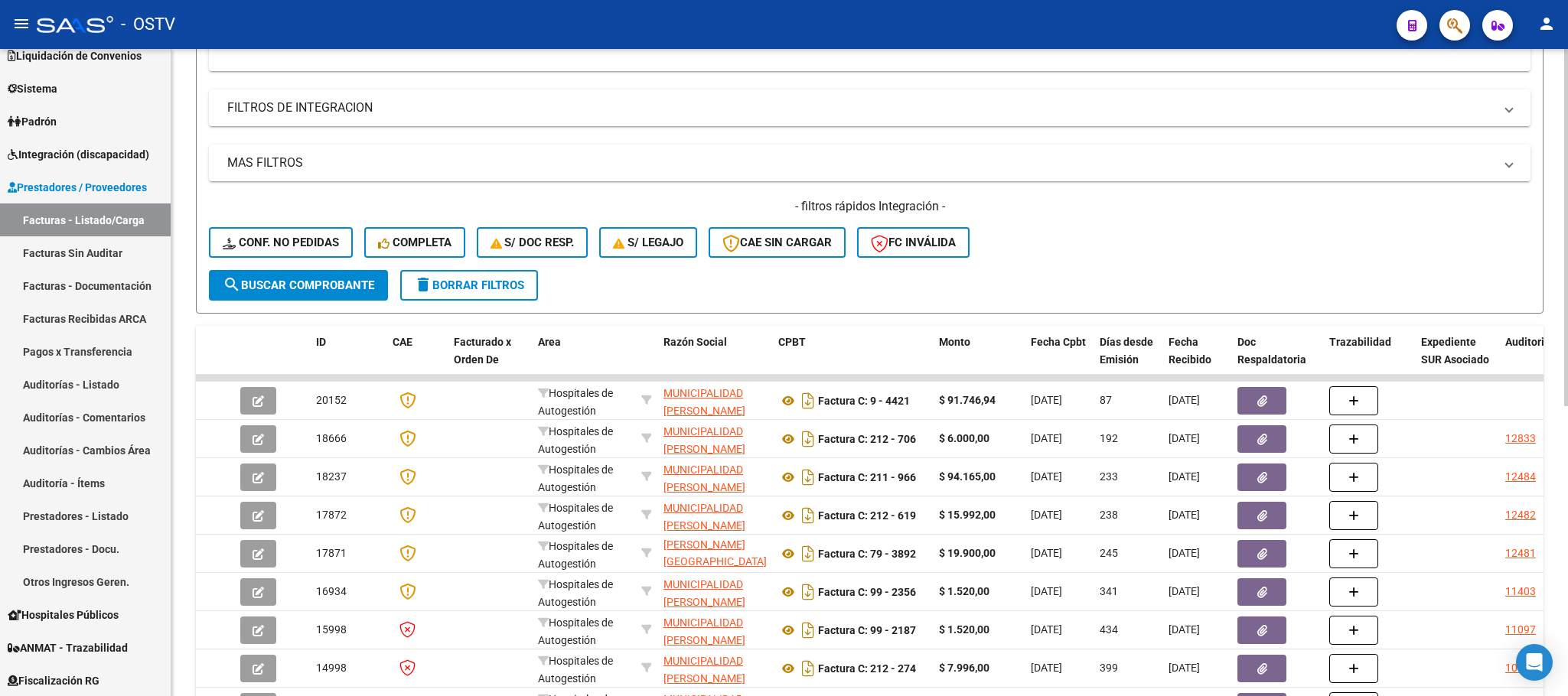
click at [1107, 204] on h4 "- filtros rápidos Integración -" at bounding box center [870, 206] width 1322 height 17
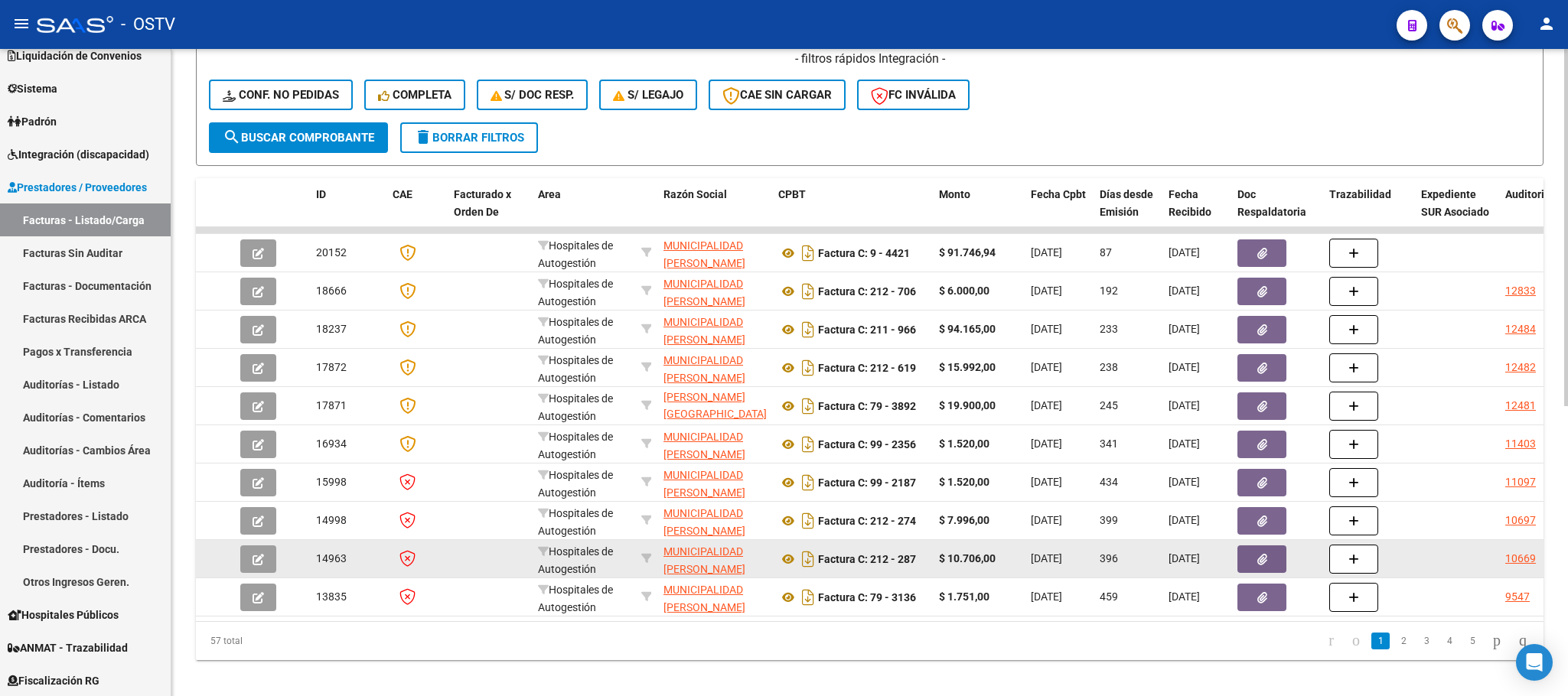
scroll to position [523, 0]
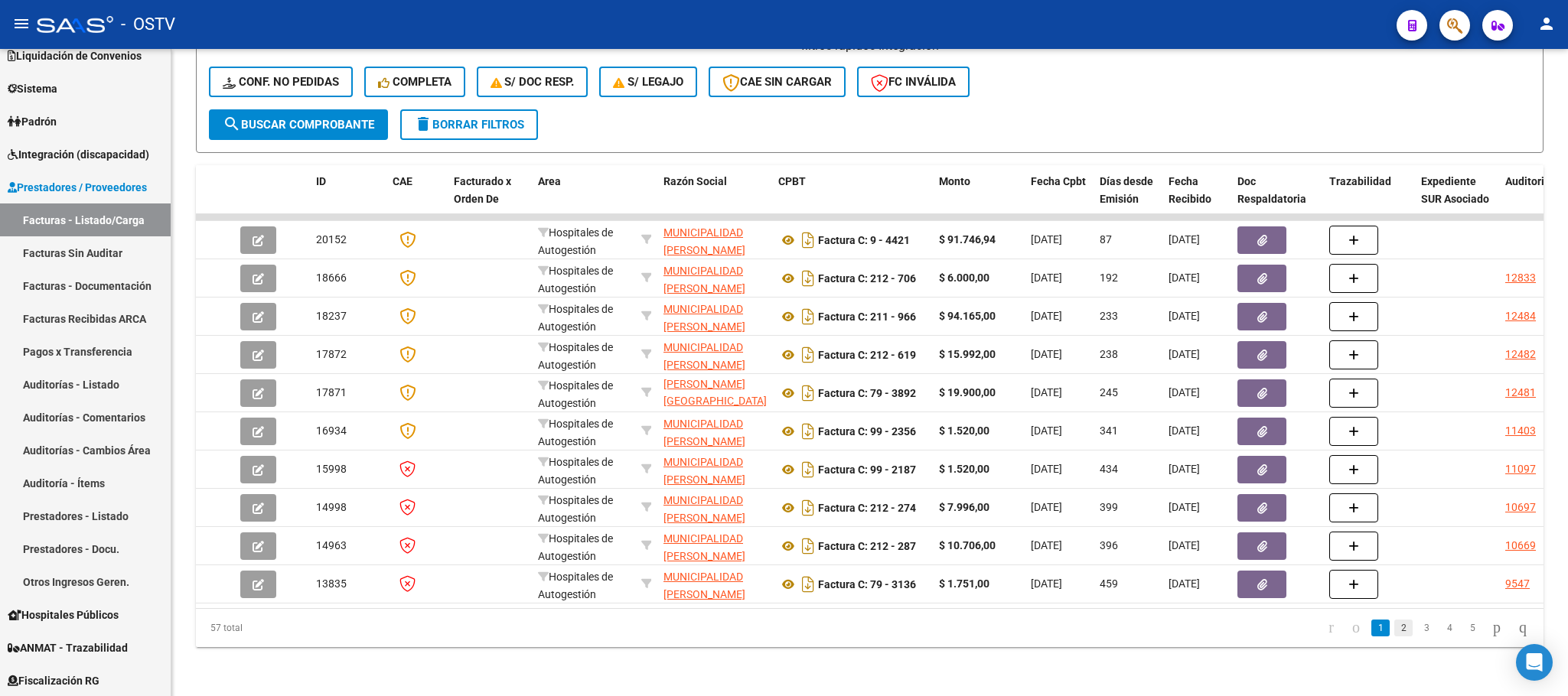
click at [1394, 630] on link "2" at bounding box center [1403, 628] width 18 height 17
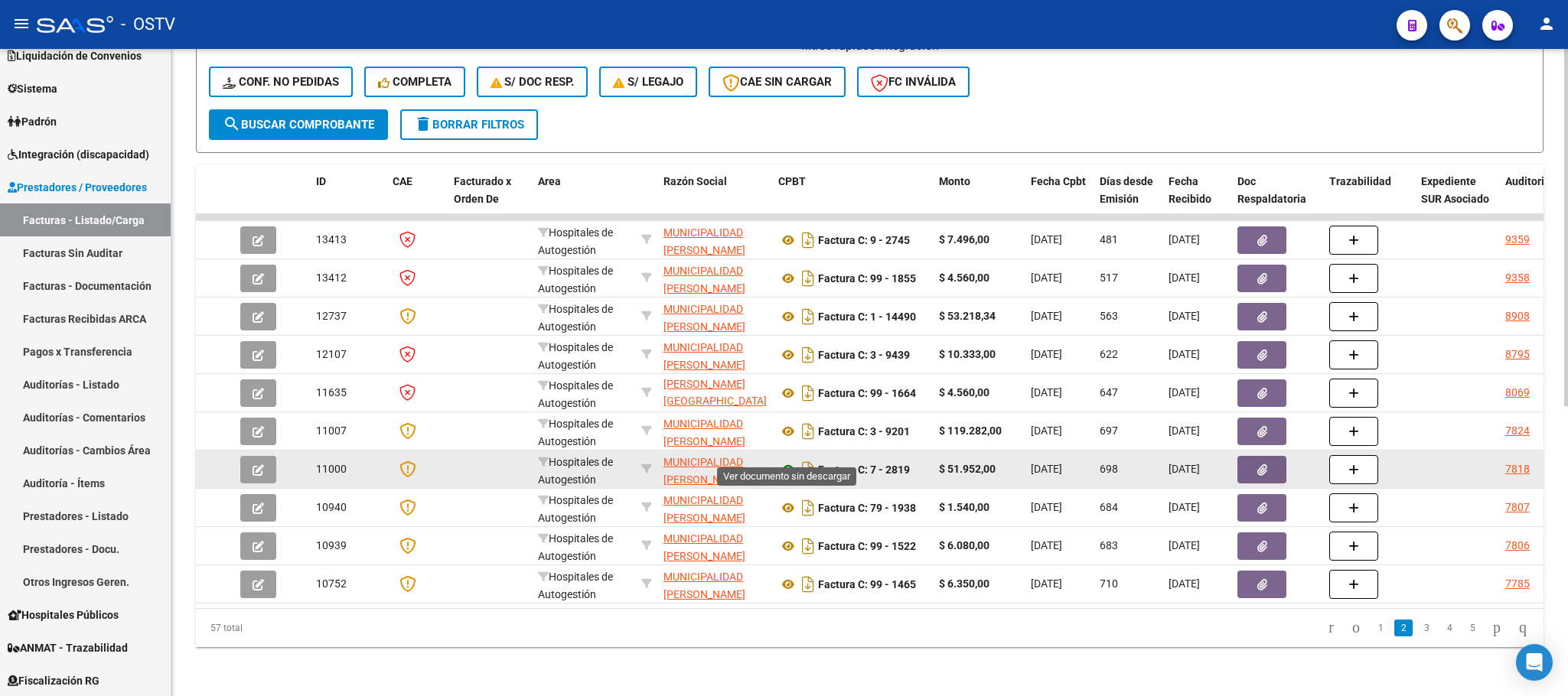
click at [786, 461] on icon at bounding box center [788, 470] width 20 height 18
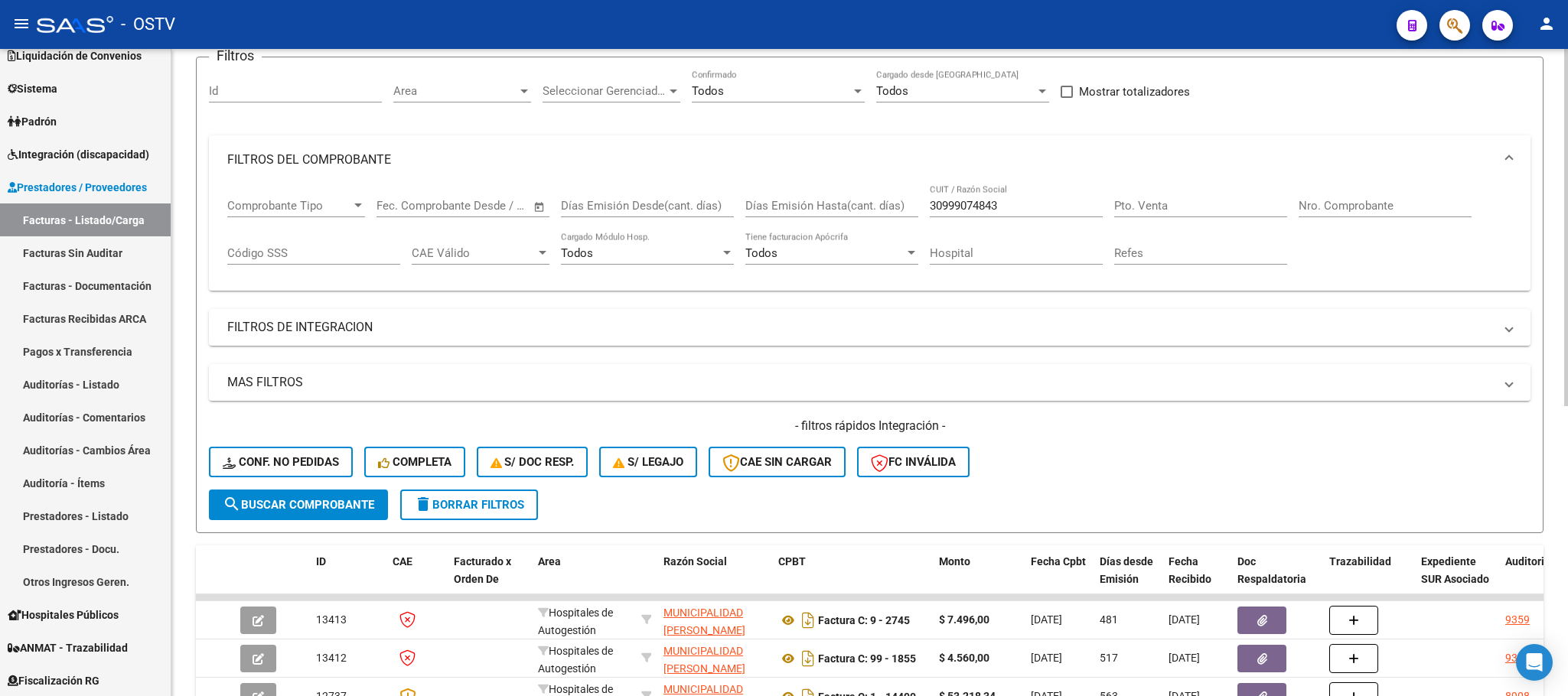
scroll to position [64, 0]
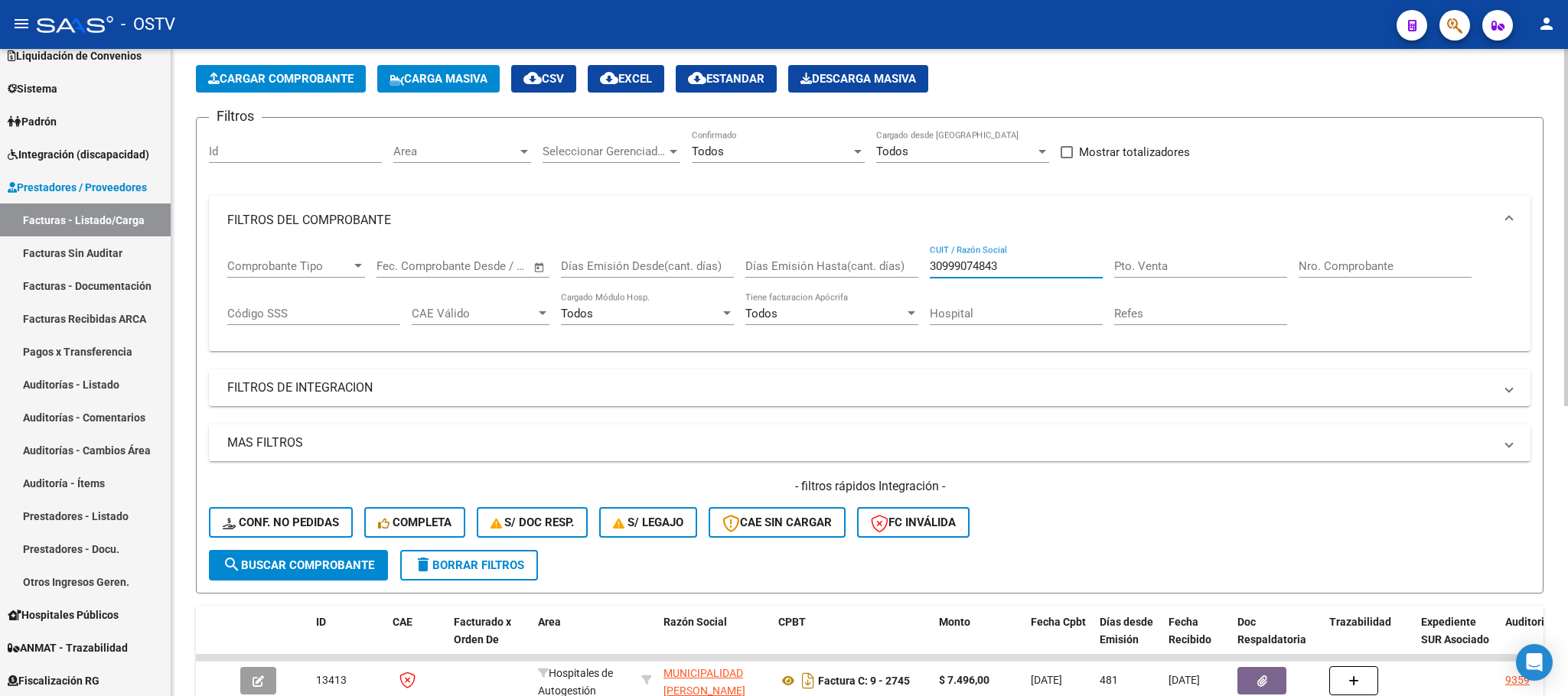
drag, startPoint x: 1057, startPoint y: 272, endPoint x: 817, endPoint y: 308, distance: 242.7
click at [822, 308] on div "Comprobante Tipo Comprobante Tipo Start date – End date Fec. Comprobante Desde …" at bounding box center [870, 292] width 1285 height 95
click at [1314, 259] on div "Nro. Comprobante" at bounding box center [1385, 261] width 173 height 33
click at [288, 555] on button "search Buscar Comprobante" at bounding box center [298, 566] width 179 height 30
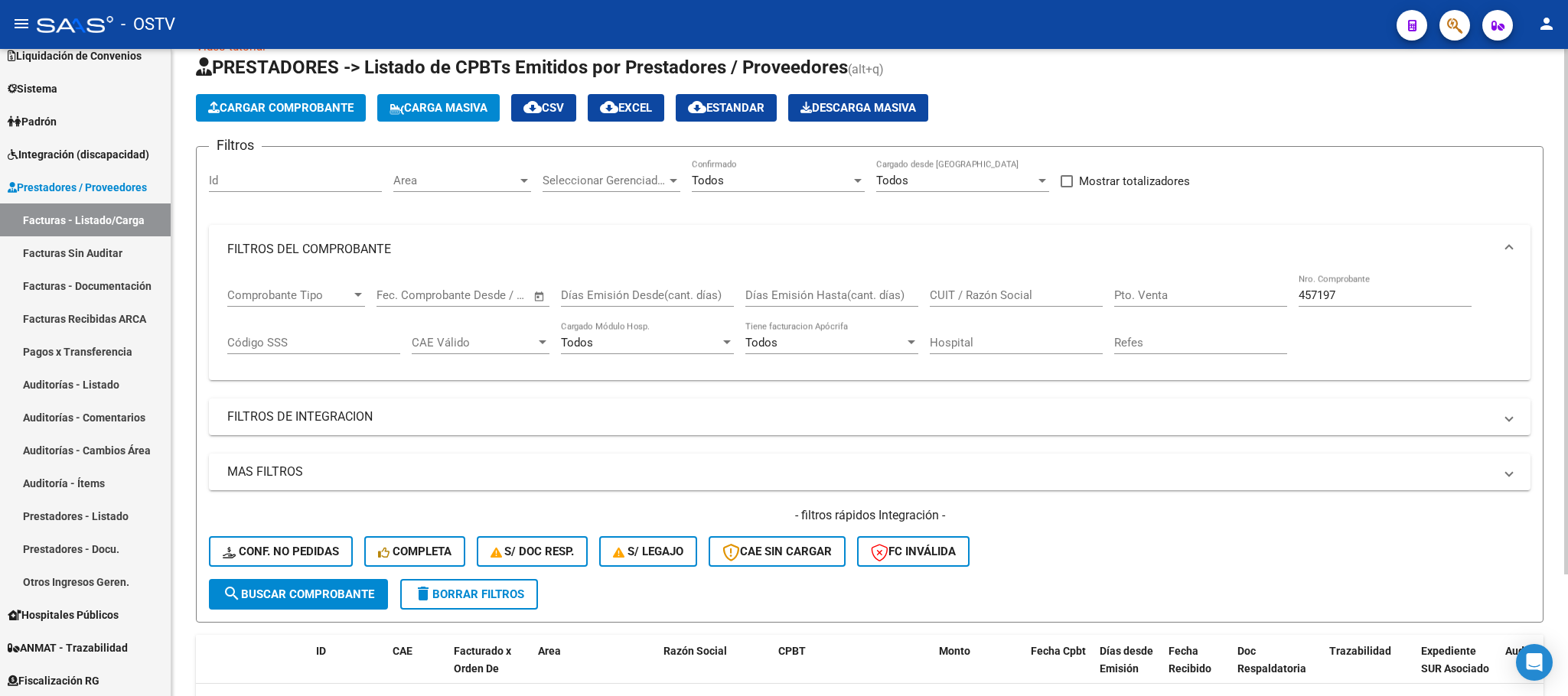
scroll to position [0, 0]
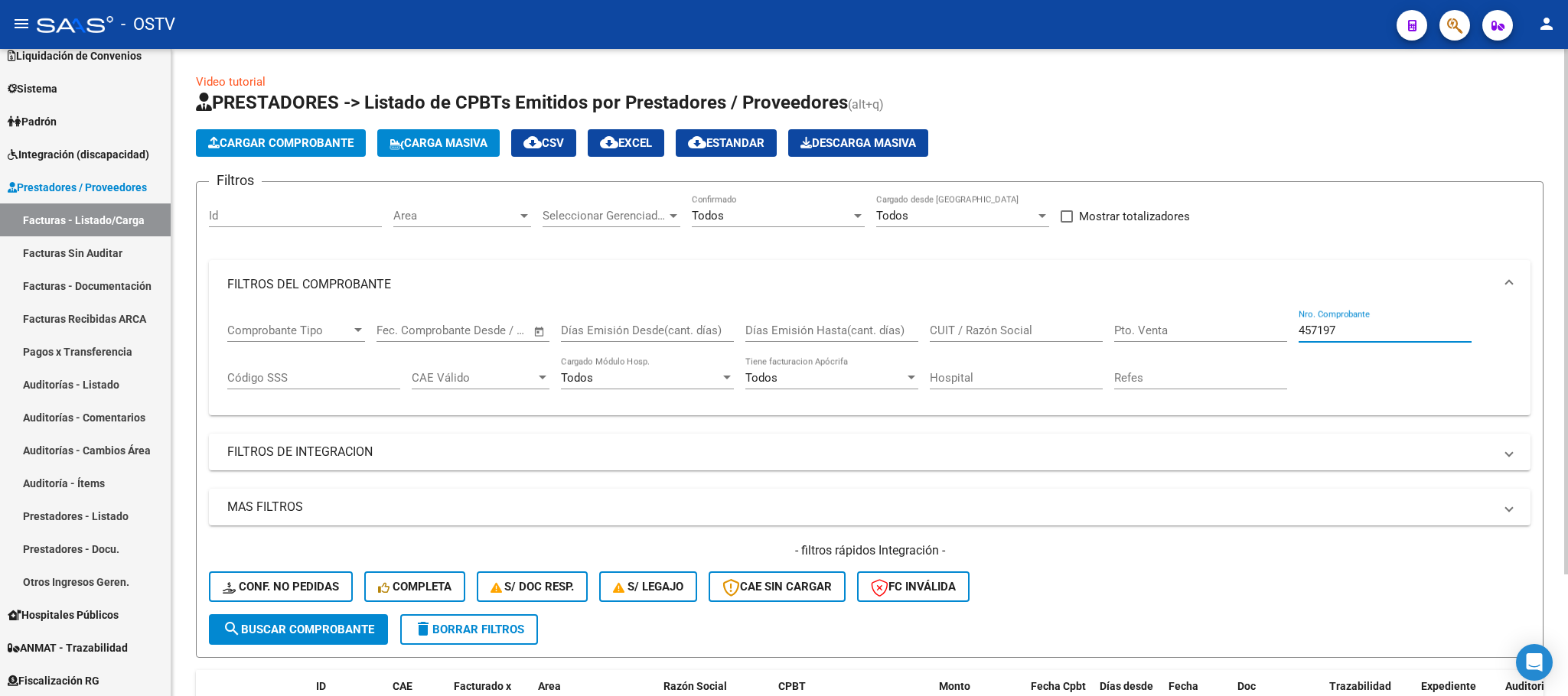
drag, startPoint x: 1358, startPoint y: 326, endPoint x: 1175, endPoint y: 351, distance: 184.7
click at [1175, 350] on div "Comprobante Tipo Comprobante Tipo Start date – End date Fec. Comprobante Desde …" at bounding box center [870, 356] width 1285 height 95
click at [306, 616] on button "search Buscar Comprobante" at bounding box center [298, 630] width 179 height 30
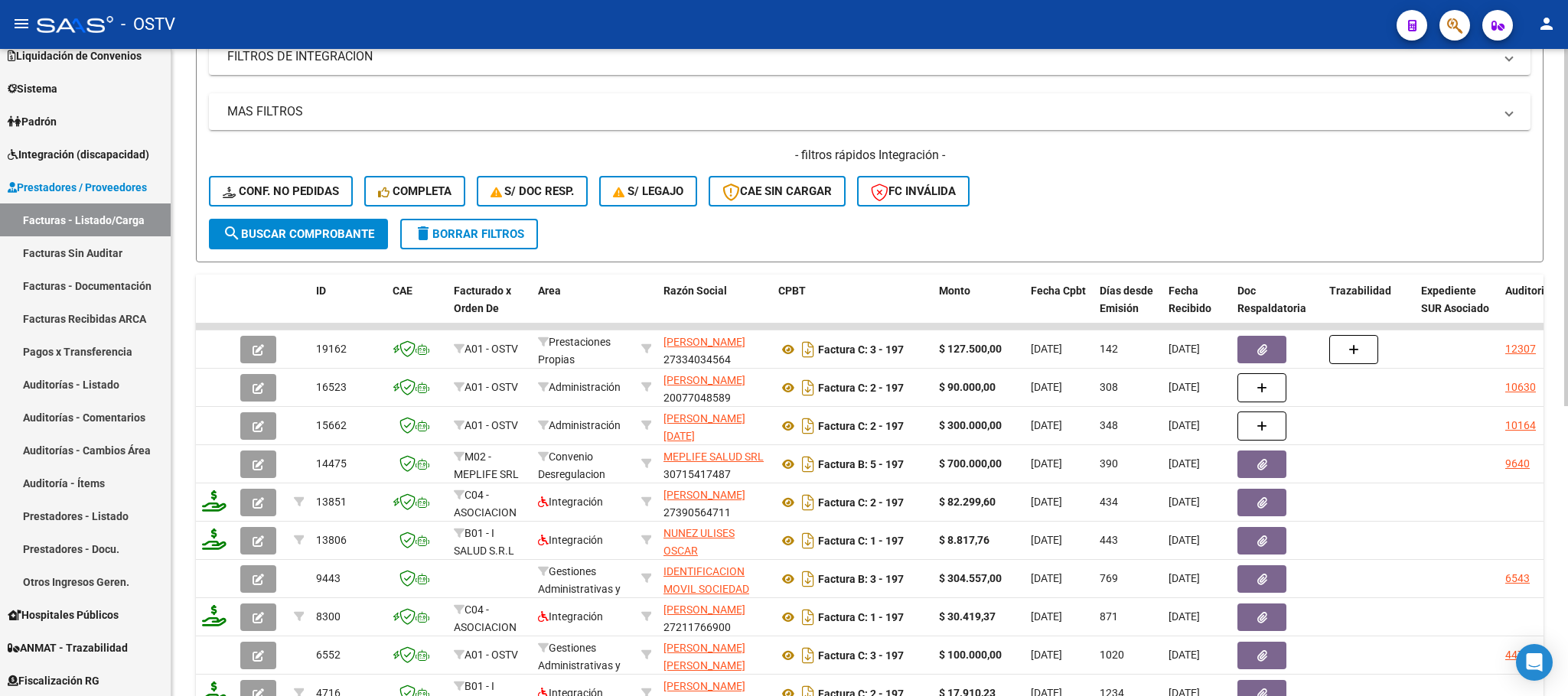
scroll to position [114, 0]
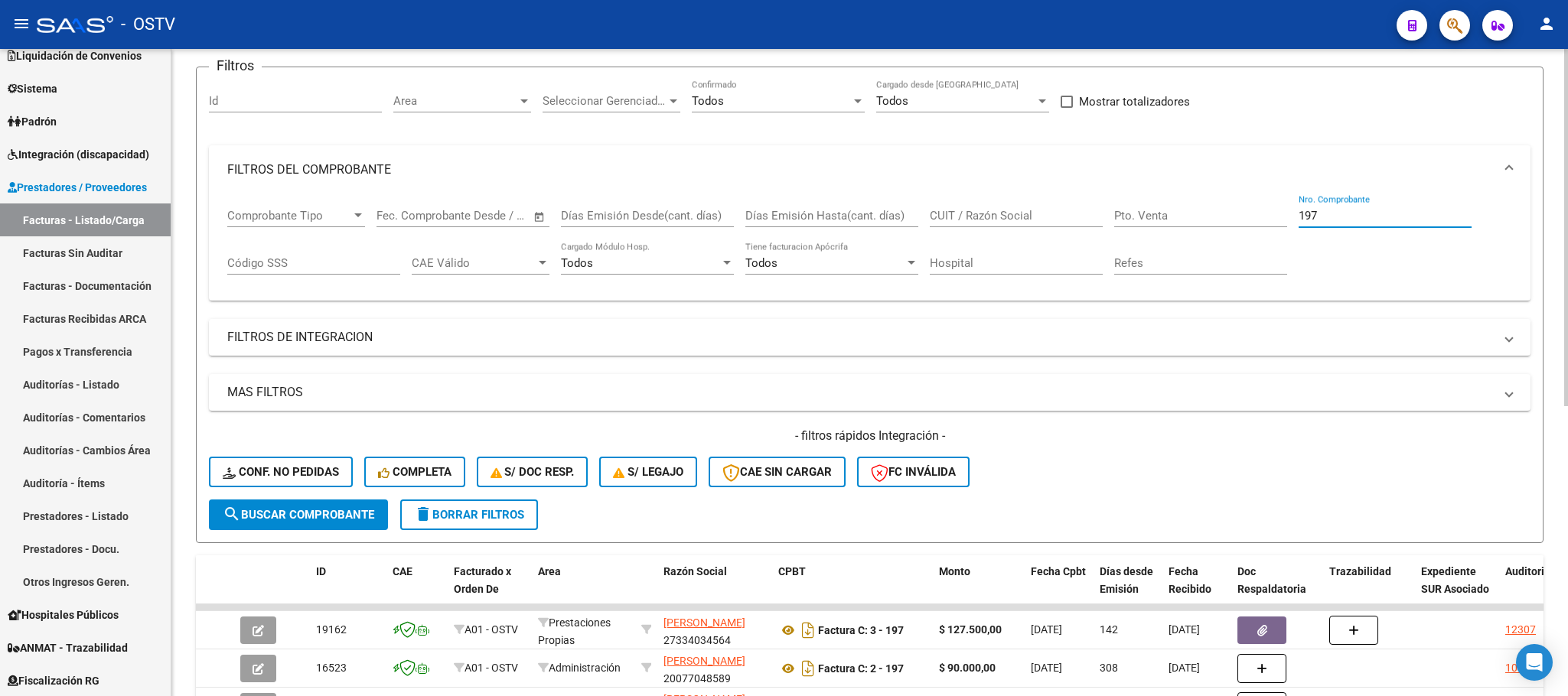
drag, startPoint x: 1320, startPoint y: 216, endPoint x: 1183, endPoint y: 232, distance: 137.9
click at [1183, 232] on div "Comprobante Tipo Comprobante Tipo Start date – End date Fec. Comprobante Desde …" at bounding box center [870, 242] width 1285 height 95
type input "1457197"
click at [290, 503] on button "search Buscar Comprobante" at bounding box center [298, 515] width 179 height 30
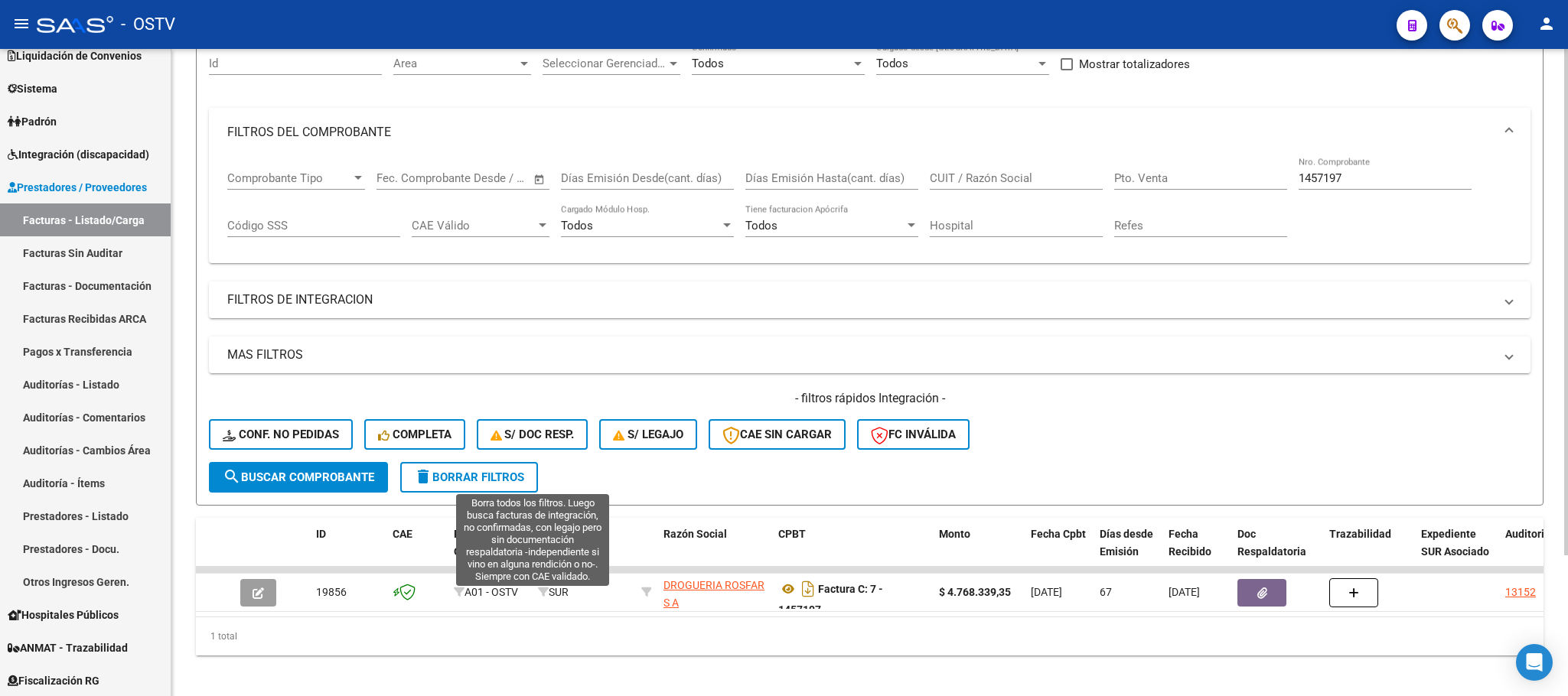
scroll to position [179, 0]
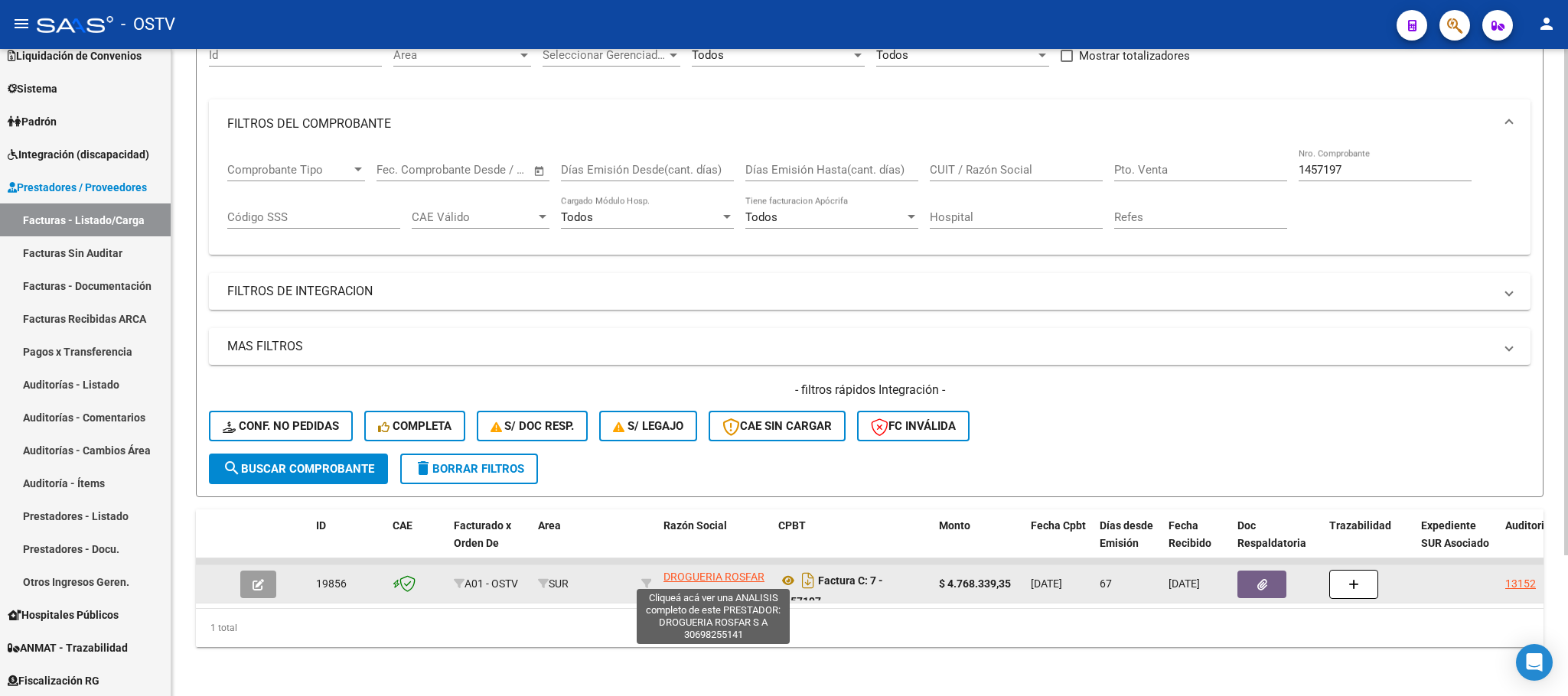
click at [719, 571] on span "DROGUERIA ROSFAR S A" at bounding box center [714, 586] width 101 height 30
type textarea "30698255141"
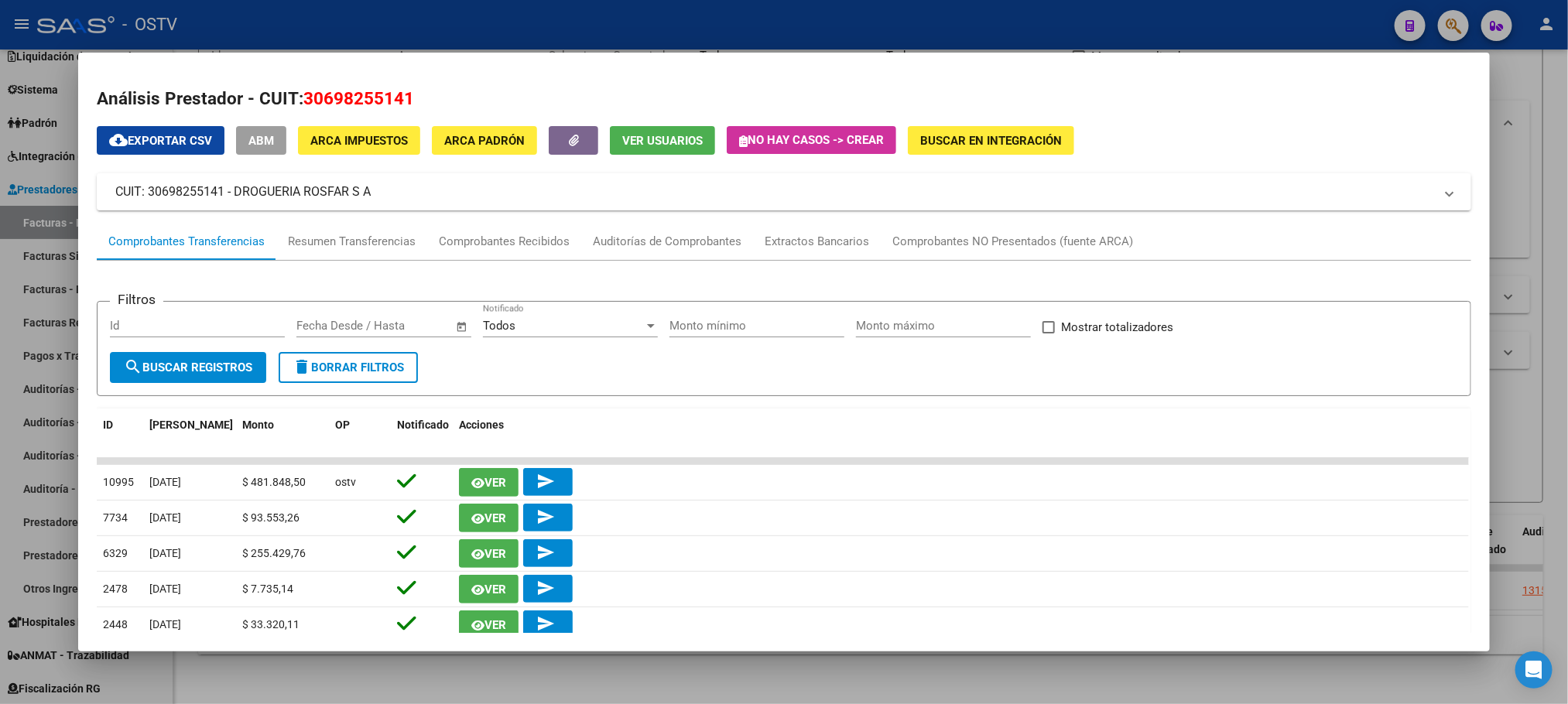
drag, startPoint x: 402, startPoint y: 96, endPoint x: 293, endPoint y: 96, distance: 109.0
click at [293, 95] on h2 "Análisis Prestador - CUIT: 30698255141" at bounding box center [784, 99] width 1374 height 27
copy h2 "30698255141"
click at [16, 240] on div at bounding box center [784, 352] width 1568 height 704
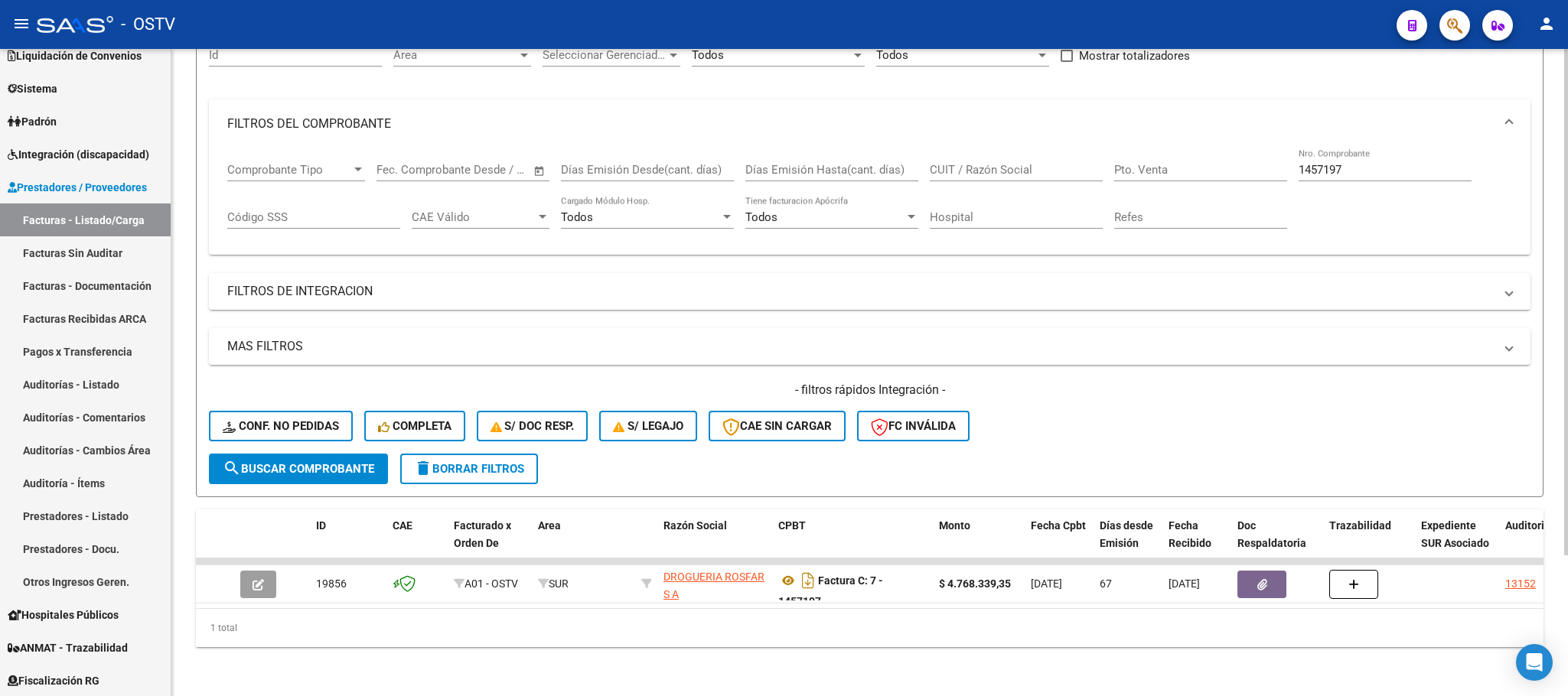
drag, startPoint x: 1366, startPoint y: 142, endPoint x: 1254, endPoint y: 158, distance: 113.1
click at [1254, 158] on div "Comprobante Tipo Comprobante Tipo Start date – End date Fec. Comprobante Desde …" at bounding box center [870, 196] width 1285 height 95
drag, startPoint x: 1350, startPoint y: 150, endPoint x: 1278, endPoint y: 150, distance: 72.0
click at [1278, 150] on div "Comprobante Tipo Comprobante Tipo Start date – End date Fec. Comprobante Desde …" at bounding box center [870, 196] width 1285 height 95
type input "194201"
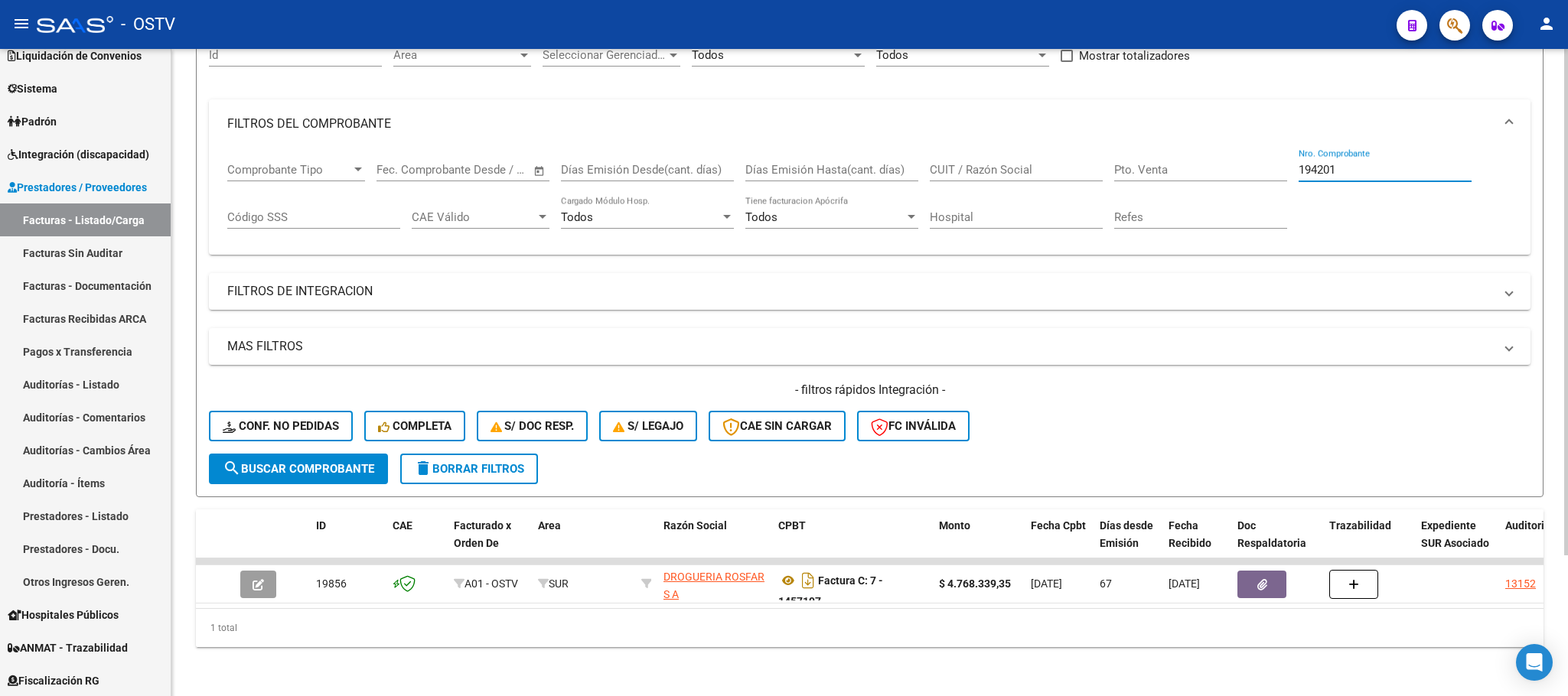
click at [338, 462] on span "search Buscar Comprobante" at bounding box center [298, 469] width 151 height 14
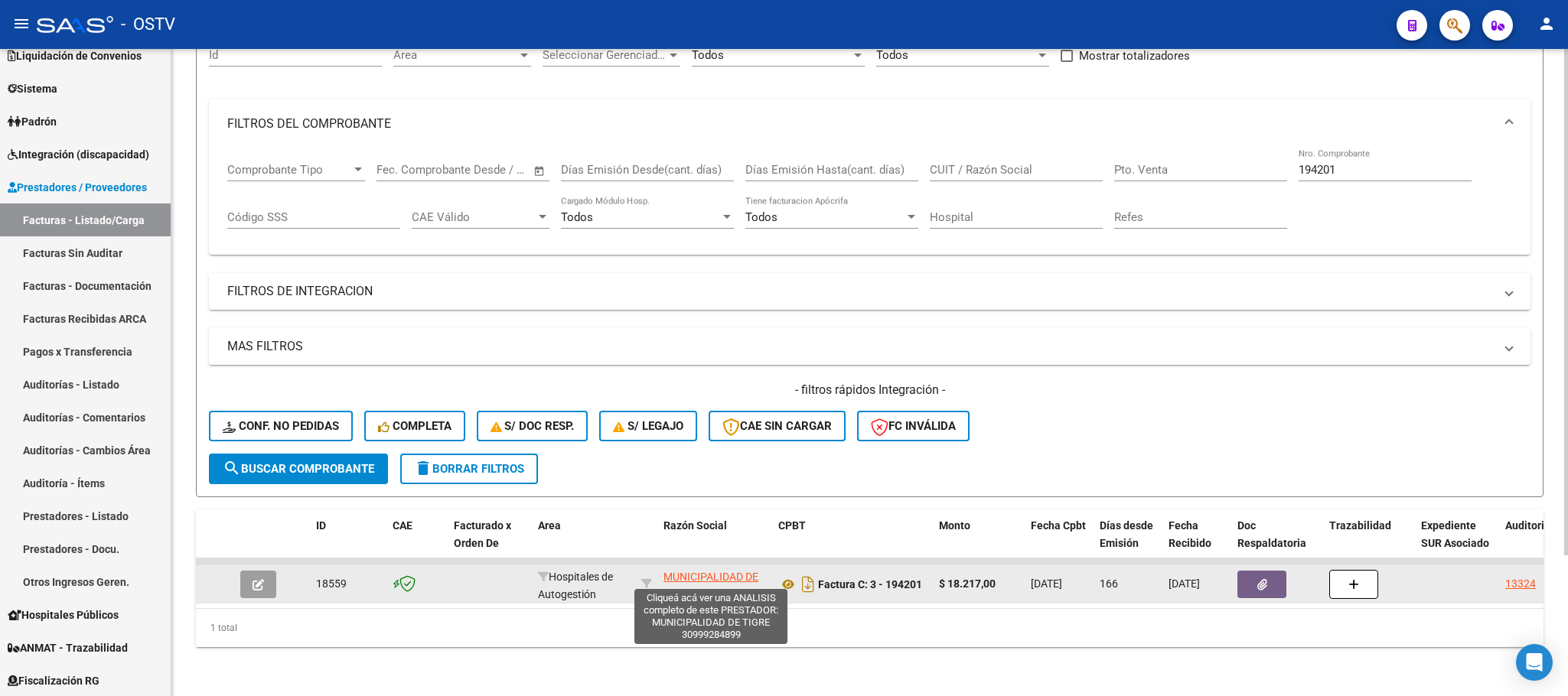
click at [698, 571] on span "MUNICIPALIDAD DE TIGRE" at bounding box center [710, 586] width 95 height 30
type textarea "30999284899"
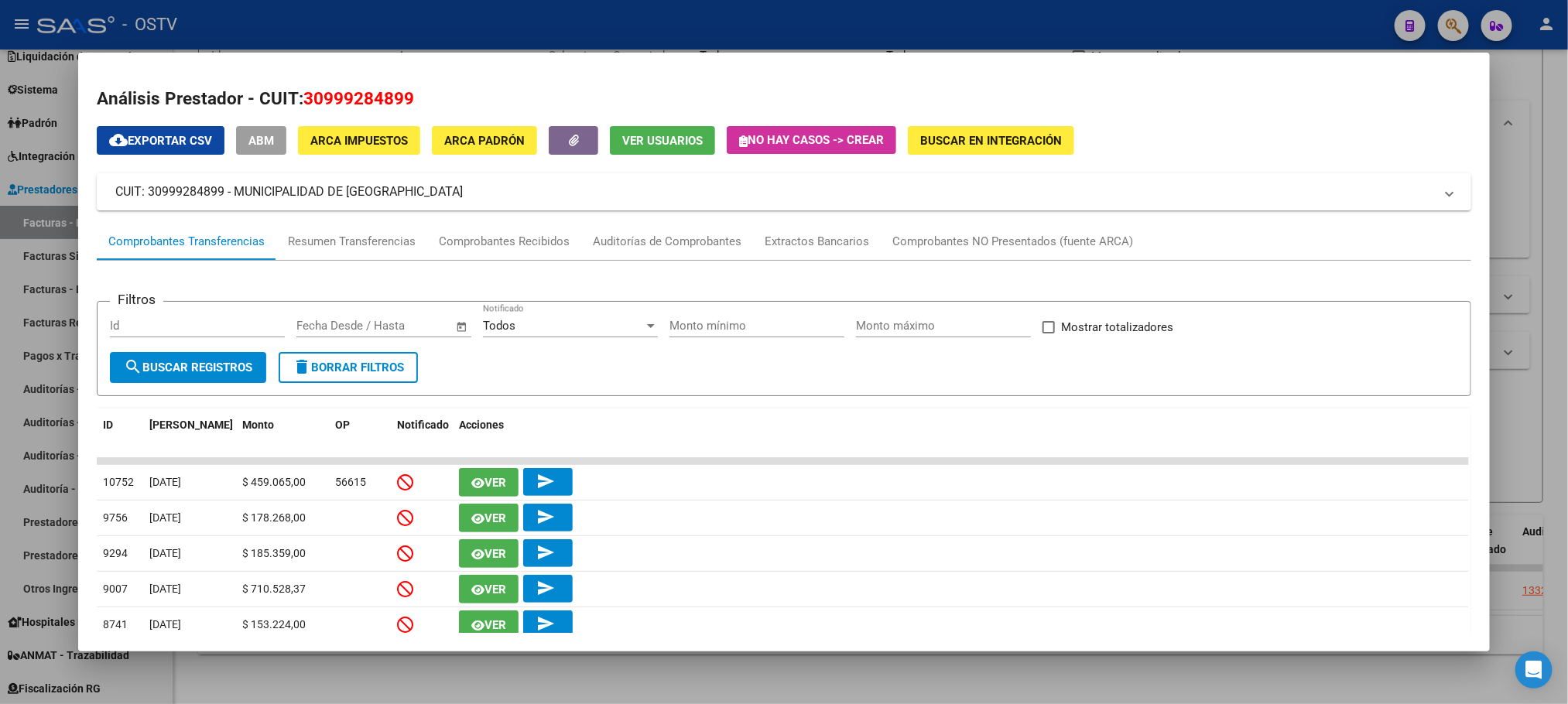
click at [19, 363] on div at bounding box center [784, 352] width 1568 height 704
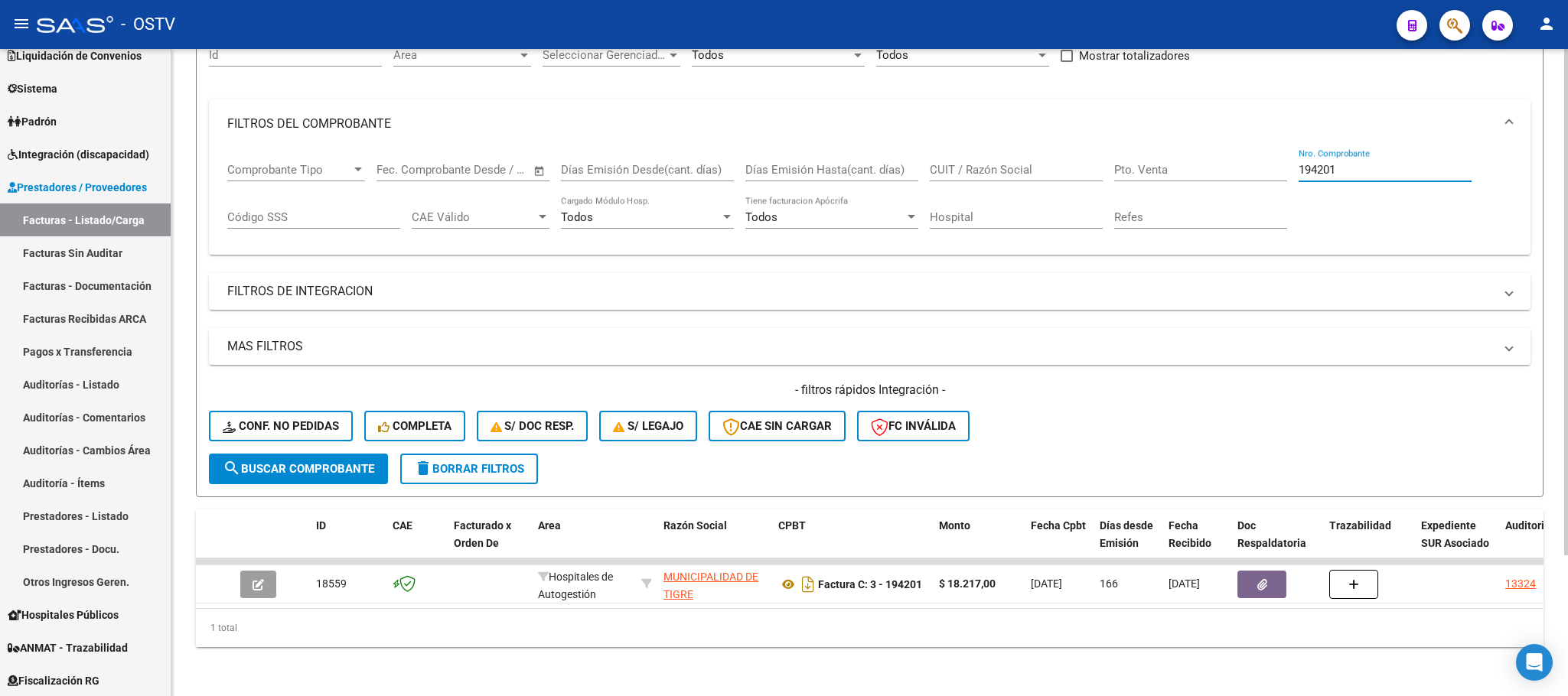
drag, startPoint x: 1358, startPoint y: 145, endPoint x: 987, endPoint y: 220, distance: 378.5
click at [1003, 218] on div "Comprobante Tipo Comprobante Tipo Start date – End date Fec. Comprobante Desde …" at bounding box center [870, 196] width 1285 height 95
type input "1960"
click at [306, 462] on span "search Buscar Comprobante" at bounding box center [298, 469] width 151 height 14
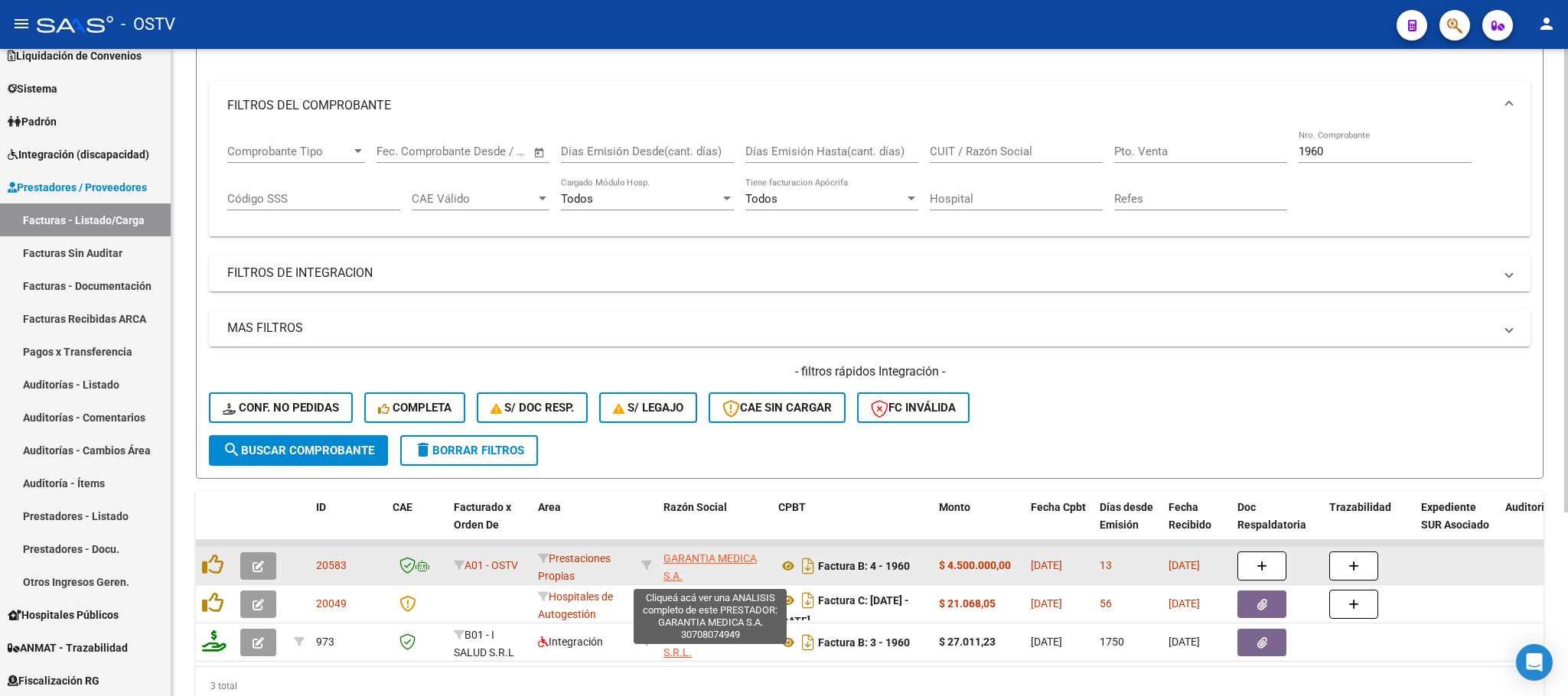
click at [706, 560] on span "GARANTIA MEDICA S.A." at bounding box center [710, 567] width 94 height 30
type textarea "30708074949"
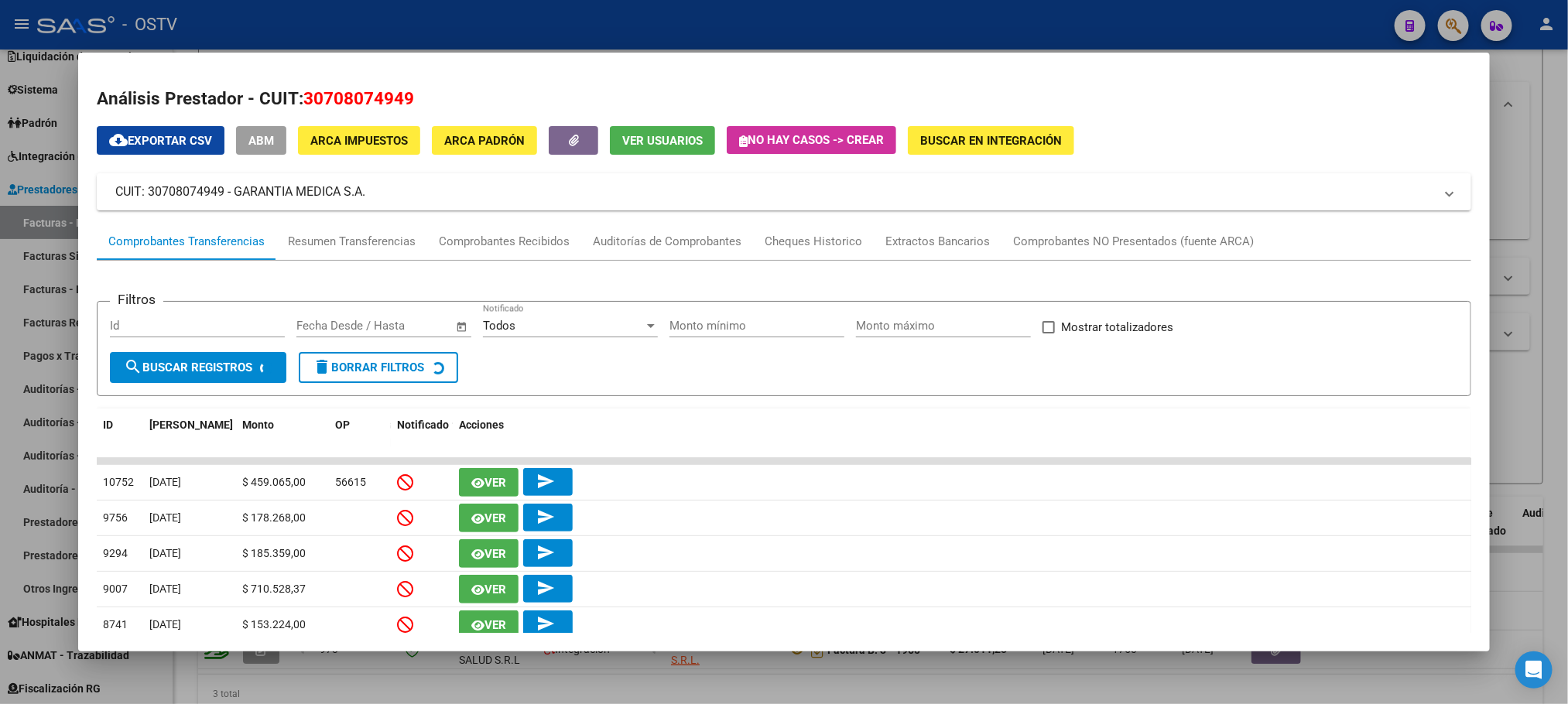
click at [1526, 124] on div at bounding box center [784, 352] width 1568 height 704
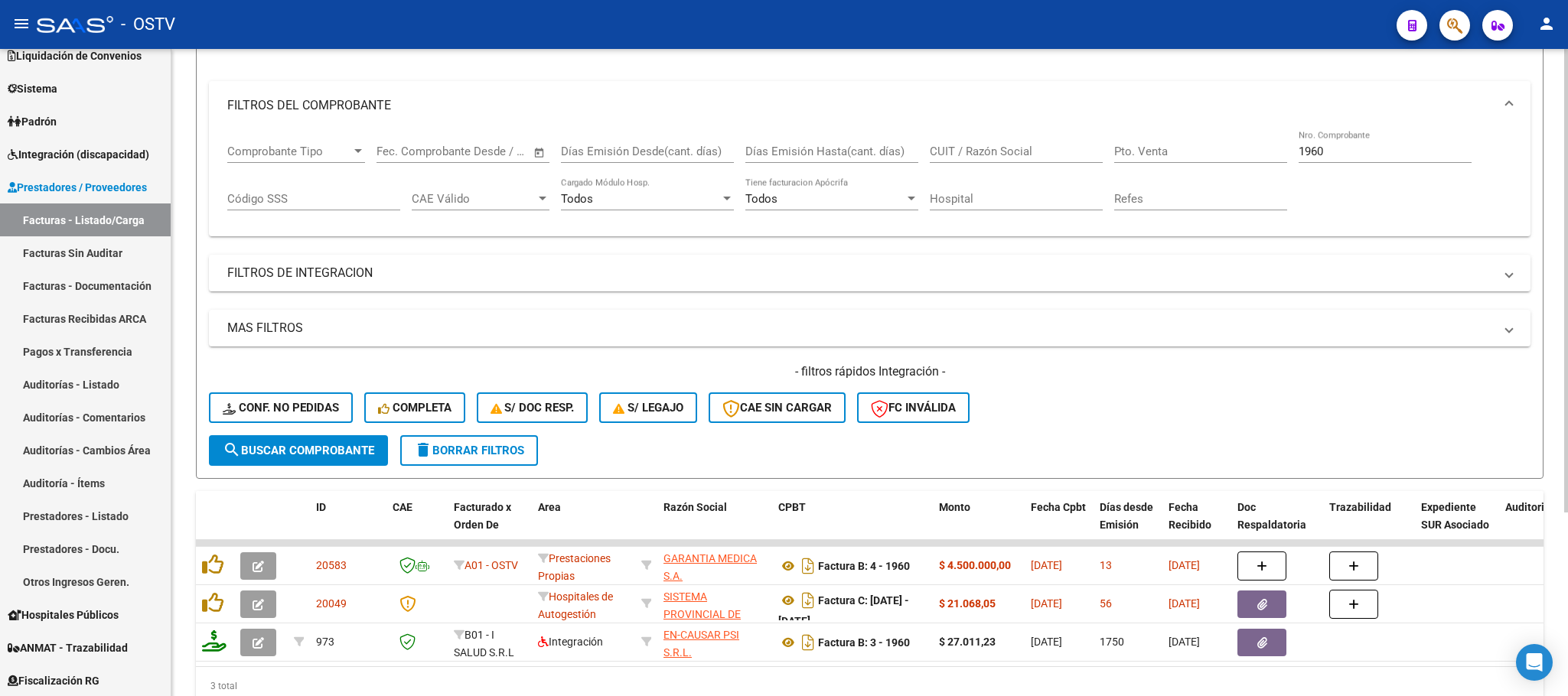
click at [1012, 154] on input "CUIT / Razón Social" at bounding box center [1016, 151] width 173 height 14
paste input "30708074949"
type input "30708074949"
click at [272, 446] on span "search Buscar Comprobante" at bounding box center [298, 450] width 151 height 14
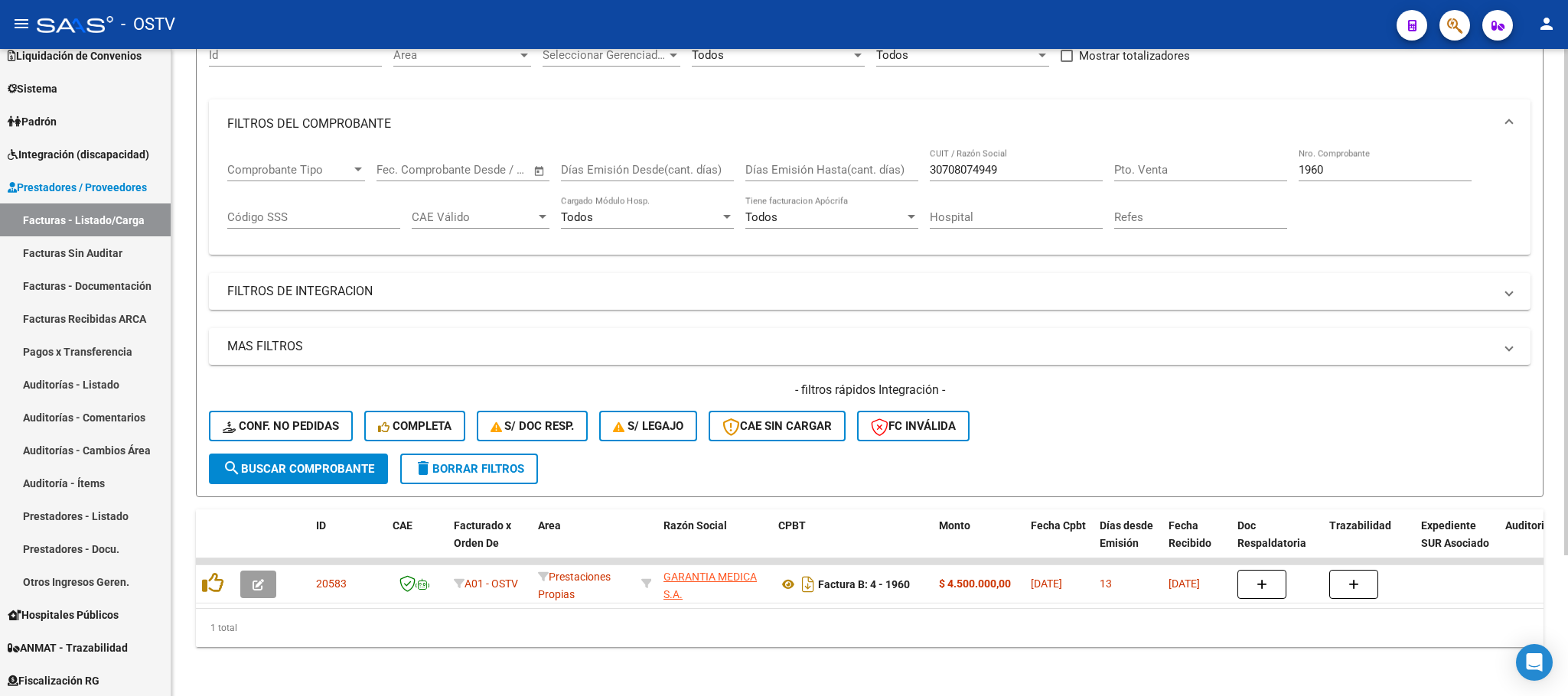
drag, startPoint x: 1369, startPoint y: 163, endPoint x: 862, endPoint y: 233, distance: 511.8
click at [862, 233] on div "Comprobante Tipo Comprobante Tipo Start date – End date Fec. Comprobante Desde …" at bounding box center [870, 202] width 1322 height 107
drag, startPoint x: 1330, startPoint y: 152, endPoint x: 1281, endPoint y: 152, distance: 49.0
click at [1282, 152] on div "Comprobante Tipo Comprobante Tipo Start date – End date Fec. Comprobante Desde …" at bounding box center [870, 196] width 1285 height 95
click at [334, 462] on span "search Buscar Comprobante" at bounding box center [298, 469] width 151 height 14
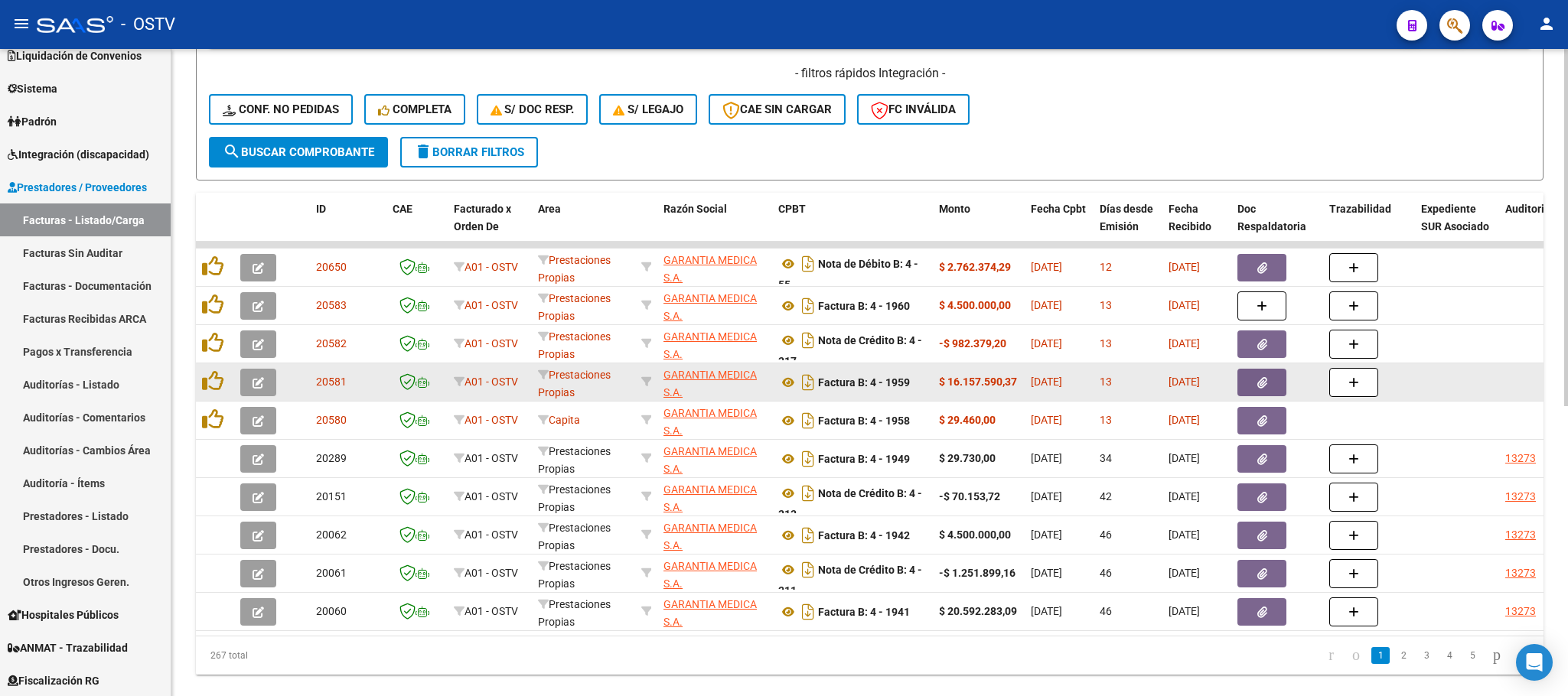
scroll to position [523, 0]
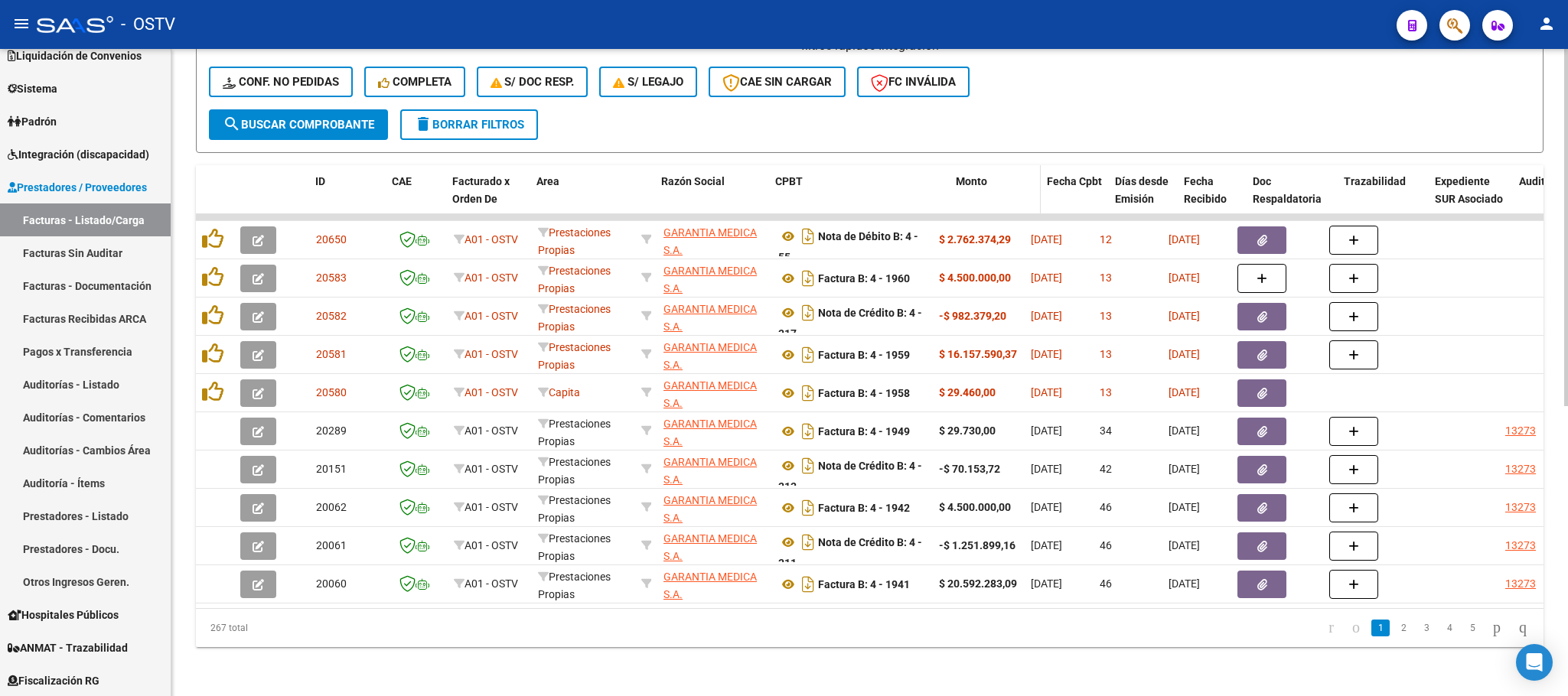
drag, startPoint x: 930, startPoint y: 189, endPoint x: 962, endPoint y: 188, distance: 32.0
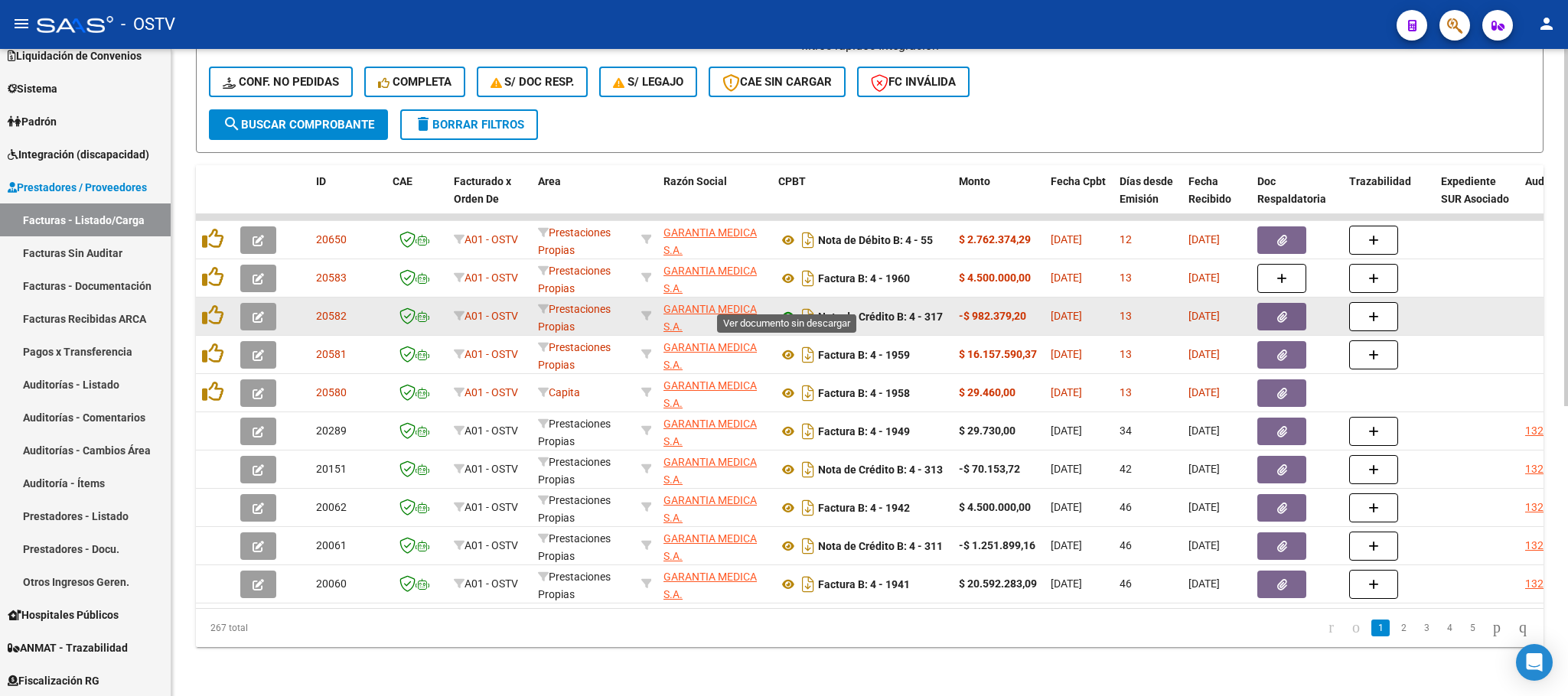
click at [783, 307] on icon at bounding box center [788, 316] width 20 height 18
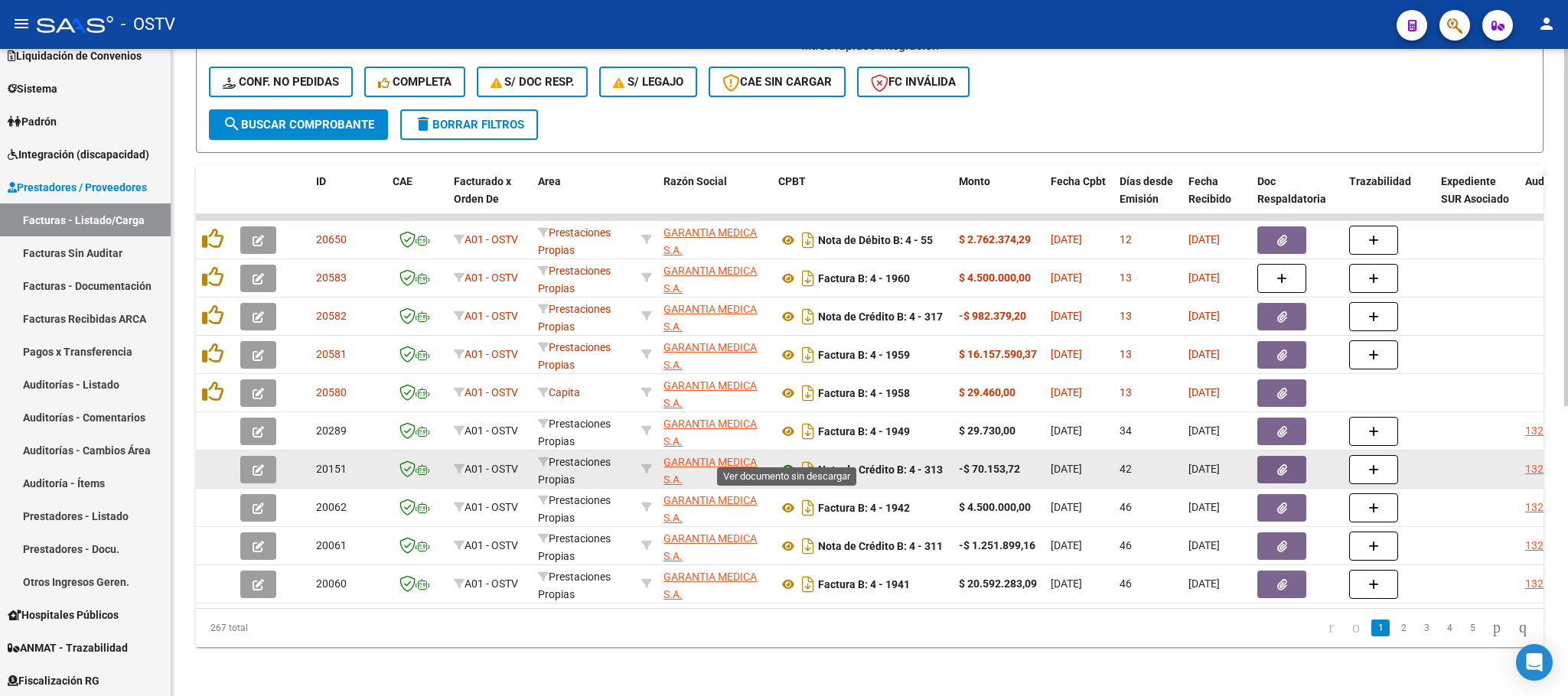
click at [785, 461] on icon at bounding box center [788, 470] width 20 height 18
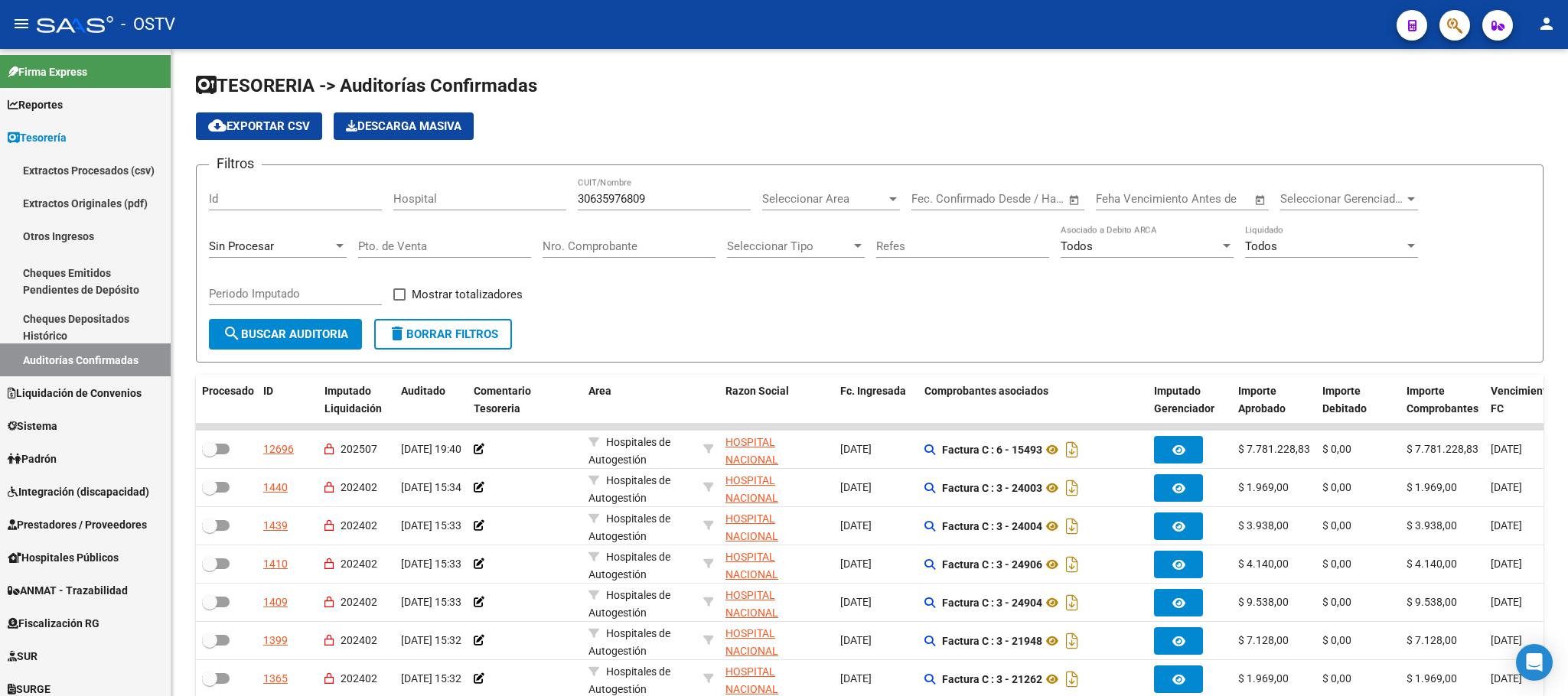
scroll to position [230, 0]
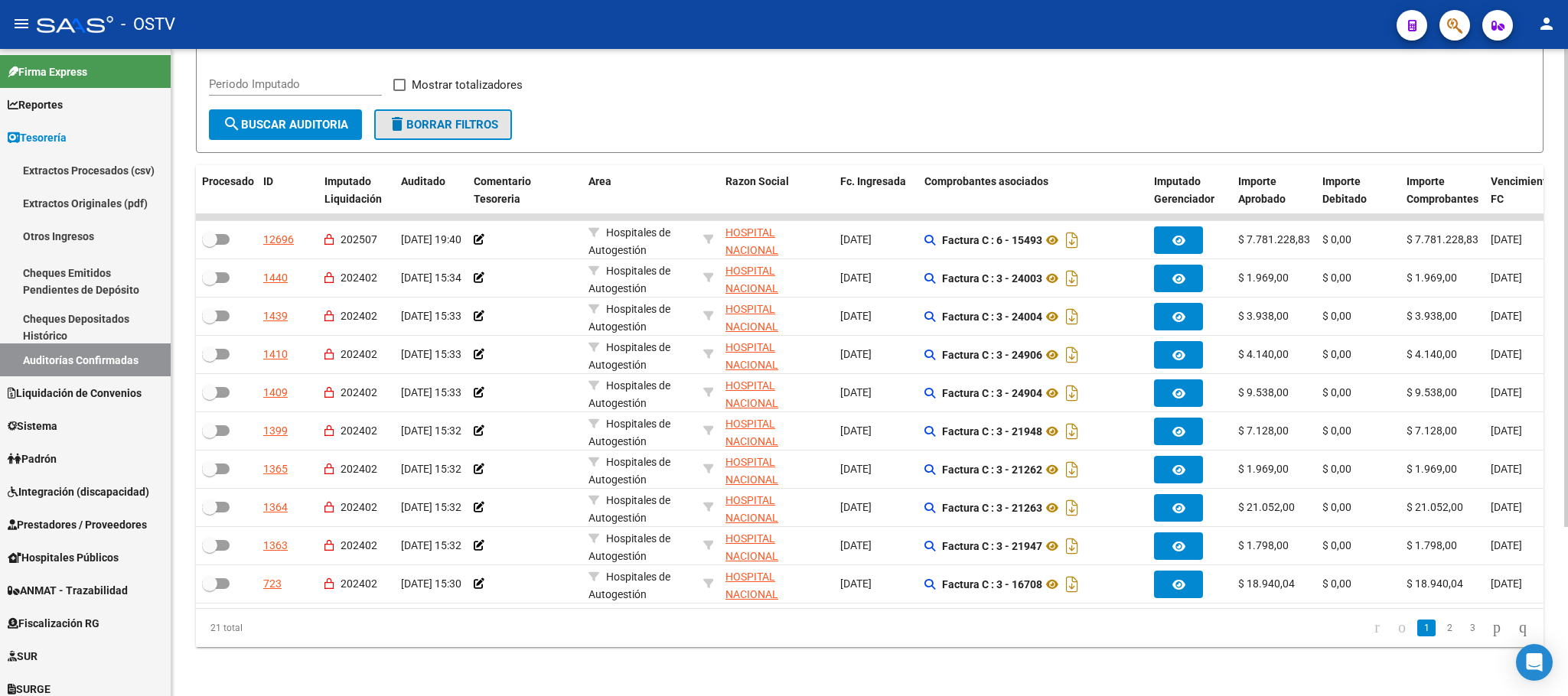
click at [441, 110] on button "delete Borrar Filtros" at bounding box center [443, 125] width 138 height 30
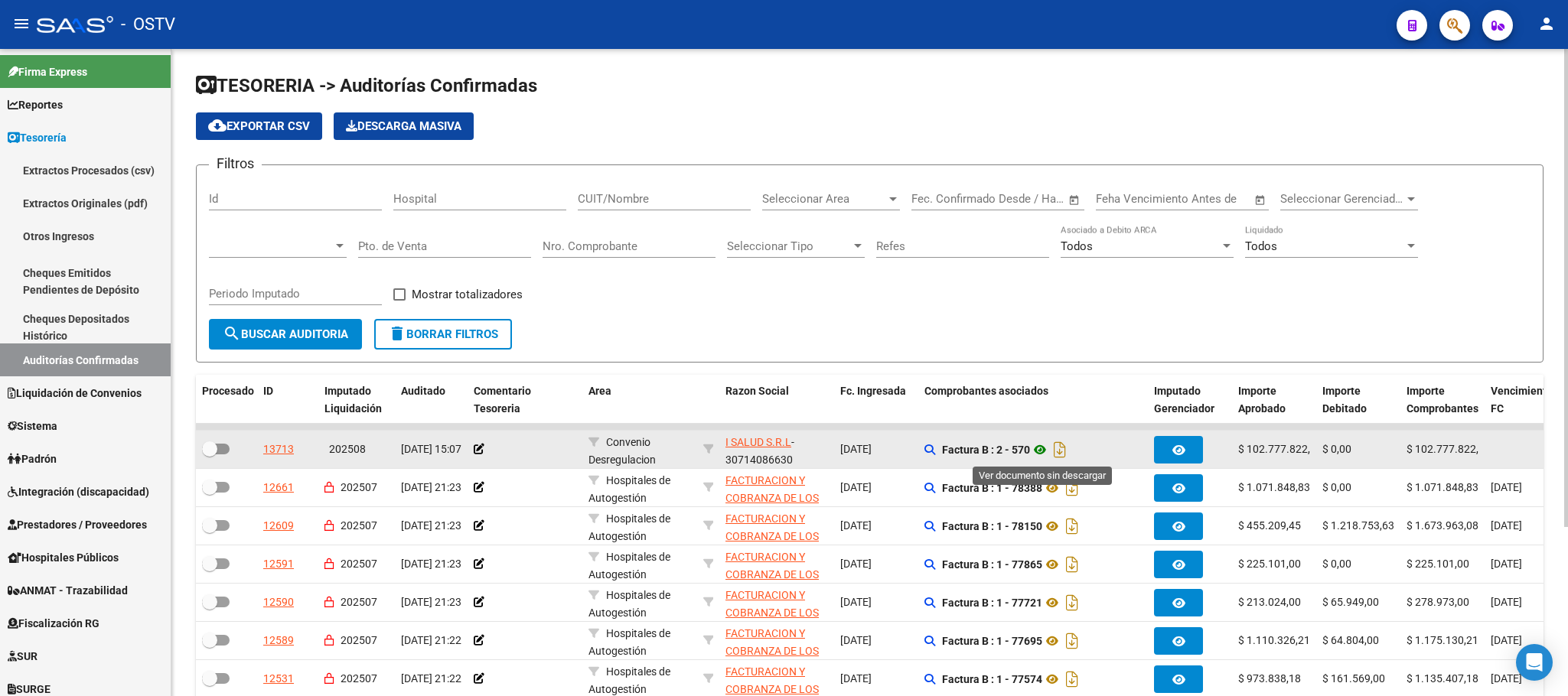
click at [1047, 450] on icon at bounding box center [1039, 450] width 20 height 18
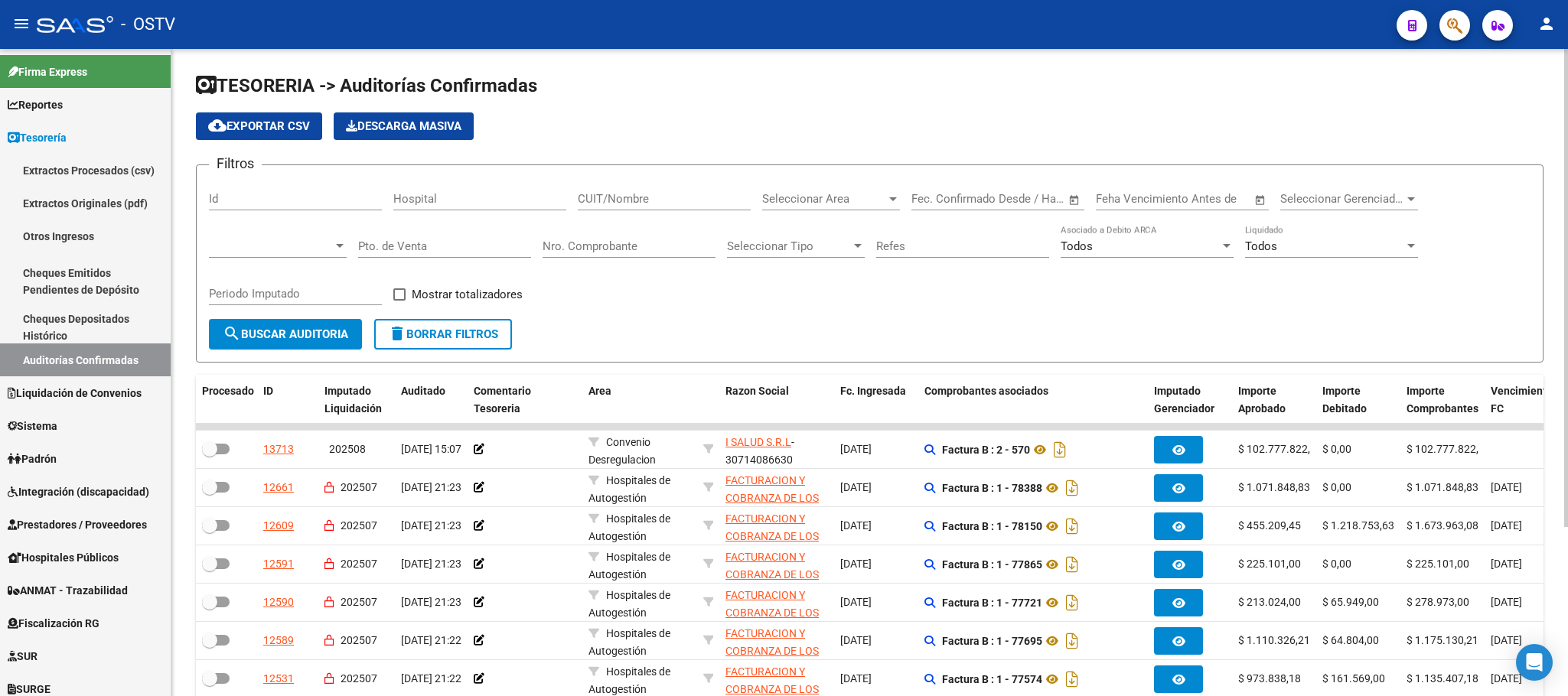
click at [572, 244] on input "Nro. Comprobante" at bounding box center [629, 246] width 173 height 14
click at [666, 189] on div "CUIT/Nombre" at bounding box center [664, 194] width 173 height 33
click at [664, 198] on input "CUIT/Nombre" at bounding box center [664, 198] width 173 height 14
paste input "30999284899"
type input "30999284899"
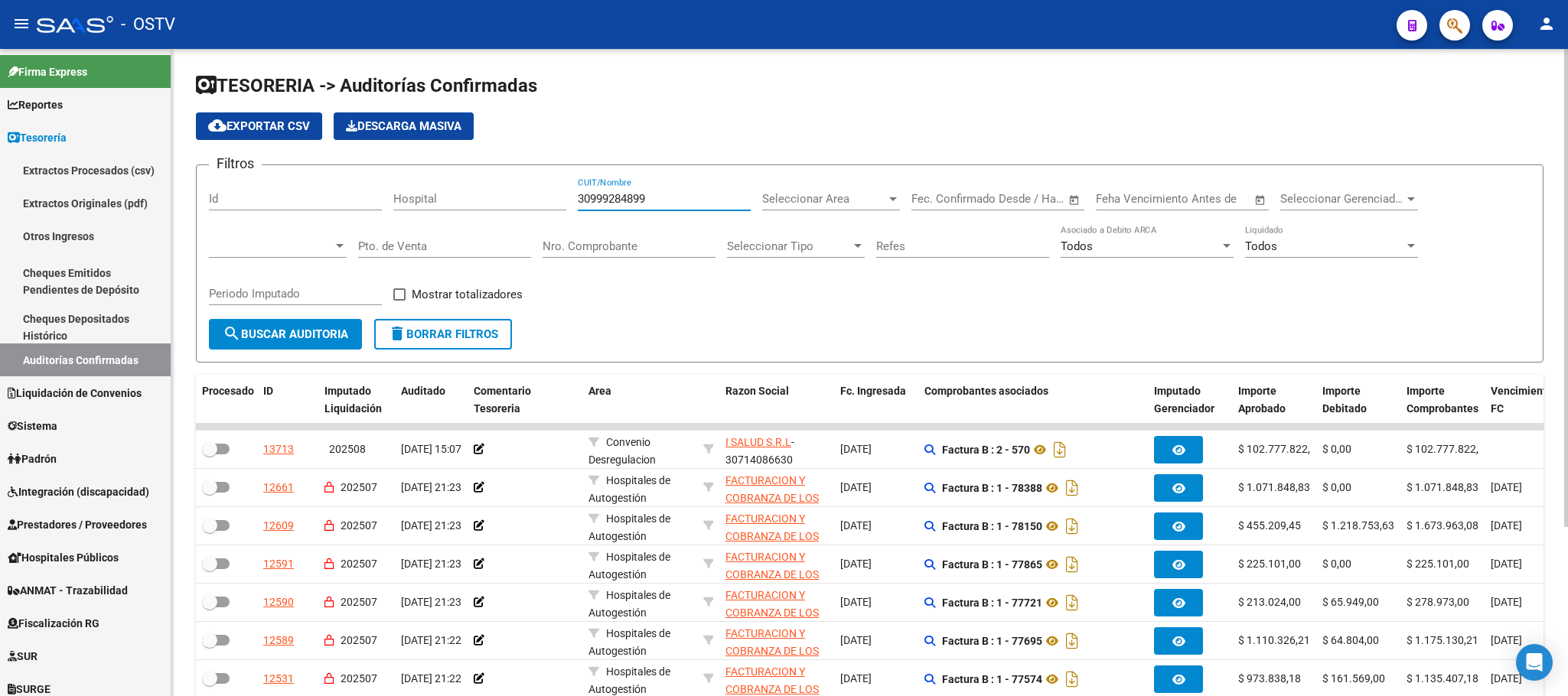
click at [303, 334] on span "search Buscar Auditoria" at bounding box center [285, 334] width 126 height 14
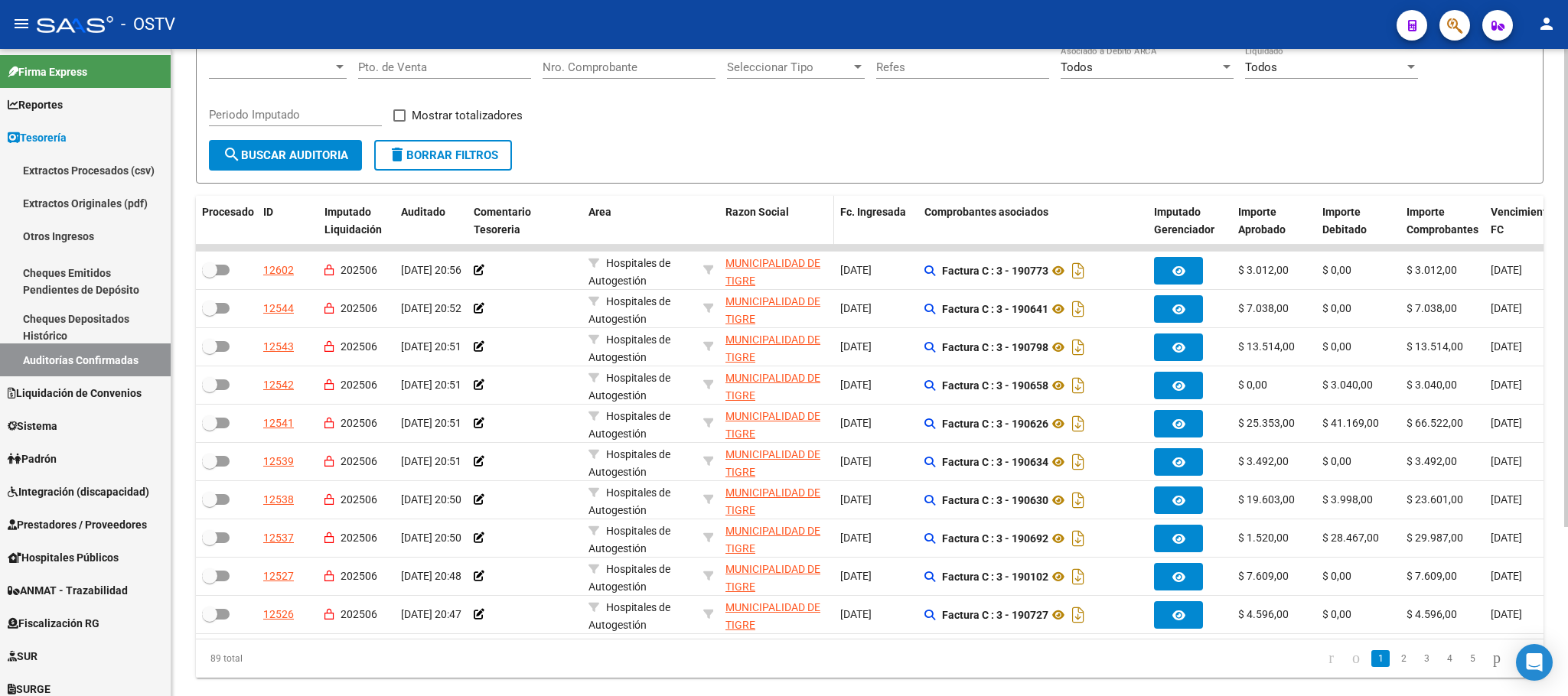
scroll to position [230, 0]
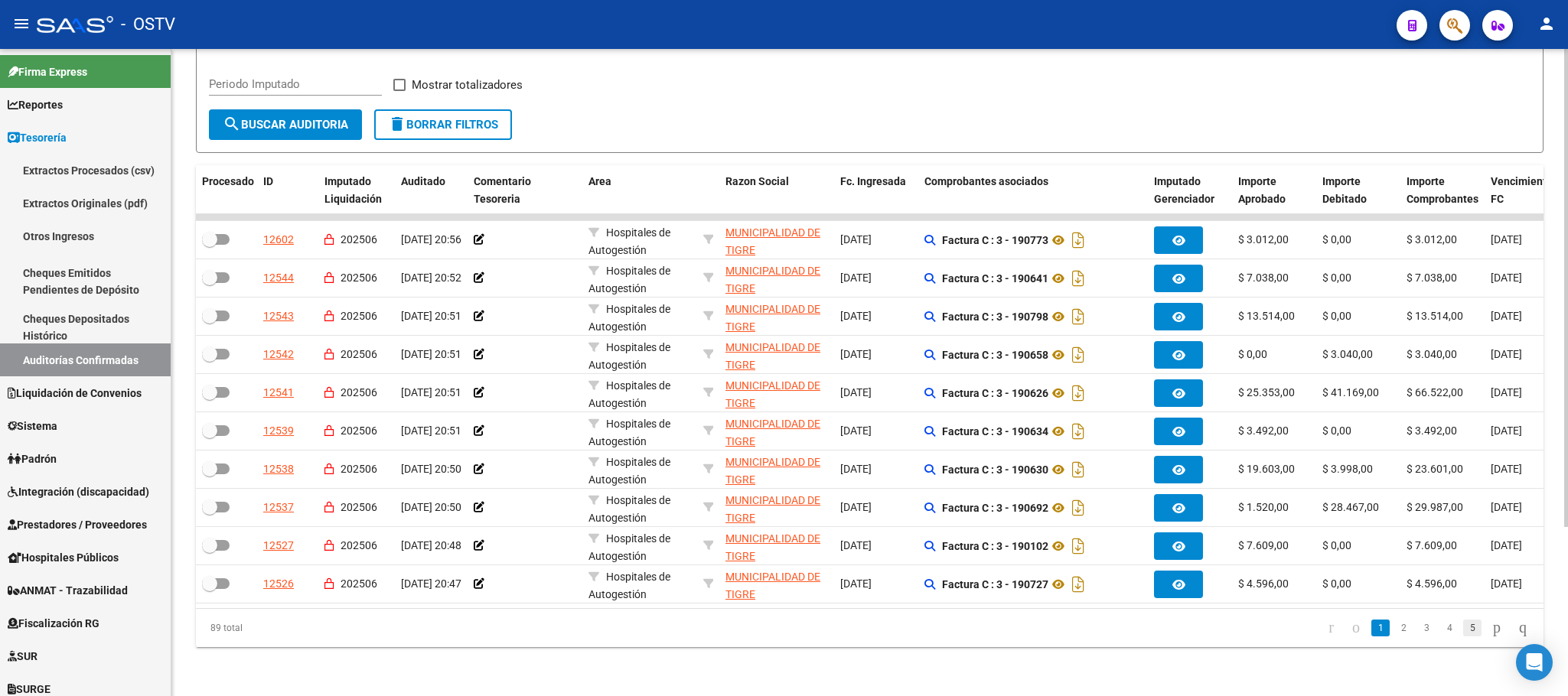
click at [1463, 624] on link "5" at bounding box center [1472, 628] width 18 height 17
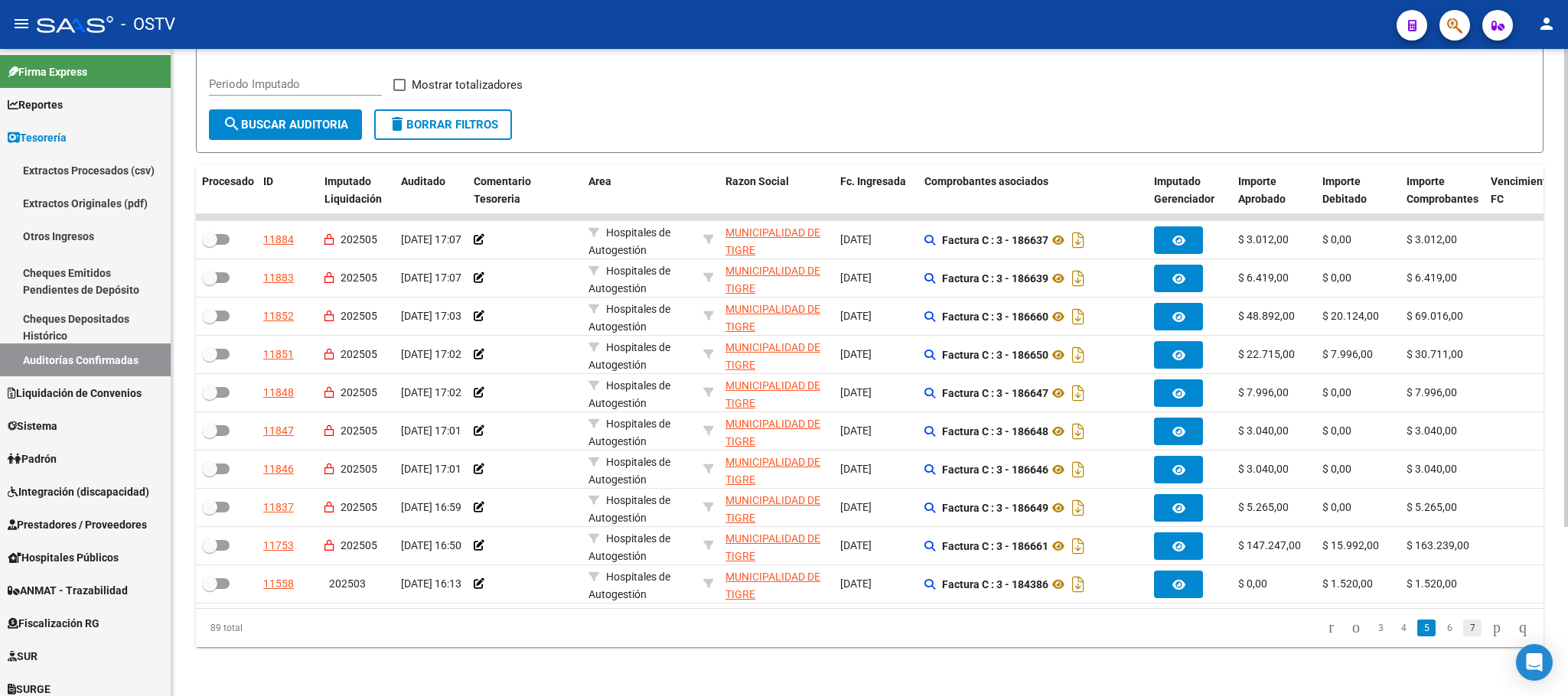
click at [1463, 626] on link "7" at bounding box center [1472, 628] width 18 height 17
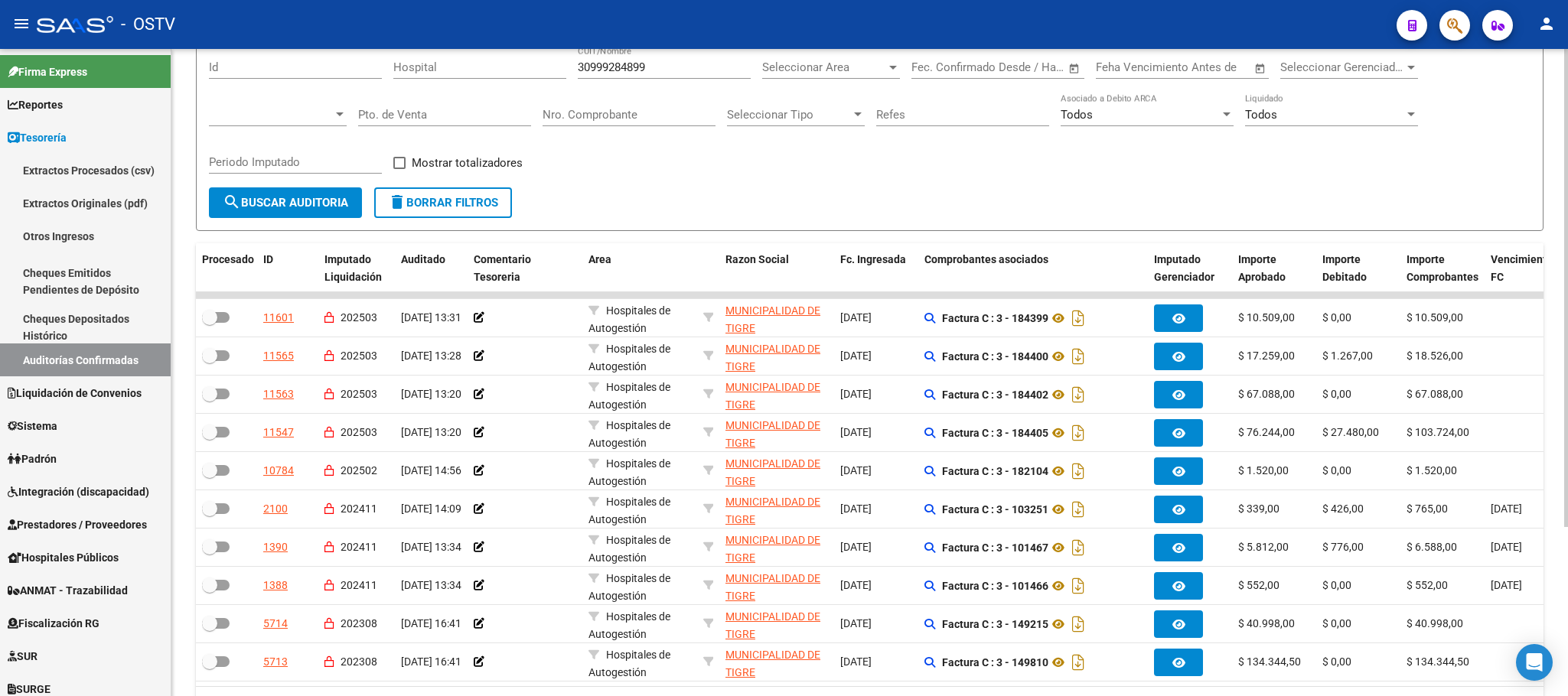
scroll to position [0, 0]
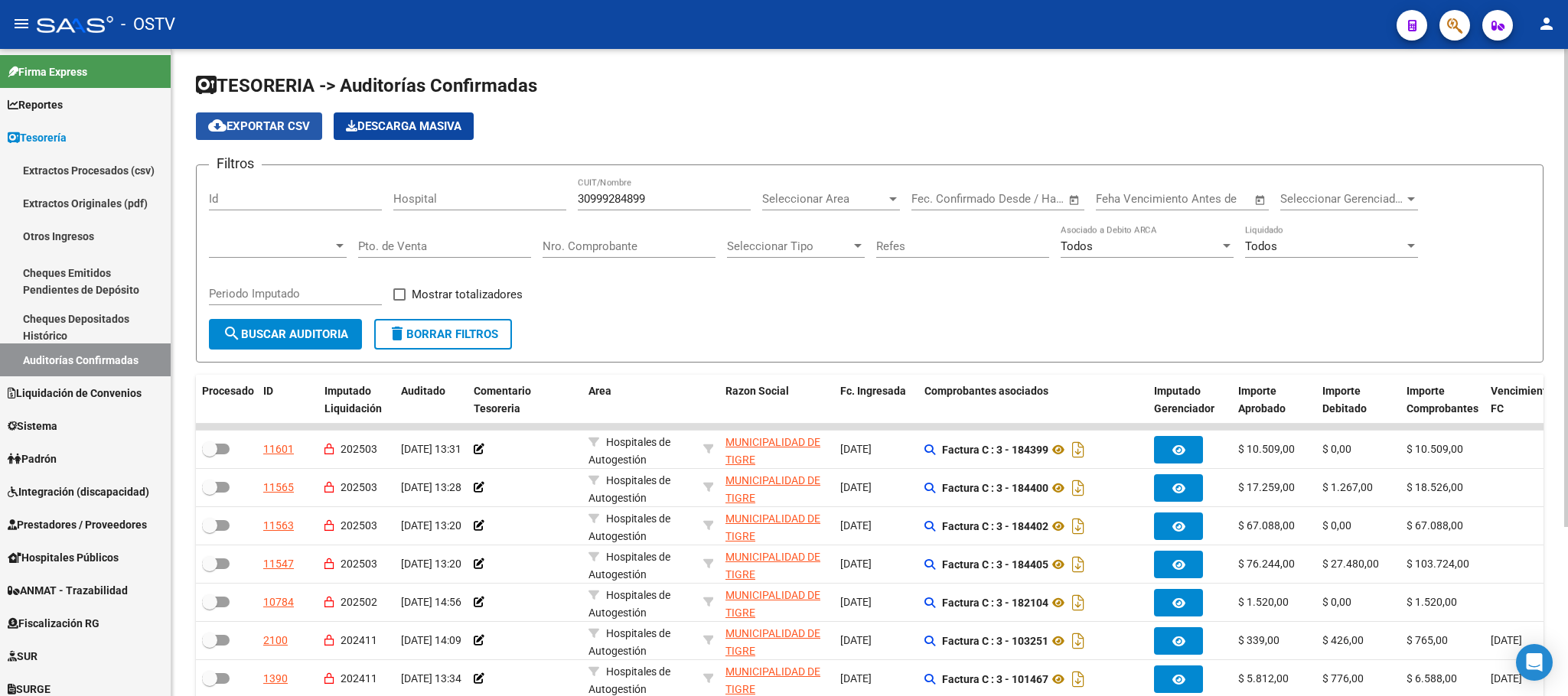
click at [273, 124] on span "cloud_download Exportar CSV" at bounding box center [258, 126] width 102 height 14
click at [310, 329] on span "search Buscar Auditoria" at bounding box center [285, 334] width 126 height 14
click at [454, 335] on span "delete Borrar Filtros" at bounding box center [443, 334] width 110 height 14
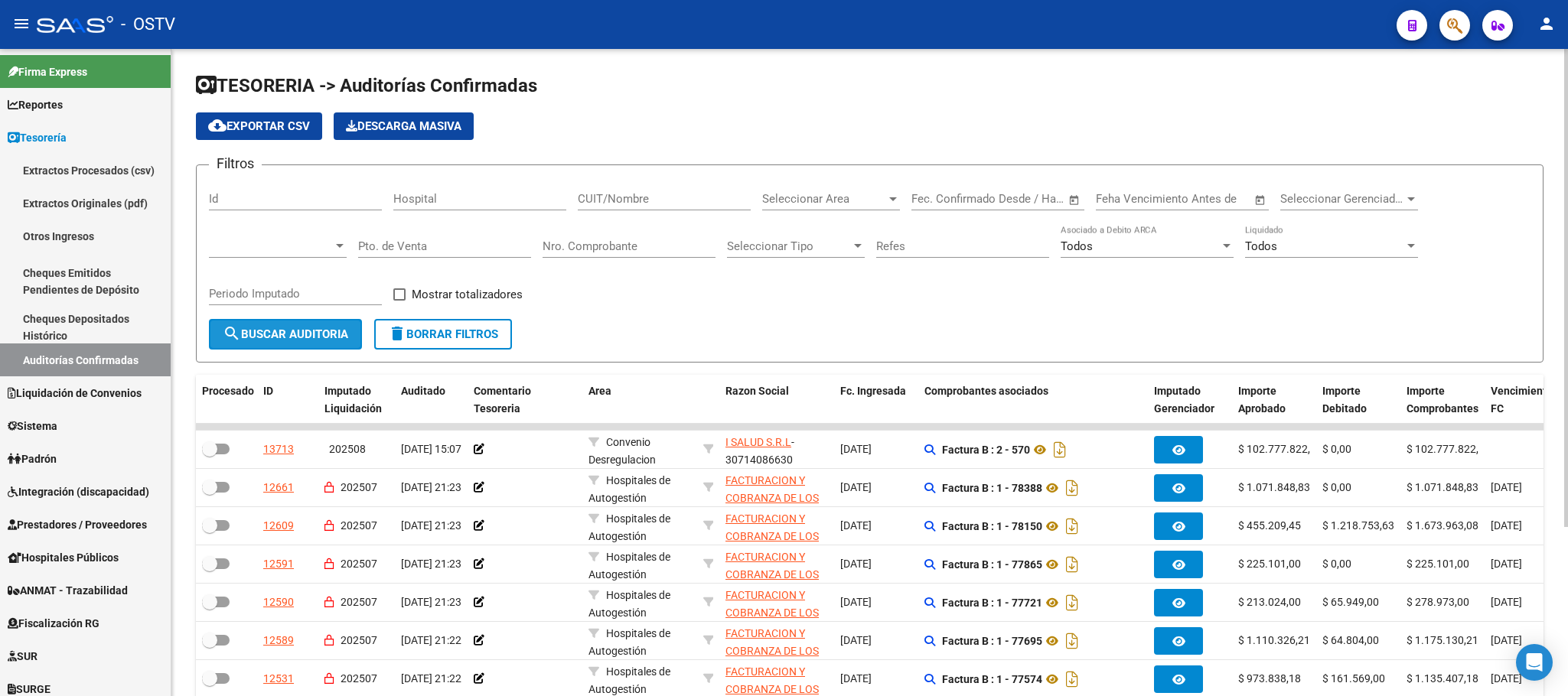
click at [253, 342] on span "search Buscar Auditoria" at bounding box center [285, 334] width 126 height 14
click at [286, 356] on form "Filtros Id Hospital CUIT/Nombre Seleccionar Area Seleccionar Area Start date – …" at bounding box center [870, 264] width 1347 height 198
click at [291, 338] on span "search Buscar Auditoria" at bounding box center [285, 334] width 126 height 14
click at [570, 244] on input "Nro. Comprobante" at bounding box center [629, 246] width 173 height 14
type input "15493"
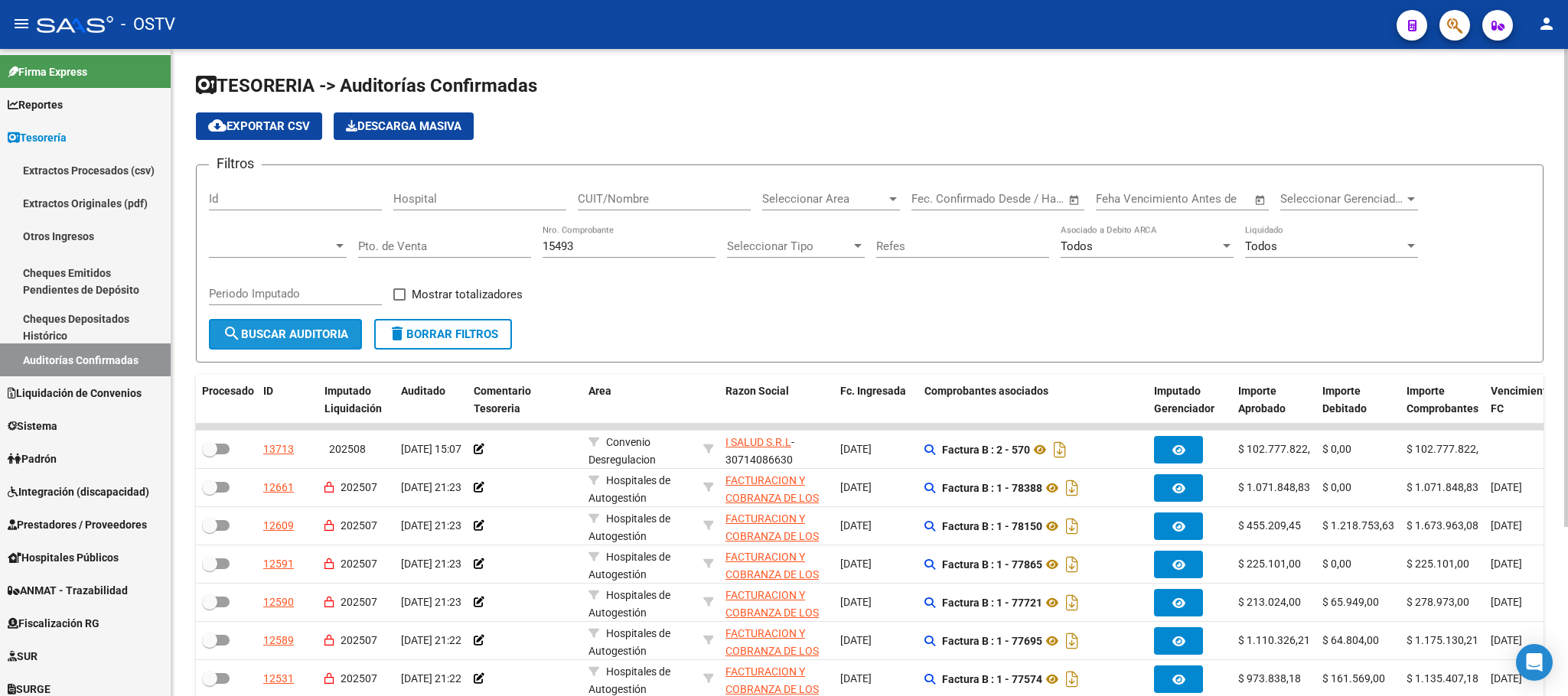
click at [262, 334] on span "search Buscar Auditoria" at bounding box center [285, 334] width 126 height 14
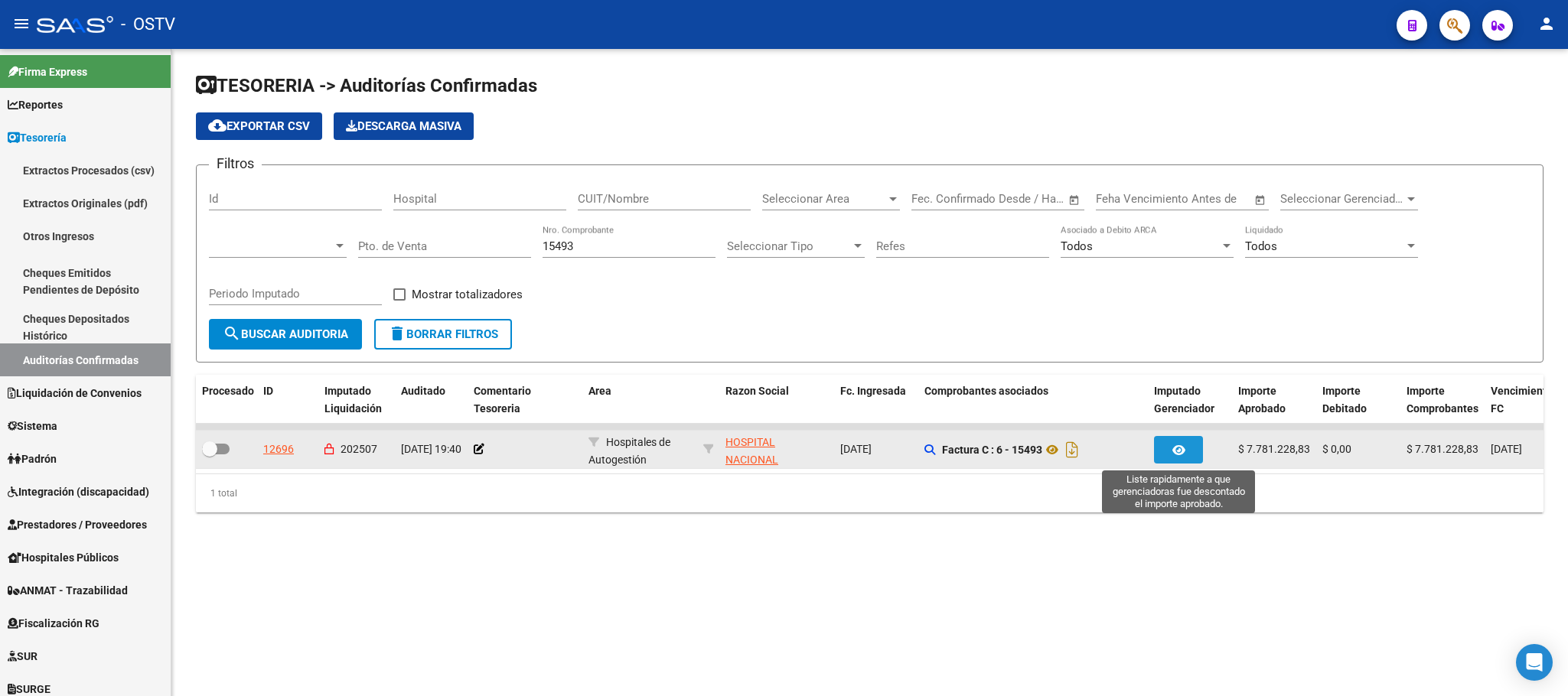
click at [1178, 453] on icon "button" at bounding box center [1178, 450] width 13 height 11
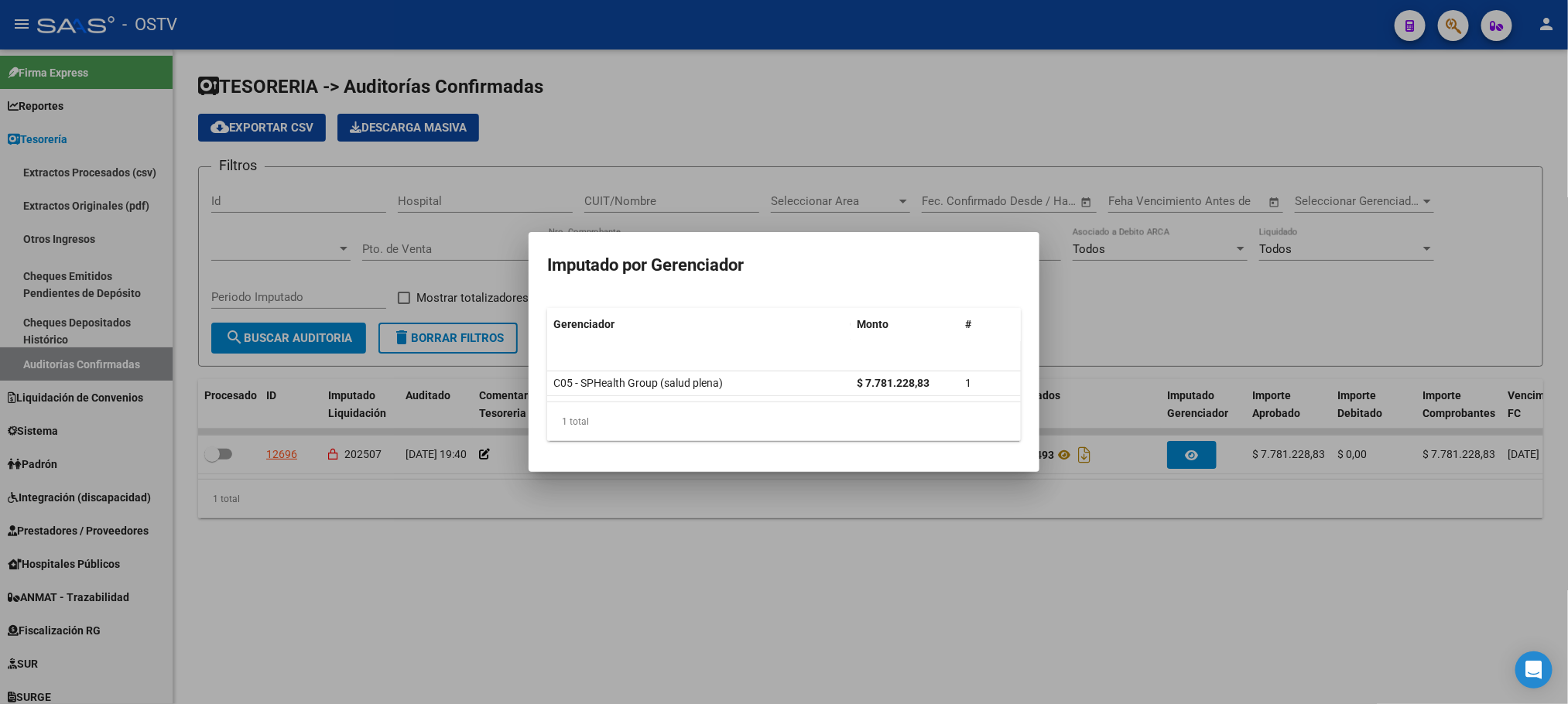
click at [1023, 636] on div at bounding box center [784, 352] width 1568 height 704
